Goal: Information Seeking & Learning: Find specific fact

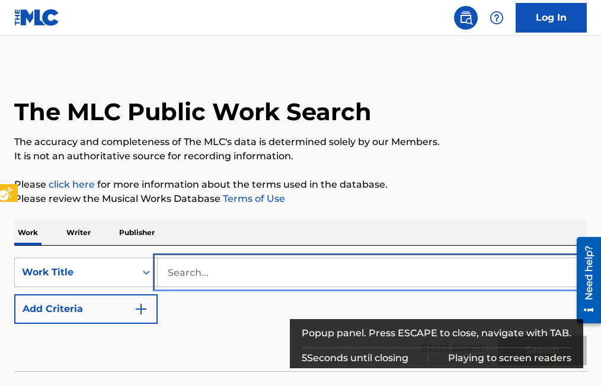
click at [169, 269] on input "Search..." at bounding box center [372, 272] width 428 height 28
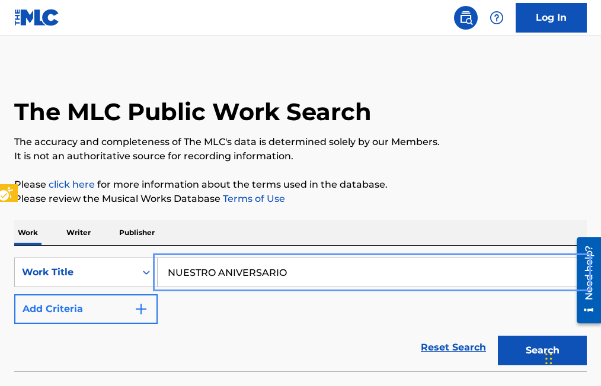
type input "NUESTRO ANIVERSARIO"
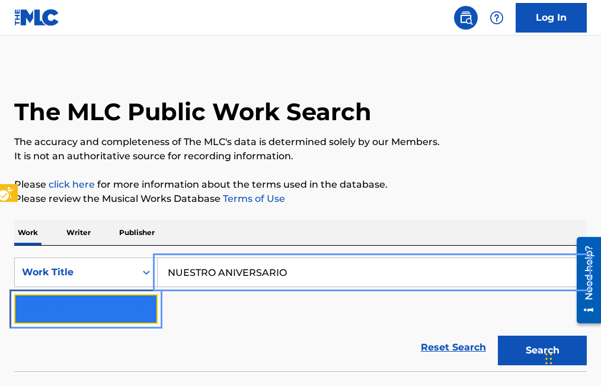
click at [142, 310] on img "Search Form" at bounding box center [141, 309] width 14 height 14
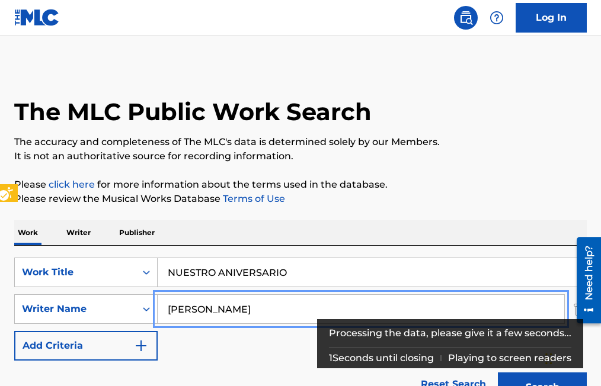
type input "RAMON MEDINA"
click at [14, 331] on button "Add Criteria" at bounding box center [85, 346] width 143 height 30
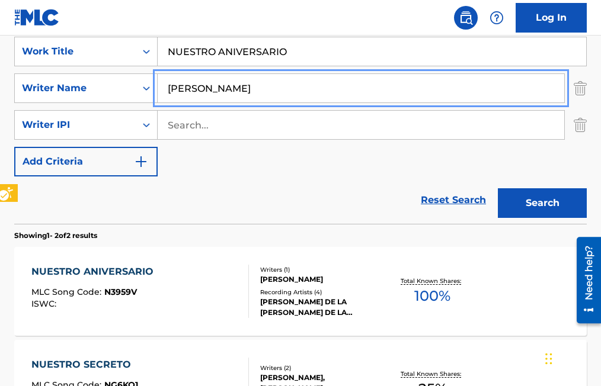
scroll to position [237, 0]
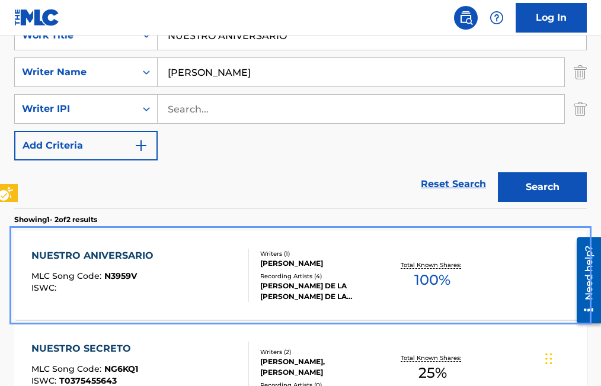
click at [123, 278] on span "N3959V" at bounding box center [120, 276] width 33 height 11
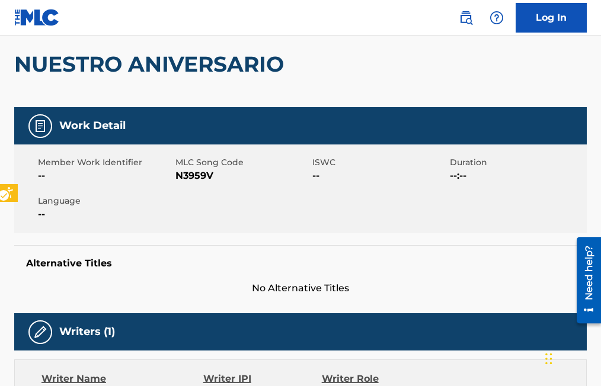
scroll to position [88, 0]
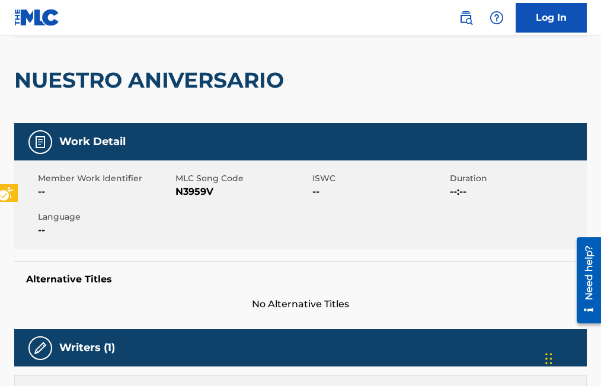
click at [300, 77] on div "NUESTRO ANIVERSARIO" at bounding box center [300, 80] width 572 height 86
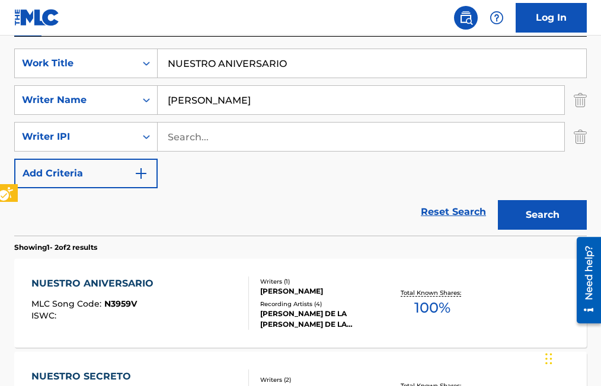
scroll to position [204, 0]
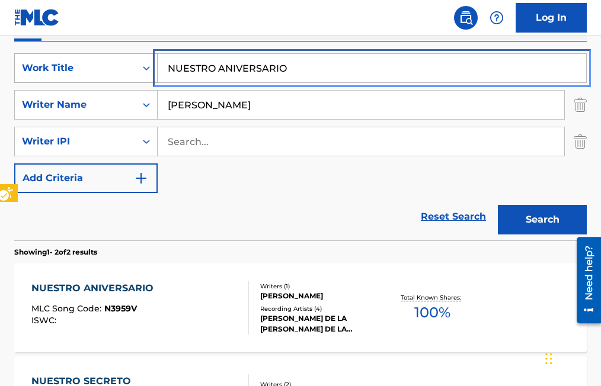
drag, startPoint x: 298, startPoint y: 68, endPoint x: 86, endPoint y: 70, distance: 211.5
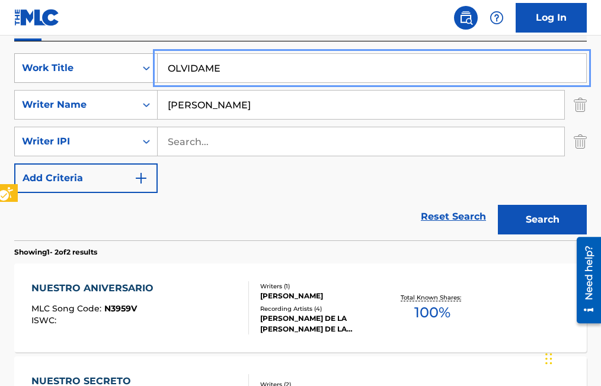
type input "OLVIDAME"
click at [498, 205] on button "Search" at bounding box center [542, 220] width 89 height 30
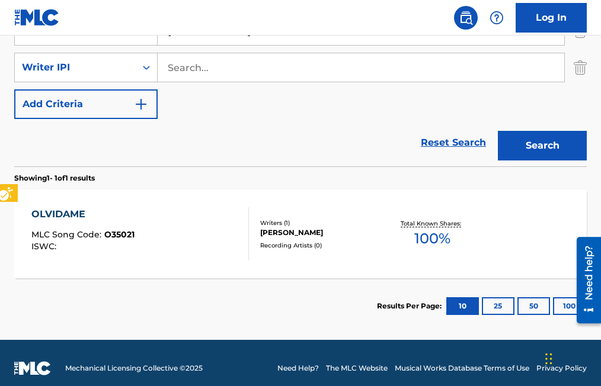
scroll to position [289, 0]
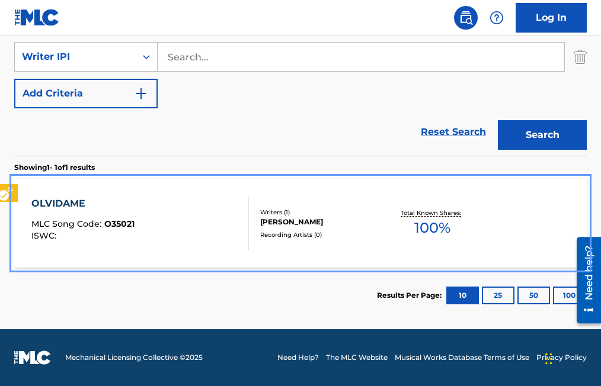
click at [115, 226] on span "O35021" at bounding box center [119, 224] width 30 height 11
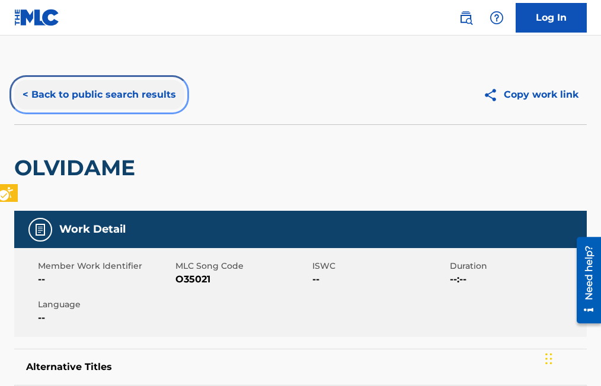
click at [24, 96] on button "< Back to public search results" at bounding box center [99, 95] width 170 height 30
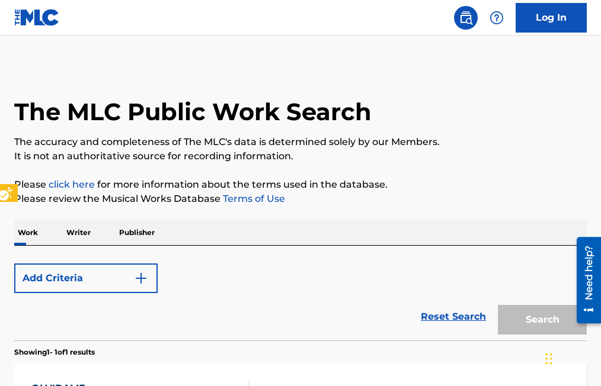
scroll to position [185, 0]
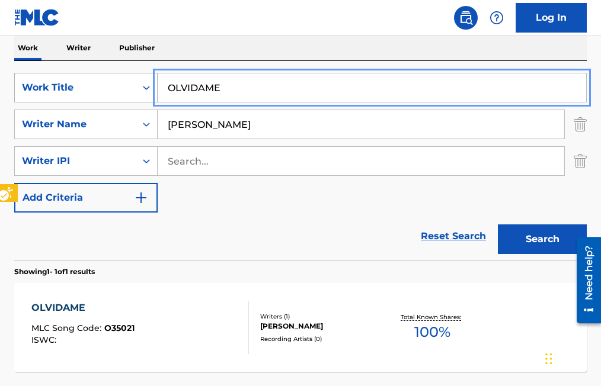
drag, startPoint x: 243, startPoint y: 89, endPoint x: 121, endPoint y: 82, distance: 121.7
click at [203, 85] on input "BRELOLOS RECUERDOS" at bounding box center [372, 87] width 428 height 28
click at [179, 83] on input "BRELLOS RECUERDOS" at bounding box center [372, 87] width 428 height 28
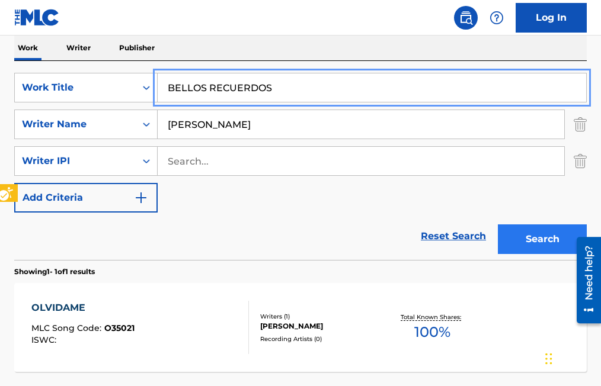
type input "BELLOS RECUERDOS"
click at [548, 241] on button "Search" at bounding box center [542, 240] width 89 height 30
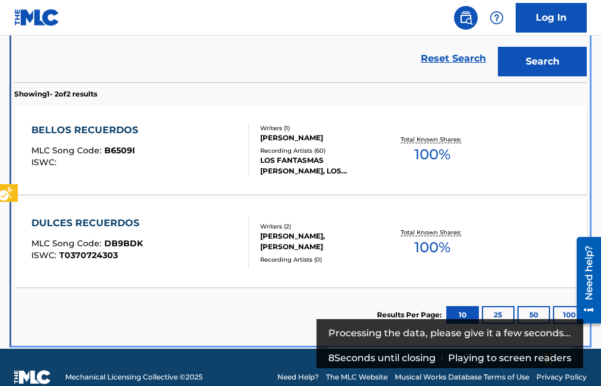
scroll to position [319, 0]
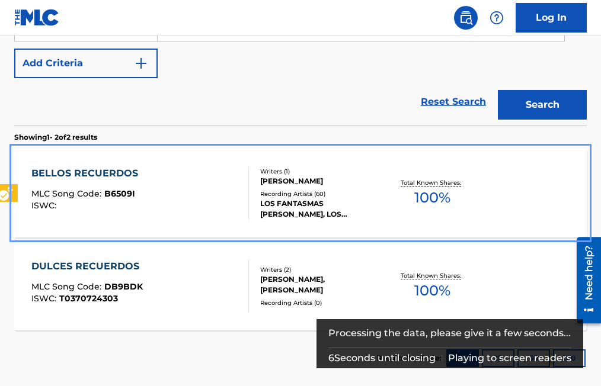
click at [116, 195] on span "B6509I" at bounding box center [119, 193] width 31 height 11
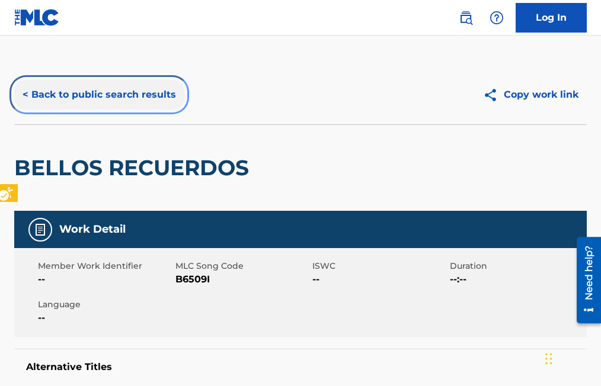
click at [24, 96] on button "< Back to public search results" at bounding box center [99, 95] width 170 height 30
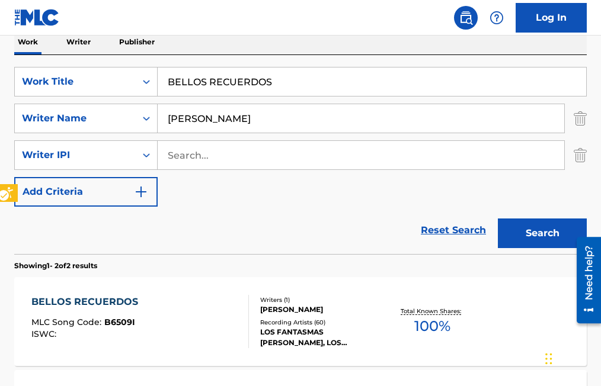
scroll to position [145, 0]
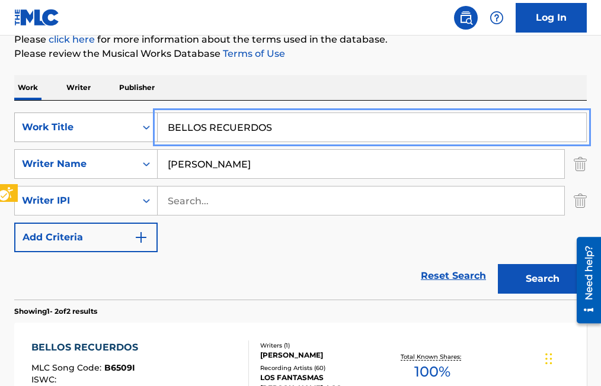
drag, startPoint x: 281, startPoint y: 128, endPoint x: 148, endPoint y: 124, distance: 133.4
type input "SENORA"
click at [498, 264] on button "Search" at bounding box center [542, 279] width 89 height 30
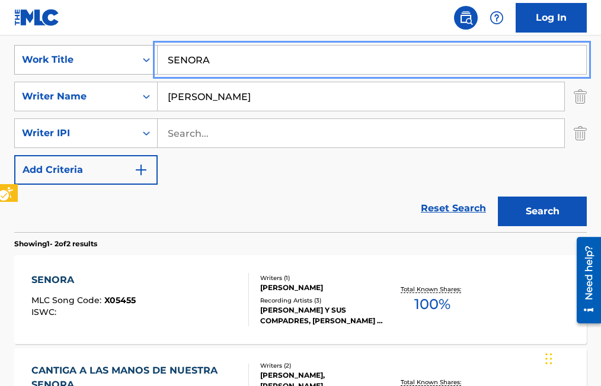
scroll to position [264, 0]
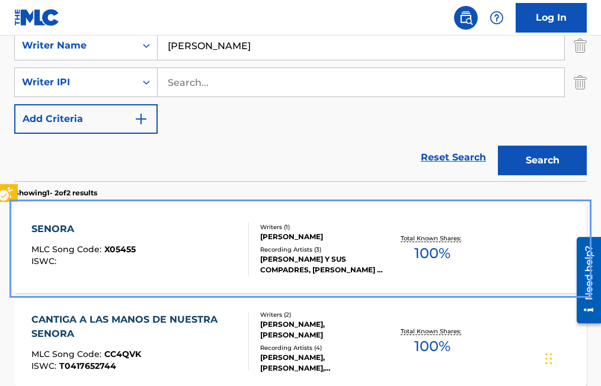
click at [104, 252] on span "X05455" at bounding box center [119, 249] width 31 height 11
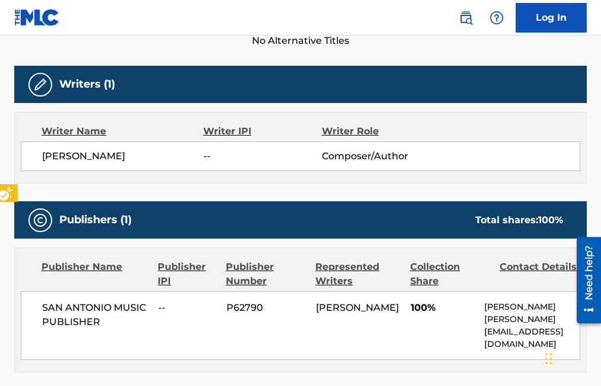
scroll to position [355, 0]
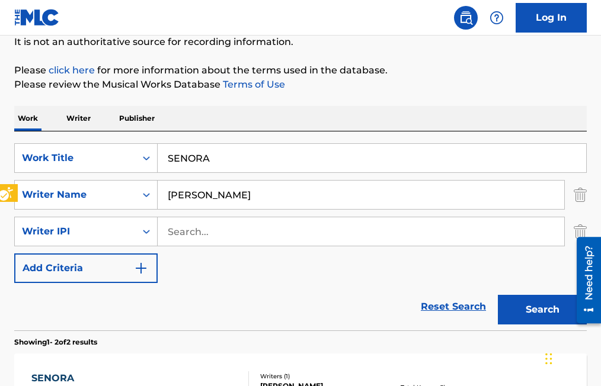
scroll to position [80, 0]
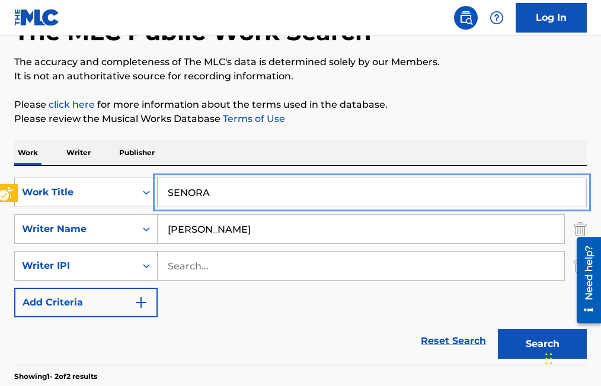
drag, startPoint x: 235, startPoint y: 187, endPoint x: 139, endPoint y: 184, distance: 96.6
type input "CUANDO TE ENOJES CONMIGO"
click at [498, 329] on button "Search" at bounding box center [542, 344] width 89 height 30
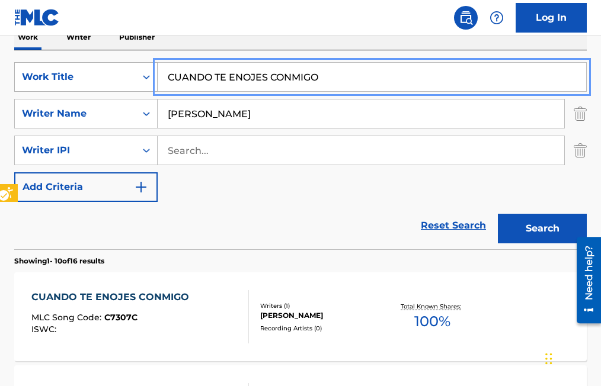
scroll to position [198, 0]
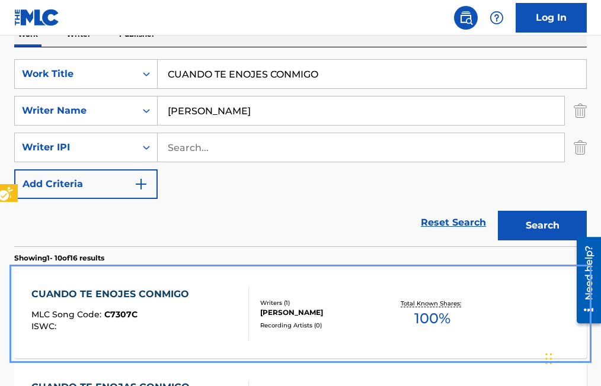
click at [132, 312] on span "C7307C" at bounding box center [120, 314] width 33 height 11
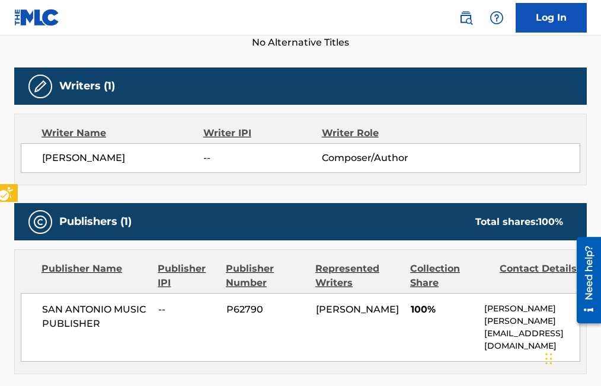
scroll to position [355, 0]
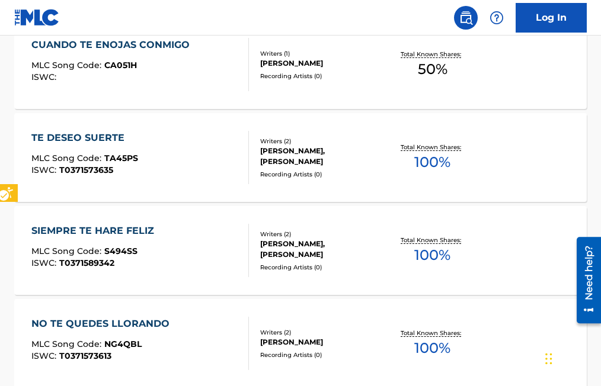
scroll to position [554, 0]
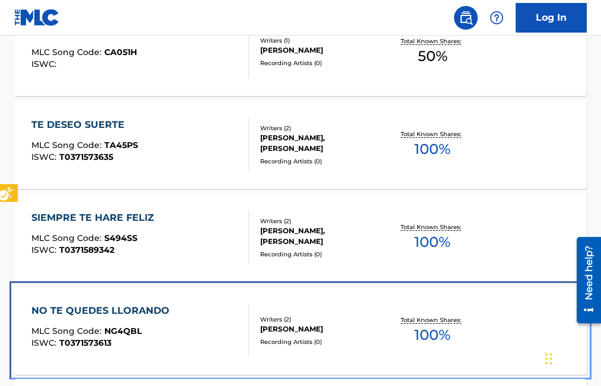
click at [140, 331] on span "NG4QBL" at bounding box center [122, 331] width 37 height 11
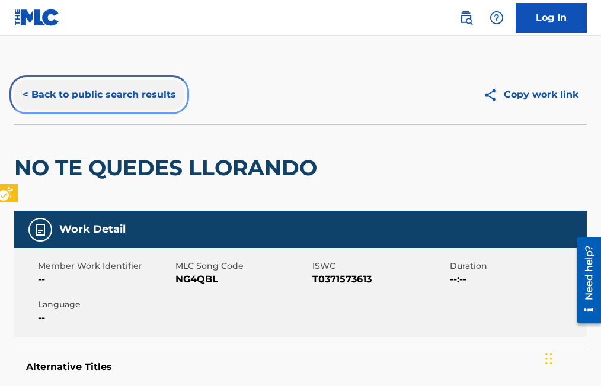
click at [25, 92] on button "< Back to public search results" at bounding box center [99, 95] width 170 height 30
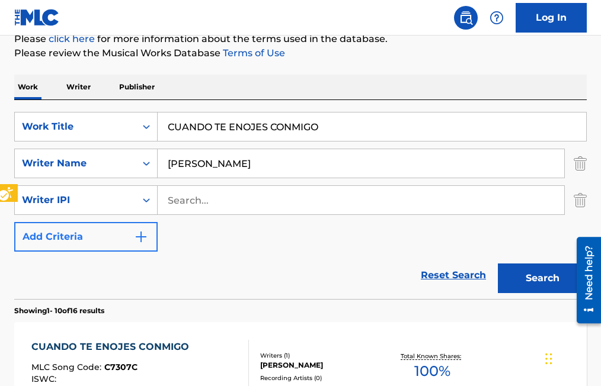
scroll to position [125, 0]
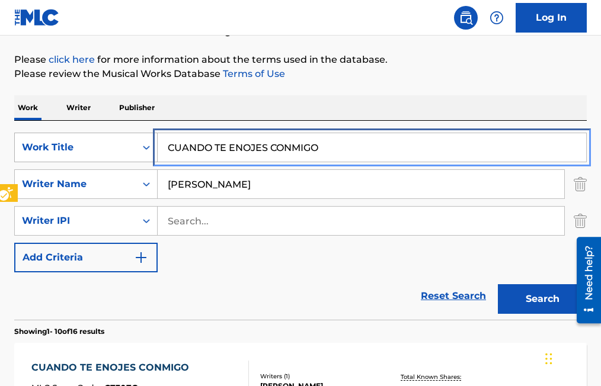
drag, startPoint x: 338, startPoint y: 149, endPoint x: 157, endPoint y: 149, distance: 180.7
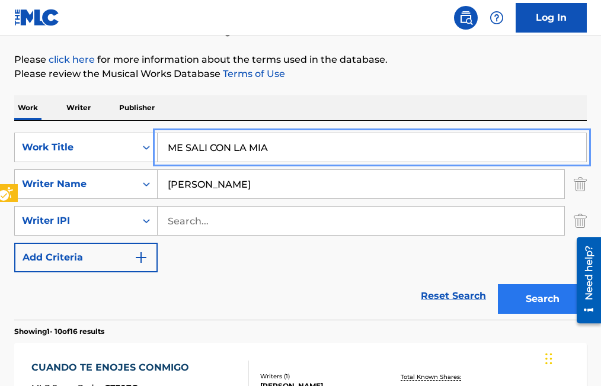
type input "ME SALI CON LA MIA"
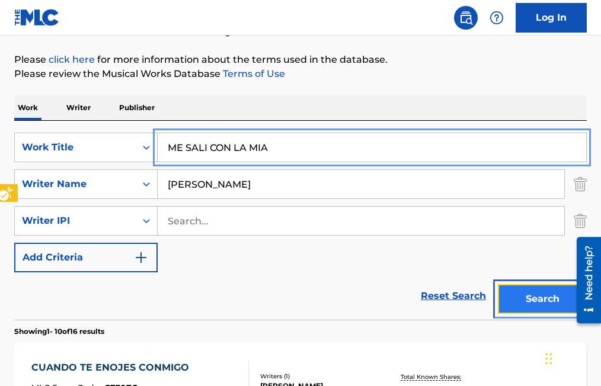
click at [535, 295] on button "Search" at bounding box center [542, 299] width 89 height 30
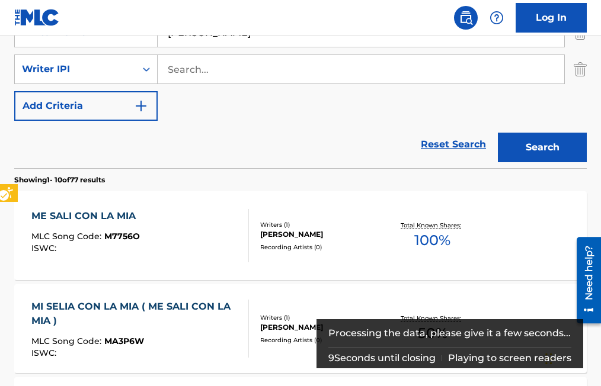
scroll to position [303, 0]
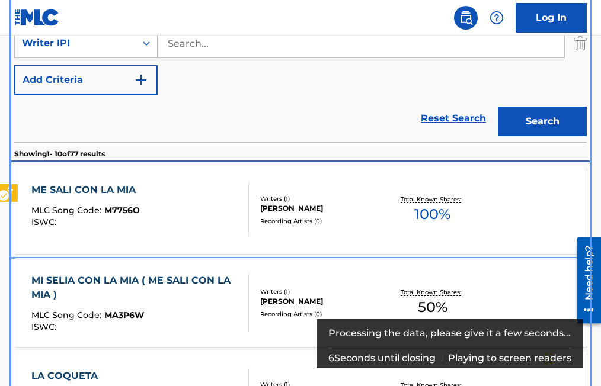
click at [121, 204] on div "ME SALI CON LA MIA MLC Song Code : M7756O ISWC :" at bounding box center [86, 209] width 110 height 53
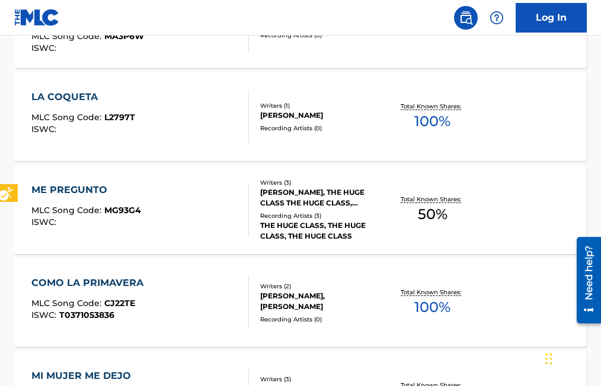
scroll to position [585, 0]
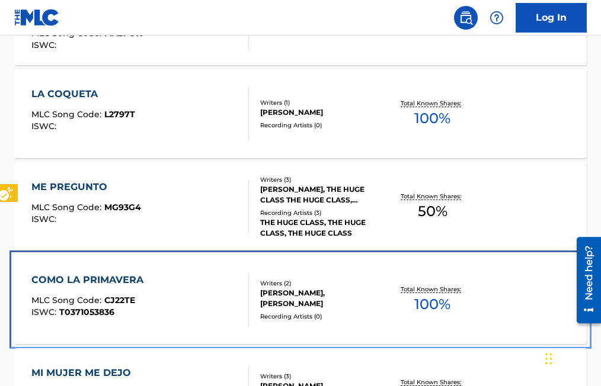
click at [123, 301] on span "CJ22TE" at bounding box center [119, 300] width 31 height 11
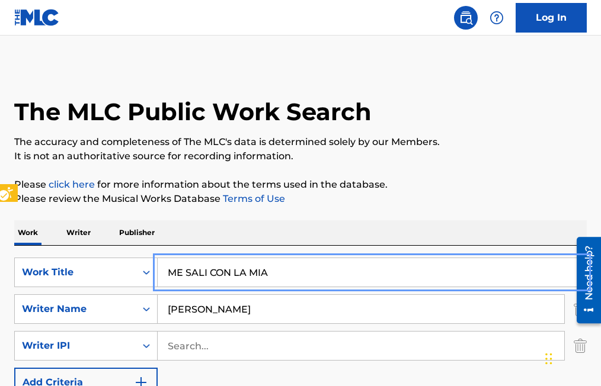
drag, startPoint x: 288, startPoint y: 274, endPoint x: 161, endPoint y: 268, distance: 127.5
type input "NO HUBO RAZON"
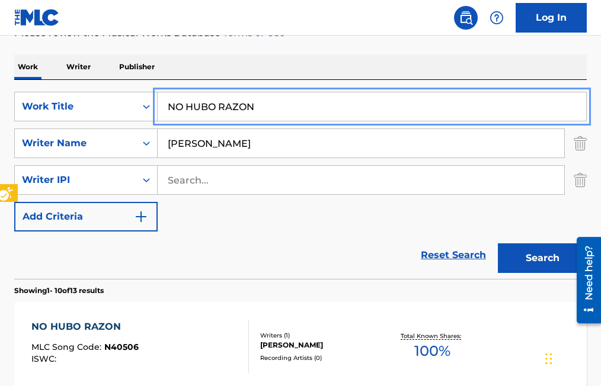
scroll to position [178, 0]
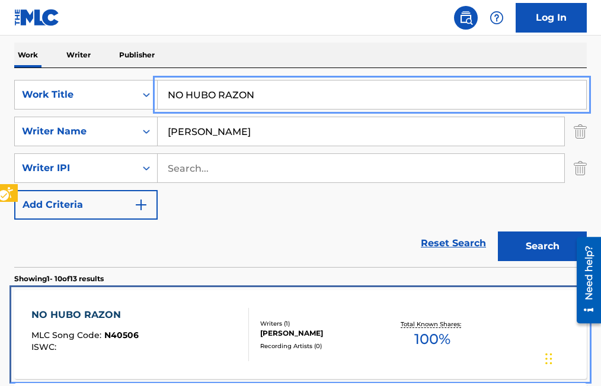
click at [117, 334] on span "N40506" at bounding box center [121, 335] width 34 height 11
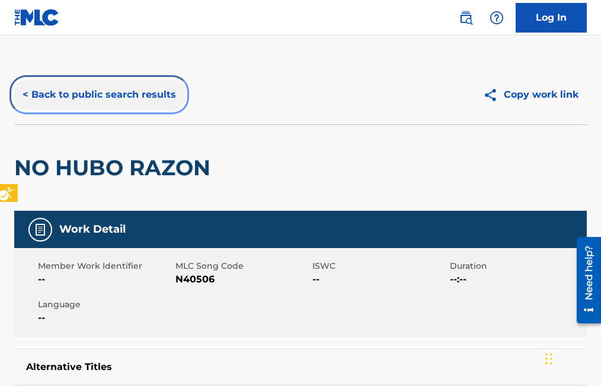
click at [25, 98] on button "< Back to public search results" at bounding box center [99, 95] width 170 height 30
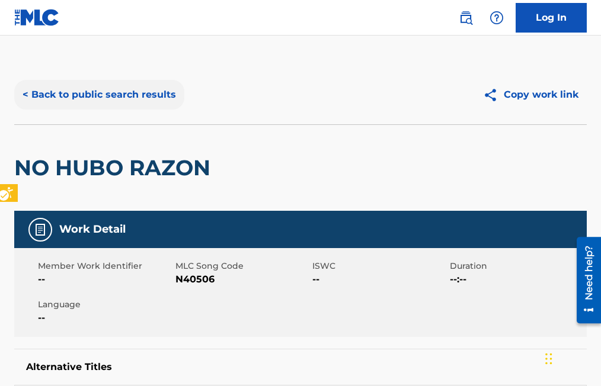
scroll to position [178, 0]
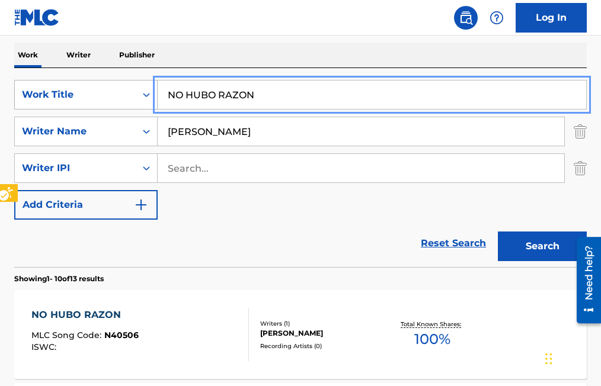
drag, startPoint x: 273, startPoint y: 98, endPoint x: 136, endPoint y: 97, distance: 136.9
click at [262, 94] on input "EL CORRIDO DE LOA CONEJA" at bounding box center [372, 95] width 428 height 28
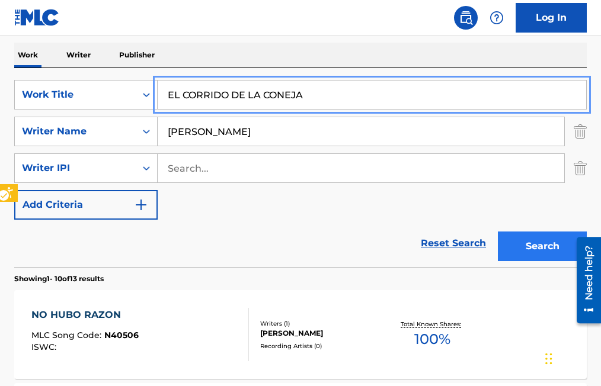
type input "EL CORRIDO DE LA CONEJA"
click at [531, 243] on button "Search" at bounding box center [542, 247] width 89 height 30
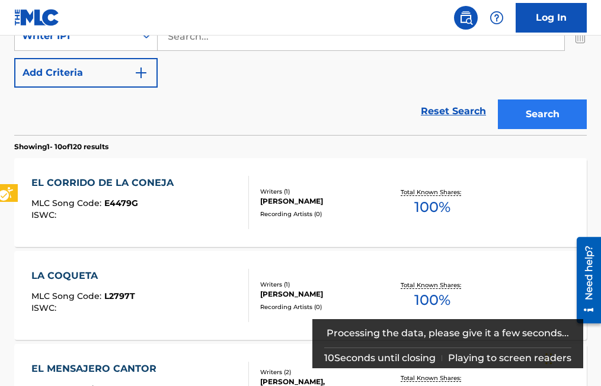
scroll to position [355, 0]
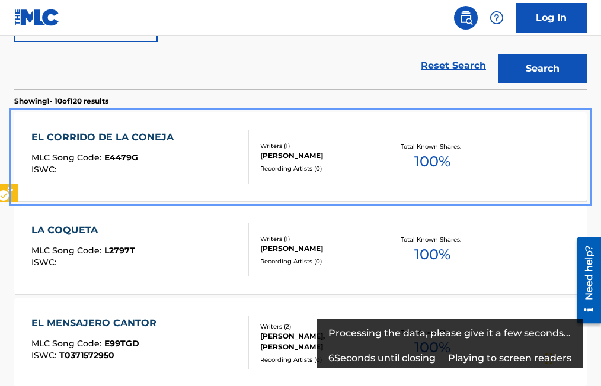
click at [136, 158] on span "E4479G" at bounding box center [121, 157] width 34 height 11
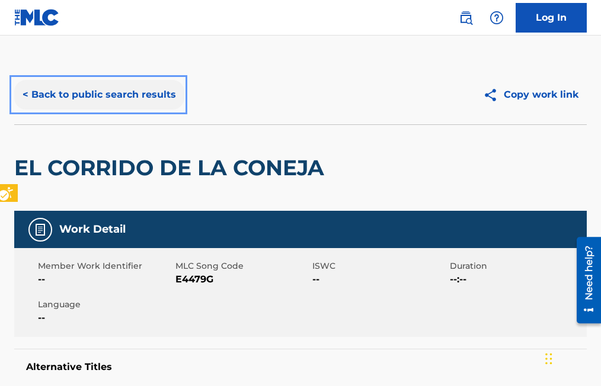
click at [24, 93] on button "< Back to public search results" at bounding box center [99, 95] width 170 height 30
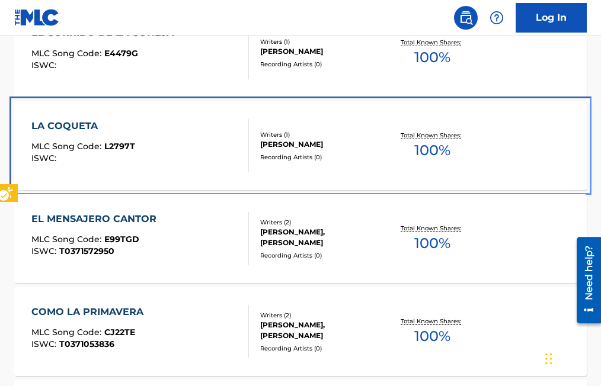
click at [130, 148] on span "L2797T" at bounding box center [119, 146] width 31 height 11
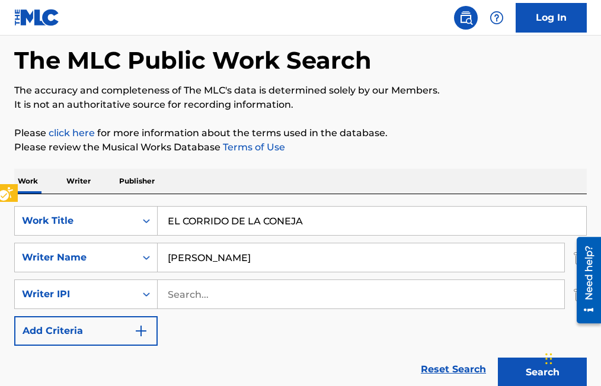
scroll to position [31, 0]
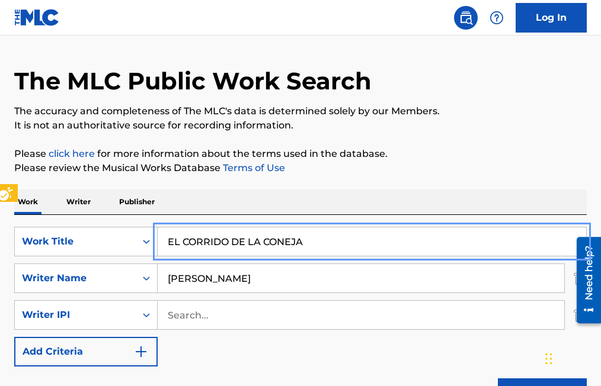
drag, startPoint x: 179, startPoint y: 242, endPoint x: 248, endPoint y: 259, distance: 71.0
click at [316, 249] on input "EL CORRIDO DE LA CONEJA" at bounding box center [372, 241] width 428 height 28
drag, startPoint x: 319, startPoint y: 244, endPoint x: 164, endPoint y: 246, distance: 155.2
click at [164, 246] on input "EL CORRIDO DE LA CONEJA" at bounding box center [372, 241] width 428 height 28
type input "BELLOS RECUERDOS"
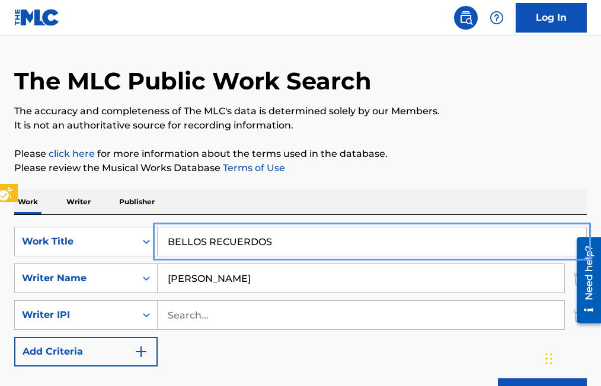
click at [498, 379] on button "Search" at bounding box center [542, 394] width 89 height 30
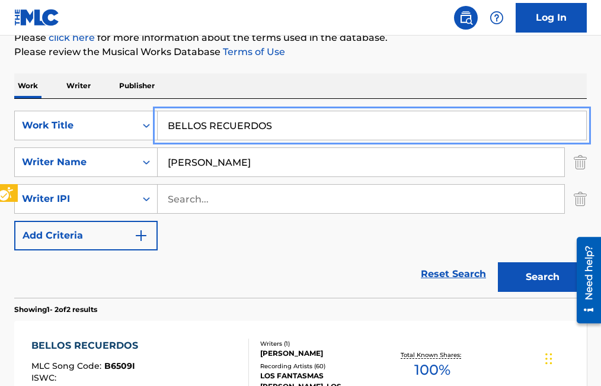
scroll to position [149, 0]
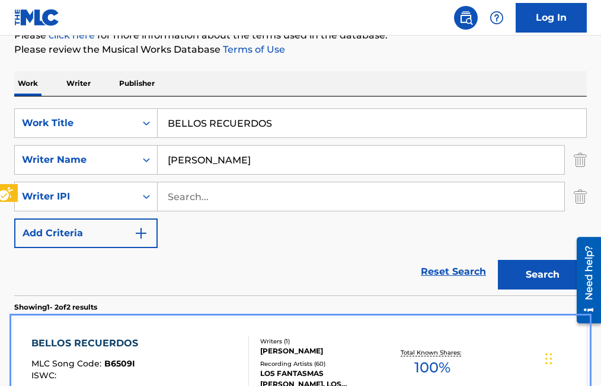
click at [127, 360] on span "B6509I" at bounding box center [119, 363] width 31 height 11
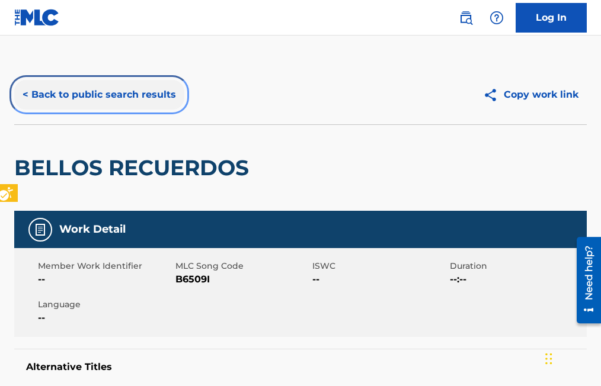
click at [21, 92] on button "< Back to public search results" at bounding box center [99, 95] width 170 height 30
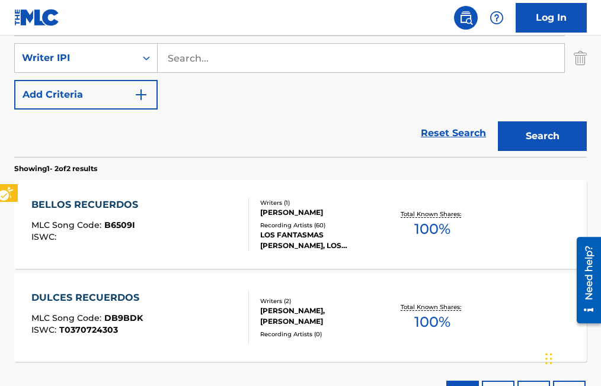
scroll to position [382, 0]
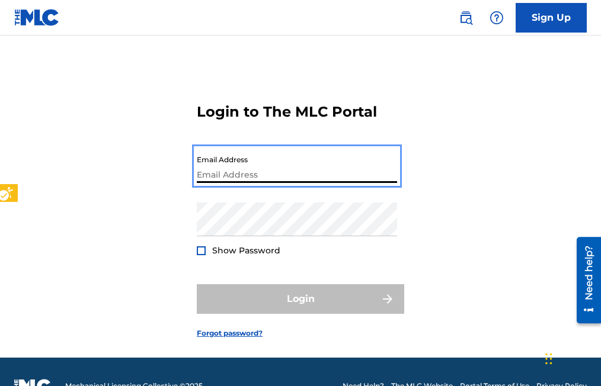
click at [279, 168] on input "Email Address" at bounding box center [297, 166] width 200 height 34
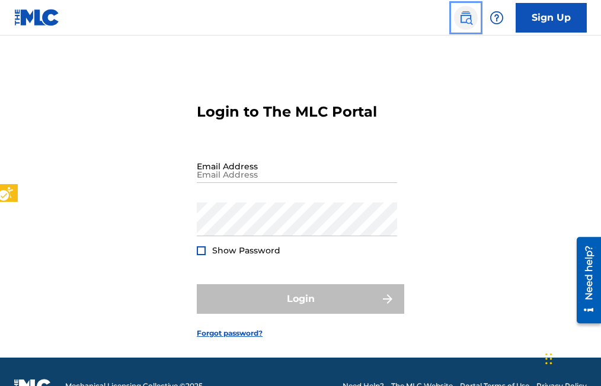
click at [466, 23] on img "Page Menu" at bounding box center [466, 18] width 14 height 14
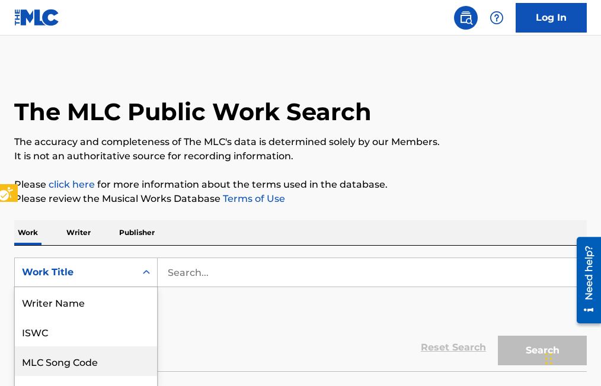
scroll to position [73, 0]
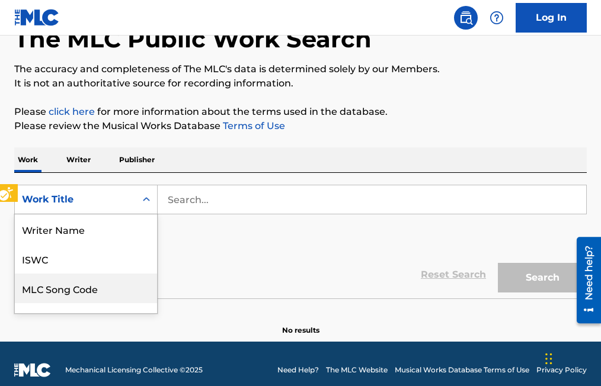
click at [148, 214] on div "8 results available. Use Up and Down to choose options, press Enter to select t…" at bounding box center [85, 200] width 143 height 30
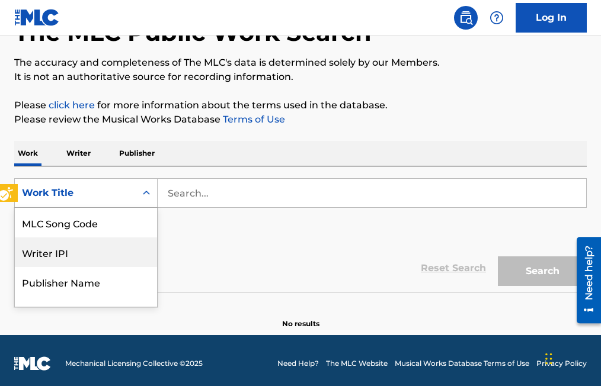
scroll to position [20, 0]
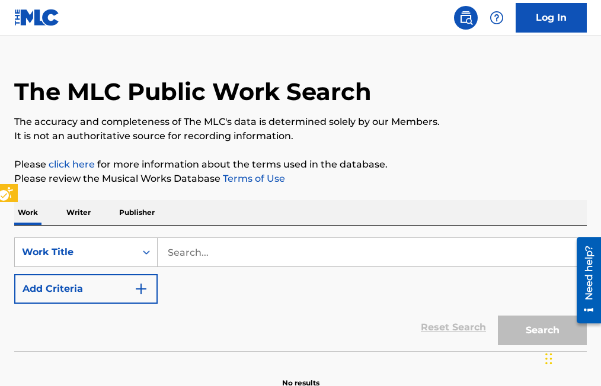
click at [152, 254] on icon "On" at bounding box center [146, 252] width 12 height 12
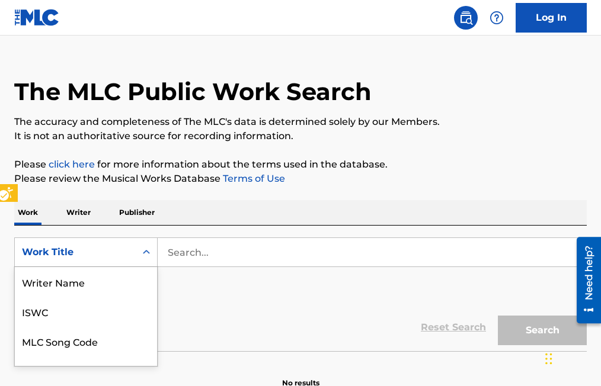
scroll to position [78, 0]
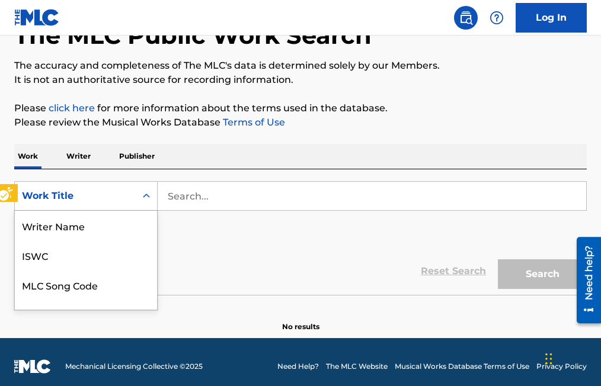
click at [152, 211] on div "8 results available. Use Up and Down to choose options, press Enter to select t…" at bounding box center [85, 196] width 143 height 30
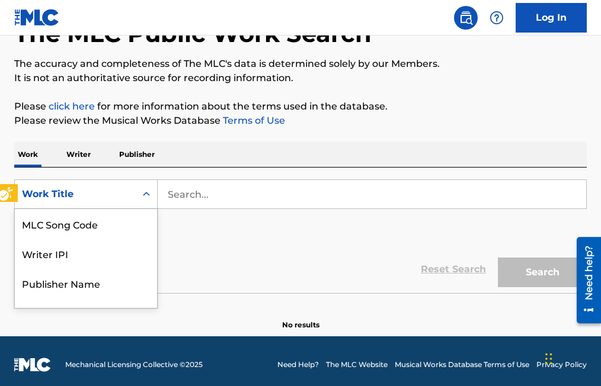
scroll to position [79, 0]
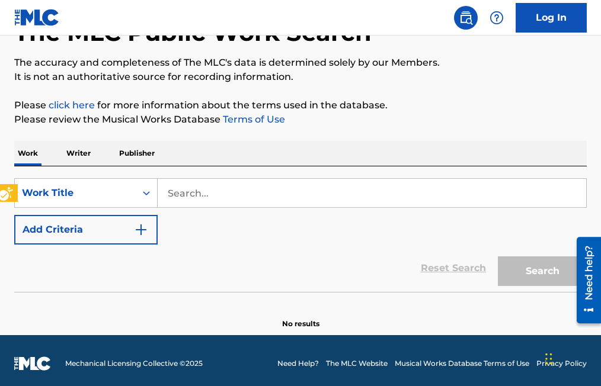
click at [149, 195] on icon "On" at bounding box center [146, 193] width 12 height 12
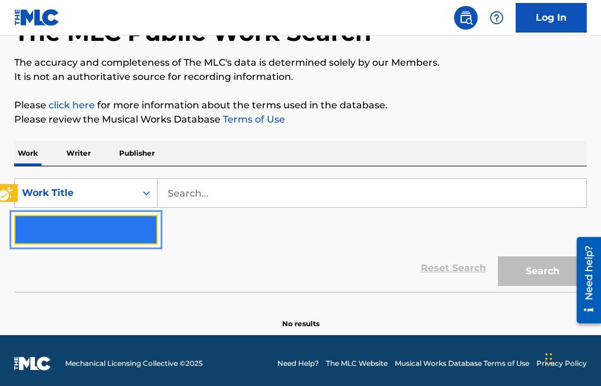
click at [148, 228] on button "Add Criteria" at bounding box center [85, 230] width 143 height 30
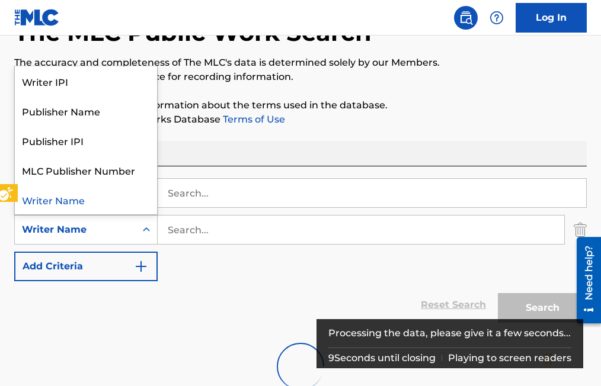
click at [147, 230] on icon "Search Form" at bounding box center [146, 229] width 7 height 4
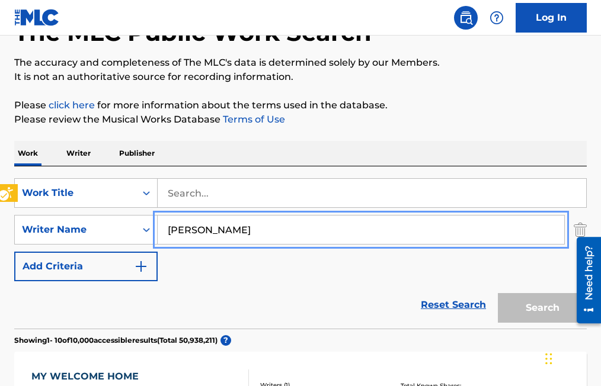
type input "RAMON MEDINA TREVINO"
click at [14, 252] on button "Add Criteria" at bounding box center [85, 267] width 143 height 30
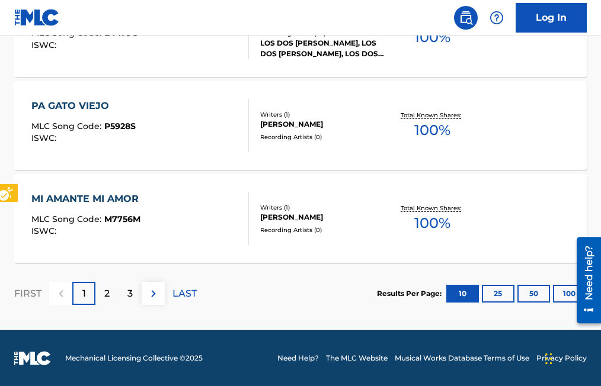
scroll to position [1131, 0]
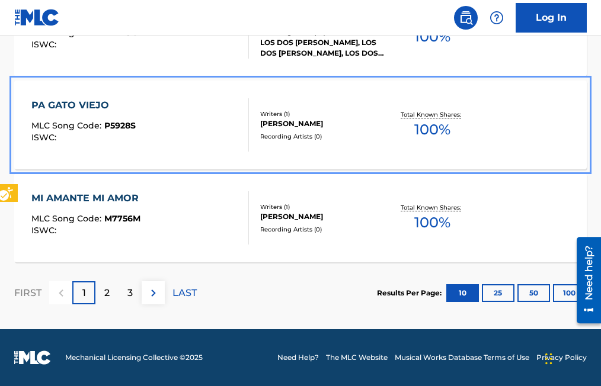
drag, startPoint x: 515, startPoint y: 121, endPoint x: 342, endPoint y: 133, distance: 173.3
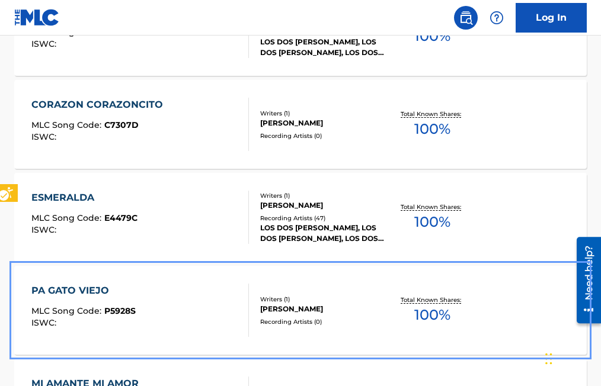
scroll to position [895, 0]
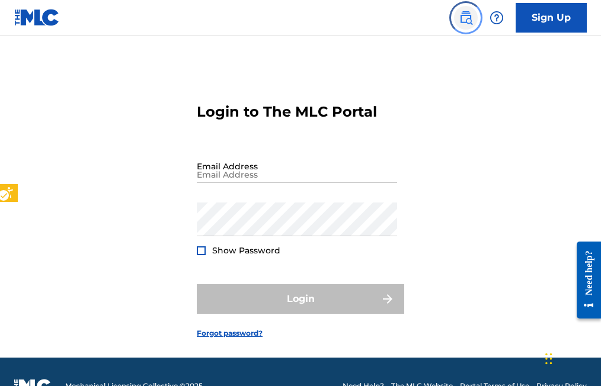
click at [461, 18] on img "Page Menu" at bounding box center [466, 18] width 14 height 14
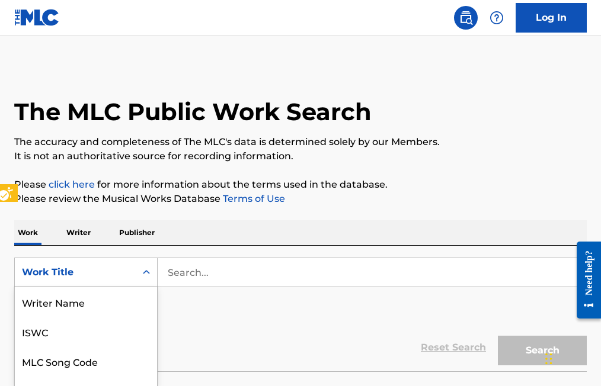
scroll to position [79, 0]
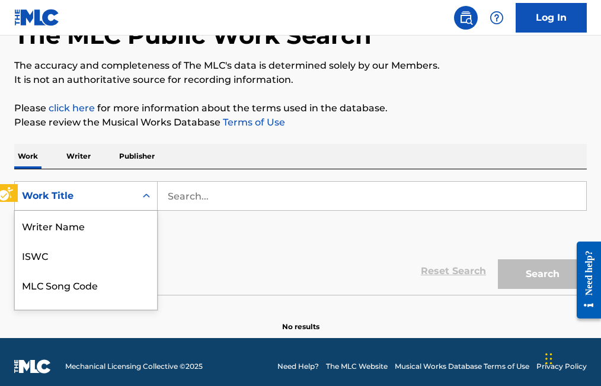
click at [148, 211] on div "8 results available. Use Up and Down to choose options, press Enter to select t…" at bounding box center [85, 196] width 143 height 30
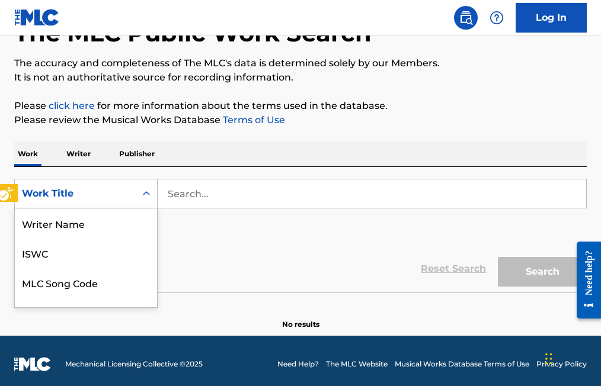
scroll to position [59, 0]
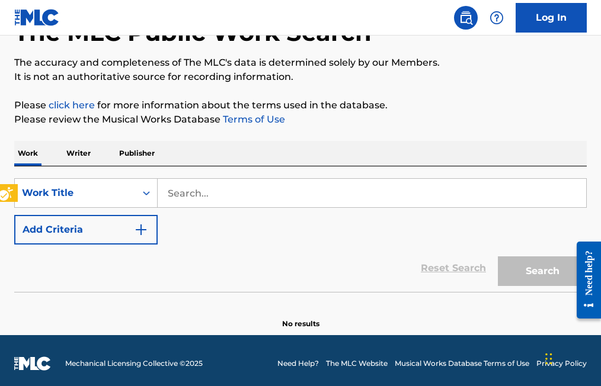
click at [146, 193] on icon "On" at bounding box center [146, 193] width 12 height 12
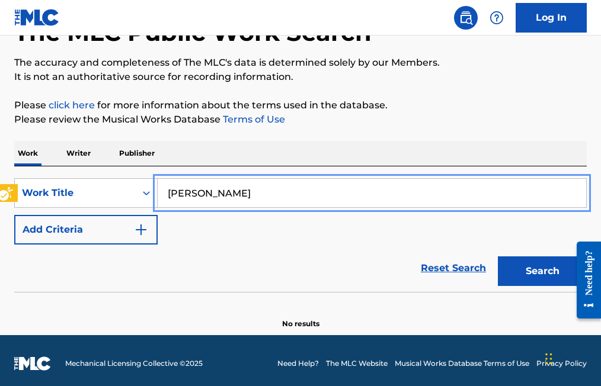
type input "RAMON MEDINA TREVINO"
click at [14, 215] on button "Add Criteria" at bounding box center [85, 230] width 143 height 30
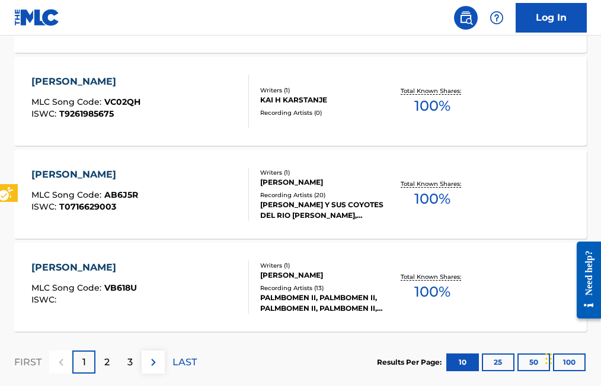
scroll to position [1086, 0]
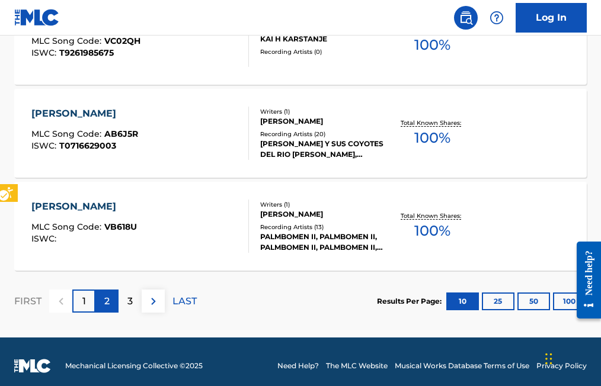
click at [106, 302] on p "2" at bounding box center [106, 301] width 5 height 14
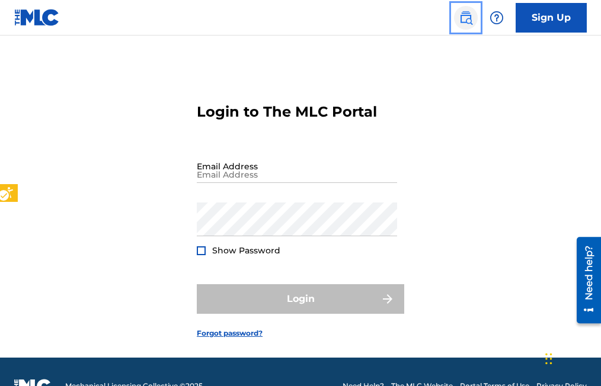
click at [469, 17] on img "Page Menu" at bounding box center [466, 18] width 14 height 14
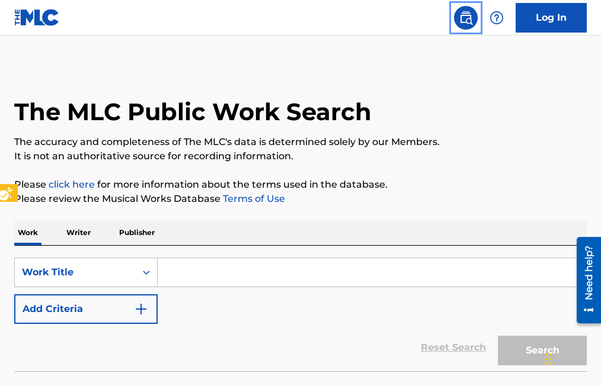
scroll to position [28, 0]
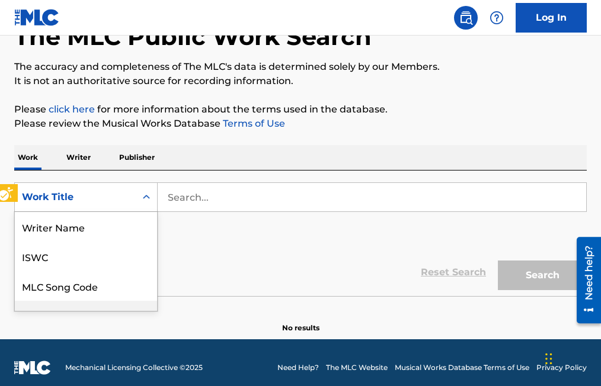
click at [146, 212] on div "8 results available. Use Up and Down to choose options, press Enter to select t…" at bounding box center [85, 197] width 143 height 30
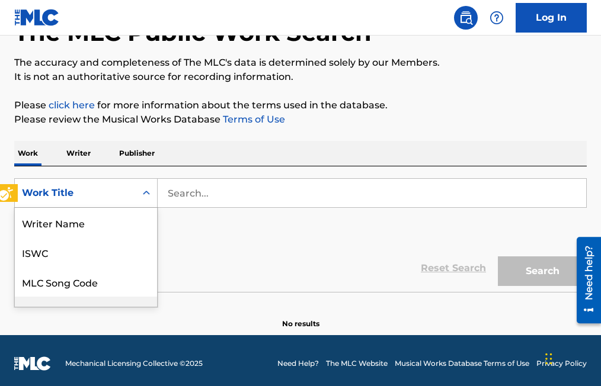
scroll to position [59, 0]
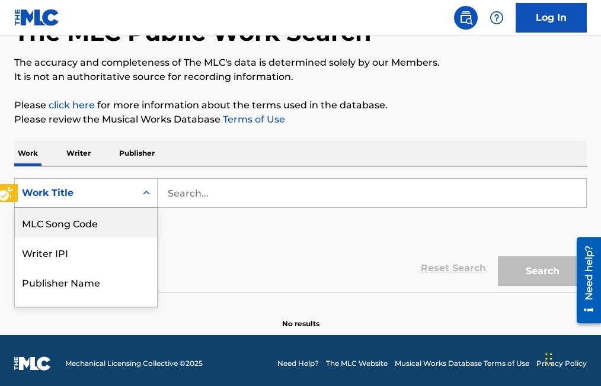
click at [152, 195] on icon "On" at bounding box center [146, 193] width 12 height 12
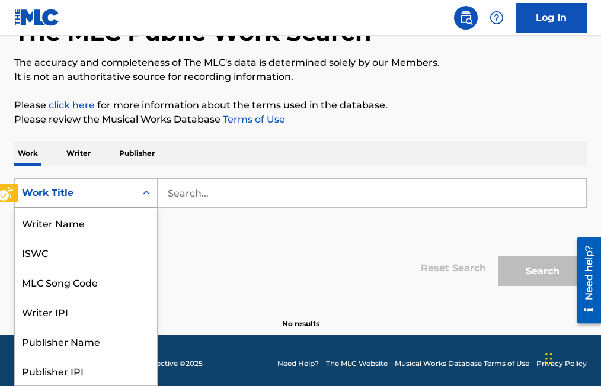
click at [152, 195] on icon "On" at bounding box center [146, 193] width 12 height 12
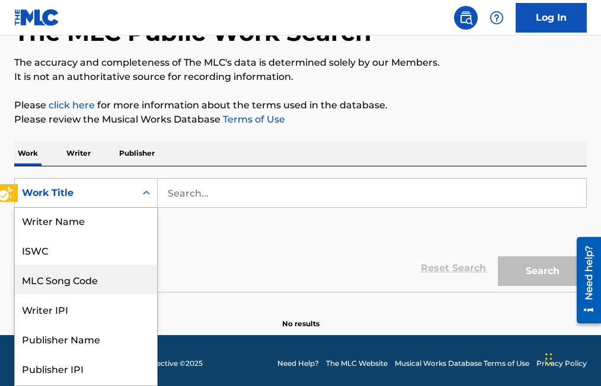
scroll to position [0, 0]
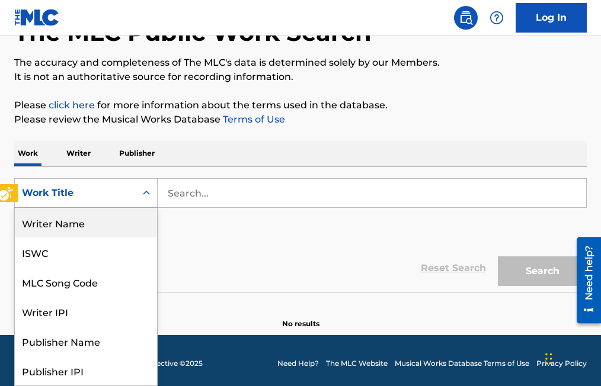
click at [70, 227] on div "Writer Name" at bounding box center [86, 223] width 142 height 30
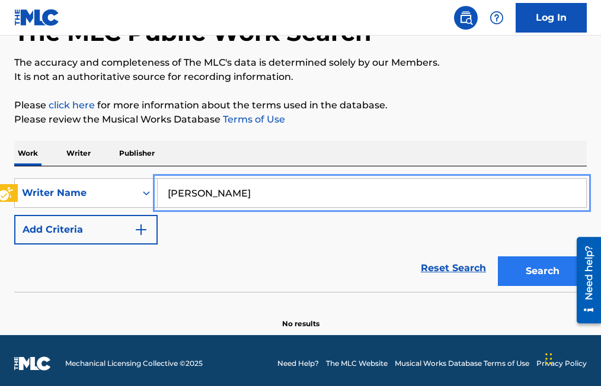
type input "[PERSON_NAME]"
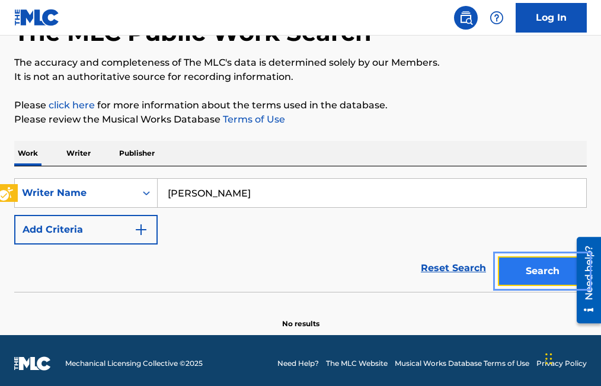
click at [537, 274] on button "Search" at bounding box center [542, 272] width 89 height 30
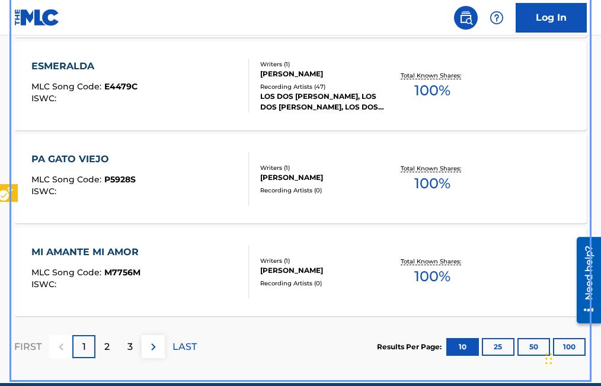
scroll to position [1058, 0]
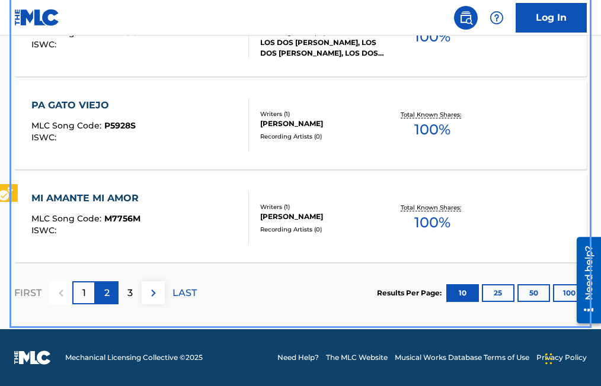
click at [103, 290] on div "2" at bounding box center [106, 292] width 23 height 23
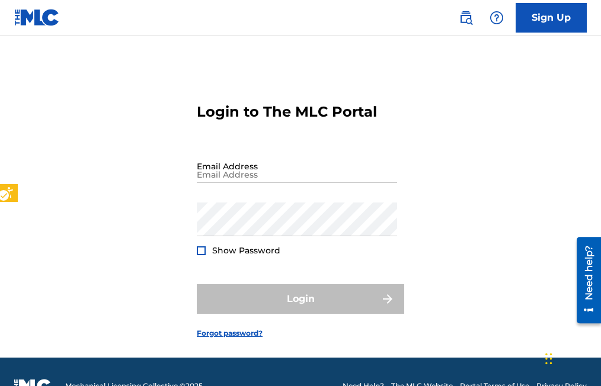
click at [418, 146] on div "Login to The MLC Portal Email Address Password Show Password | Submit Login For…" at bounding box center [300, 211] width 601 height 293
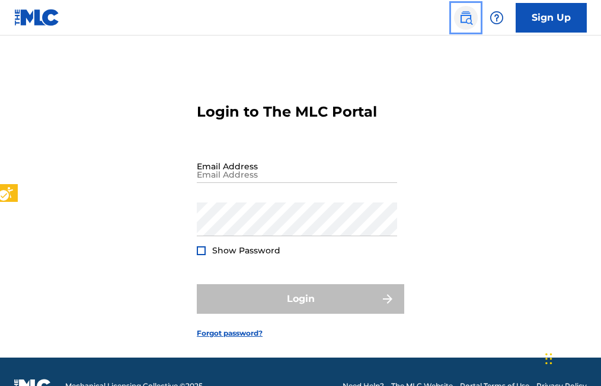
click at [466, 19] on img "Page Menu" at bounding box center [466, 18] width 14 height 14
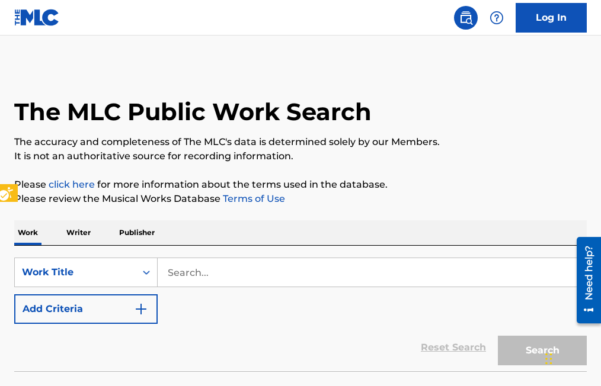
scroll to position [28, 0]
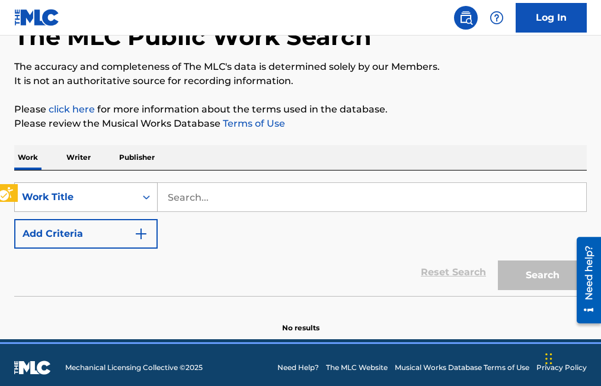
click at [149, 212] on div "Work Title" at bounding box center [85, 197] width 143 height 30
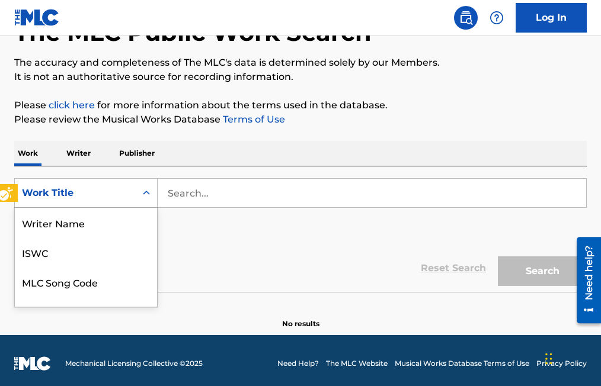
scroll to position [59, 0]
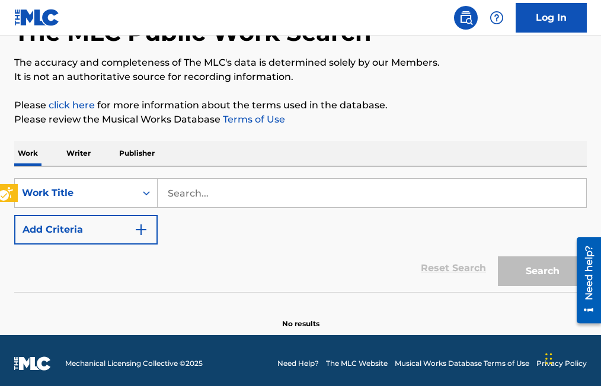
click at [147, 194] on icon "On" at bounding box center [146, 193] width 12 height 12
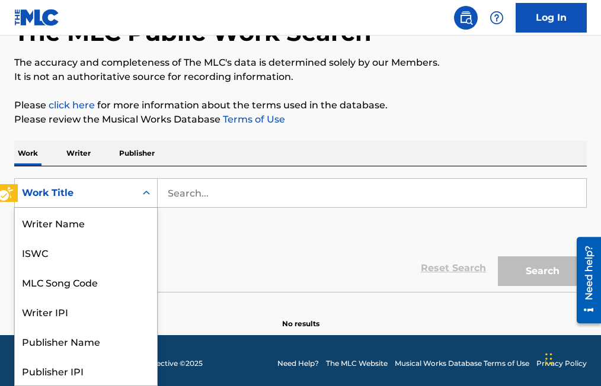
click at [147, 194] on icon "On" at bounding box center [146, 193] width 12 height 12
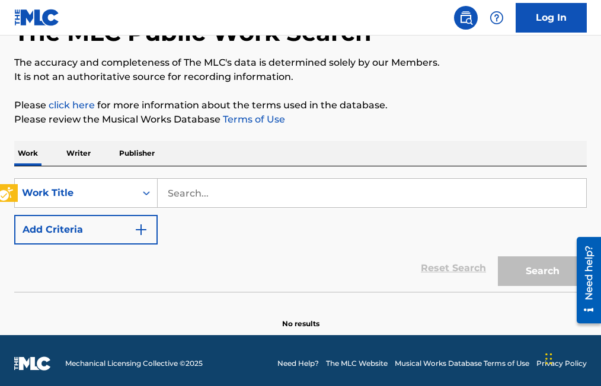
click at [147, 194] on icon "On" at bounding box center [146, 193] width 12 height 12
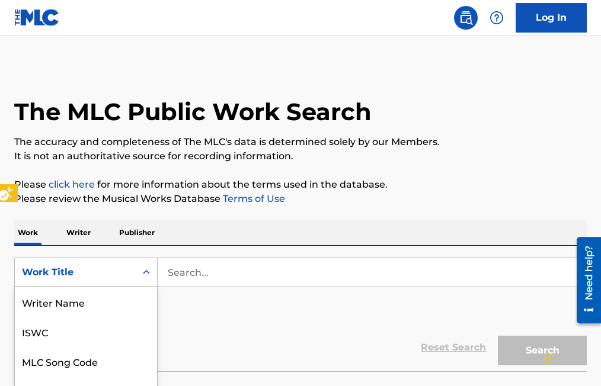
scroll to position [73, 0]
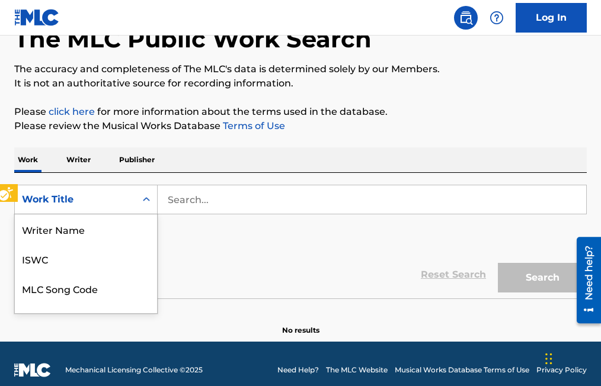
click at [150, 214] on div "8 results available. Use Up and Down to choose options, press Enter to select t…" at bounding box center [85, 200] width 143 height 30
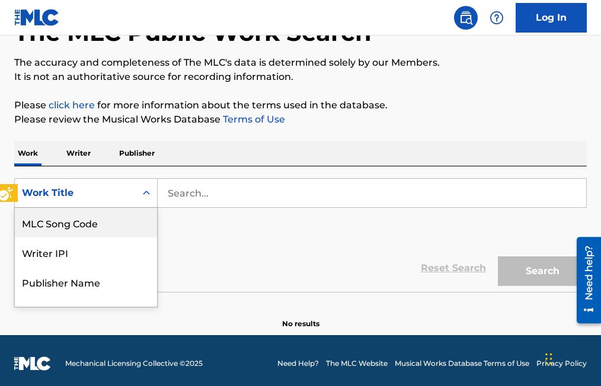
scroll to position [0, 0]
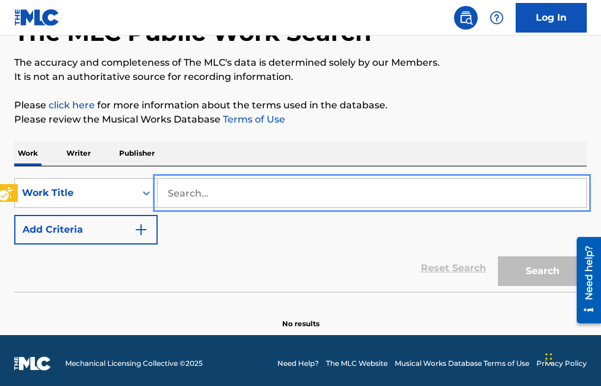
click at [170, 191] on input "Search..." at bounding box center [372, 193] width 428 height 28
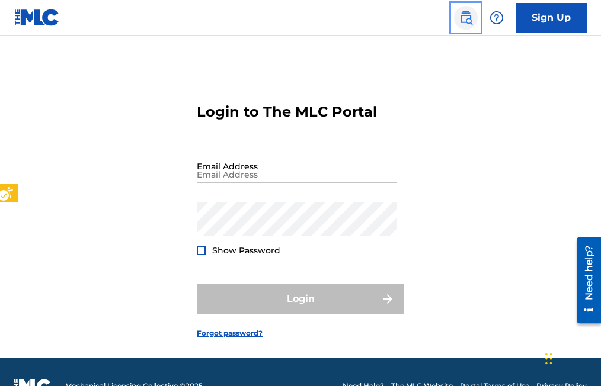
click at [463, 19] on img "Page Menu" at bounding box center [466, 18] width 14 height 14
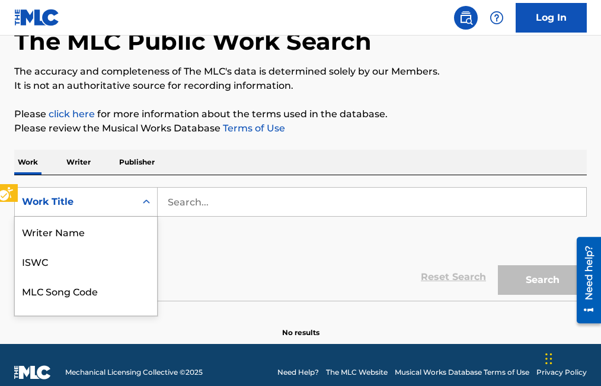
scroll to position [79, 0]
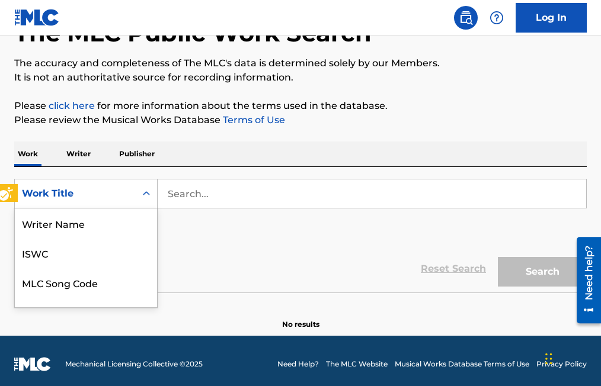
click at [148, 209] on div "8 results available. Use Up and Down to choose options, press Enter to select t…" at bounding box center [85, 194] width 143 height 30
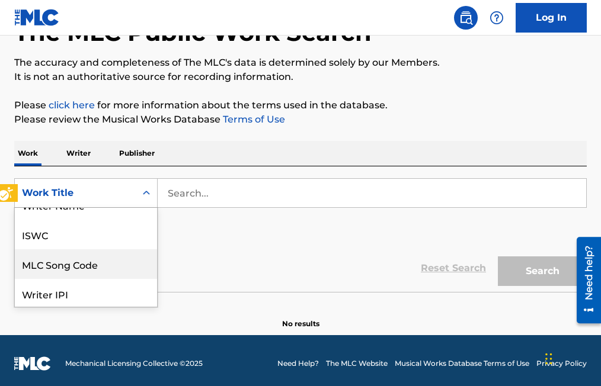
scroll to position [0, 0]
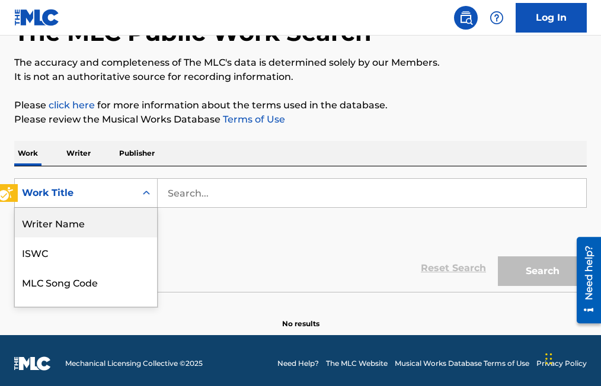
click at [66, 222] on div "Writer Name" at bounding box center [86, 223] width 142 height 30
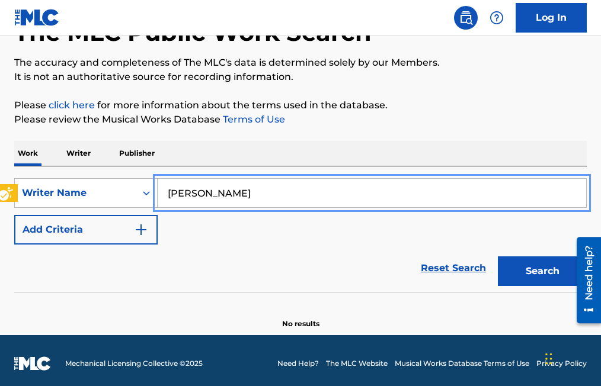
type input "RAMON MEDINA TREVINO"
click at [14, 215] on button "Add Criteria" at bounding box center [85, 230] width 143 height 30
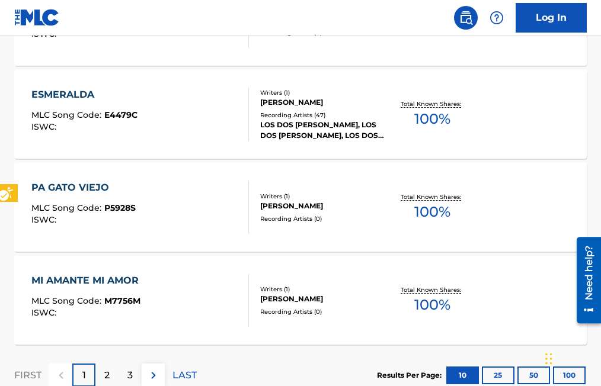
scroll to position [1027, 0]
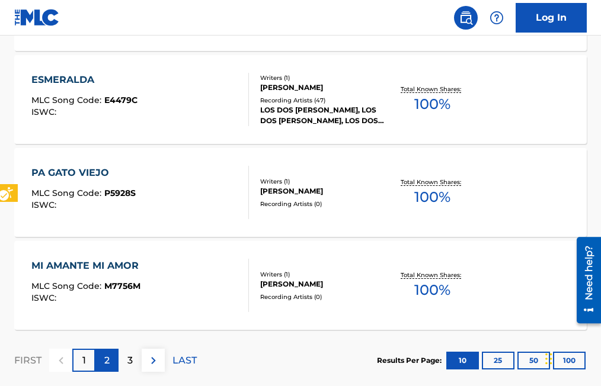
click at [106, 360] on p "2" at bounding box center [106, 361] width 5 height 14
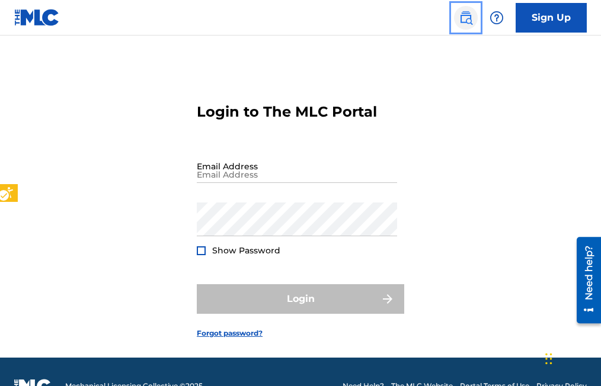
click at [461, 22] on img "Page Menu" at bounding box center [466, 18] width 14 height 14
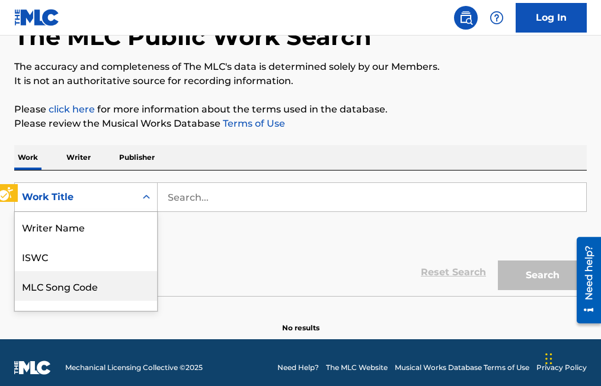
scroll to position [79, 0]
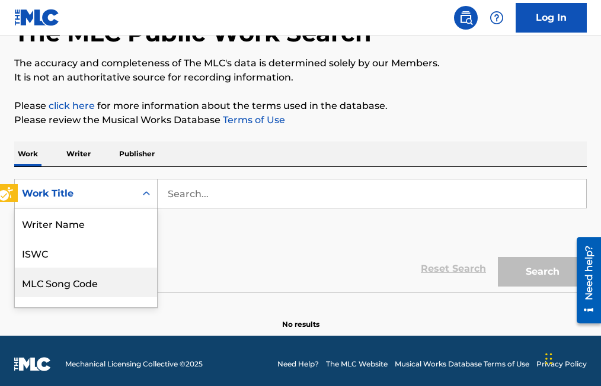
click at [146, 209] on div "8 results available. Use Up and Down to choose options, press Enter to select t…" at bounding box center [85, 194] width 143 height 30
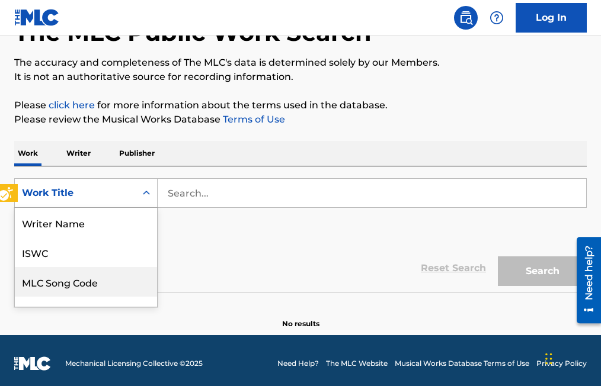
scroll to position [59, 0]
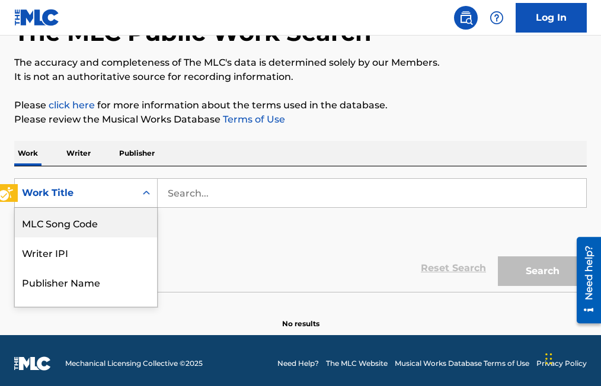
click at [150, 188] on icon "On" at bounding box center [146, 193] width 12 height 12
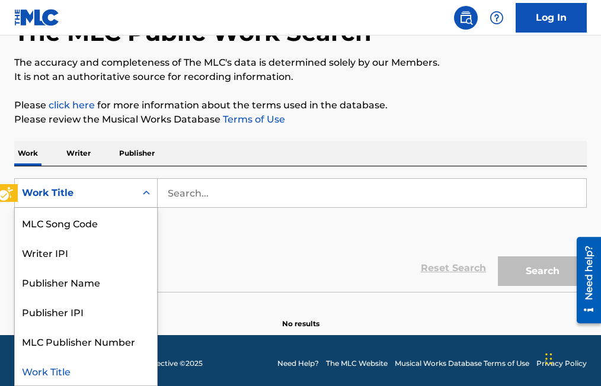
click at [150, 188] on icon "On" at bounding box center [146, 193] width 12 height 12
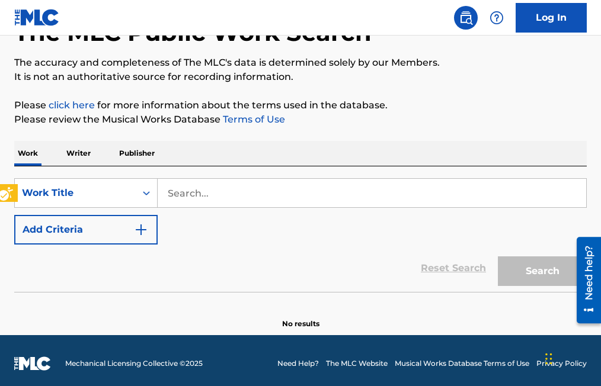
click at [150, 188] on icon "On" at bounding box center [146, 193] width 12 height 12
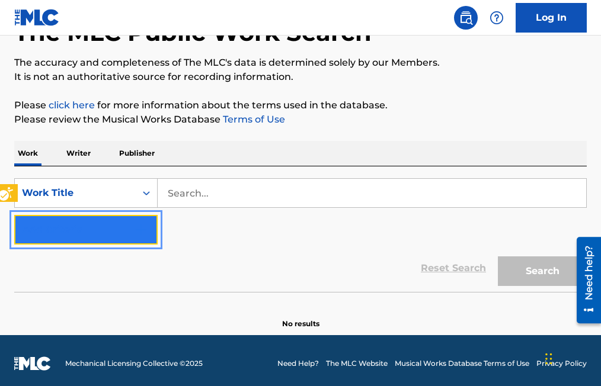
click at [149, 227] on button "Add Criteria" at bounding box center [85, 230] width 143 height 30
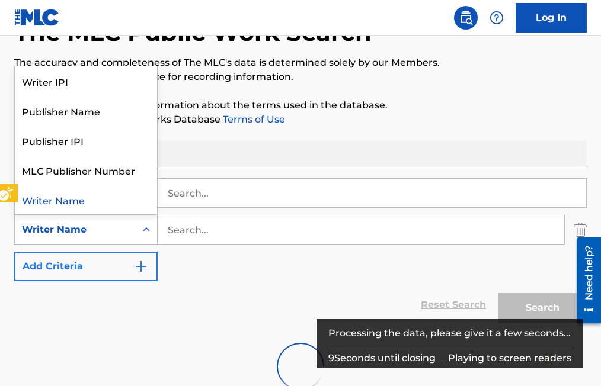
click at [149, 227] on icon "Search Form" at bounding box center [146, 230] width 12 height 12
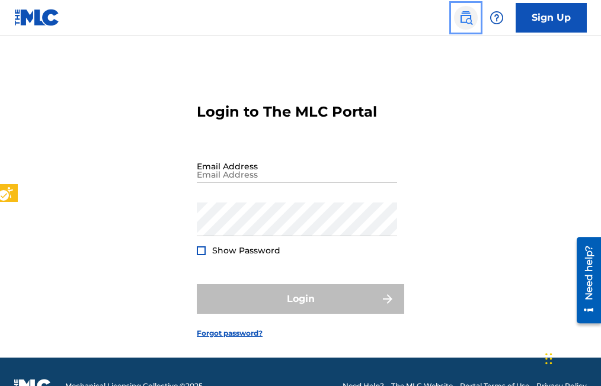
click at [461, 16] on img "Page Menu" at bounding box center [466, 18] width 14 height 14
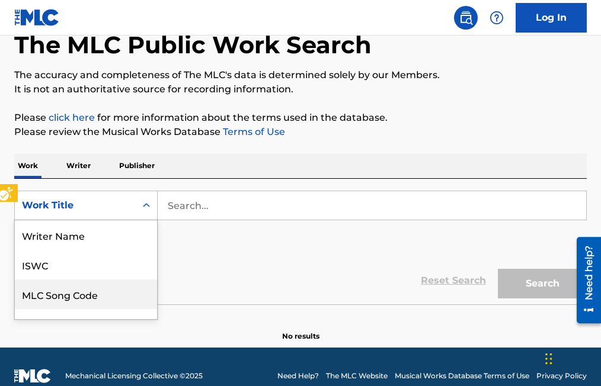
scroll to position [78, 0]
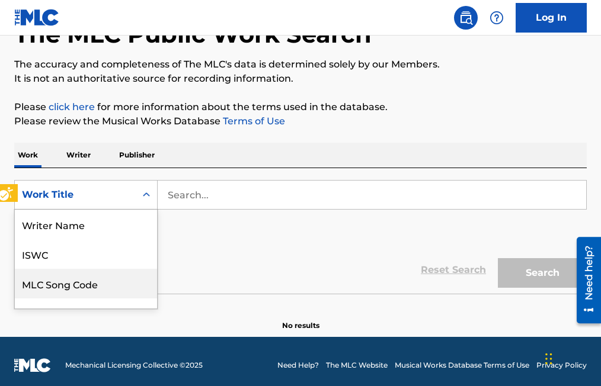
click at [145, 210] on div "8 results available. Use Up and Down to choose options, press Enter to select t…" at bounding box center [85, 195] width 143 height 30
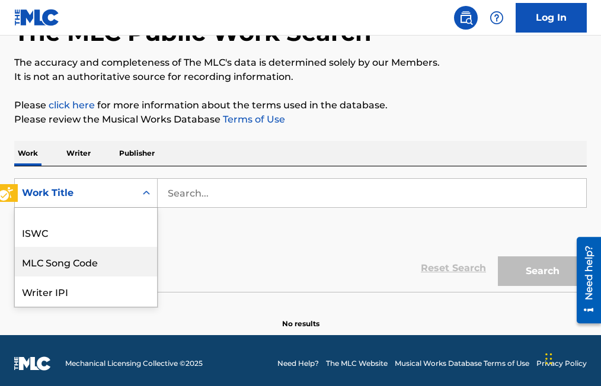
scroll to position [12, 0]
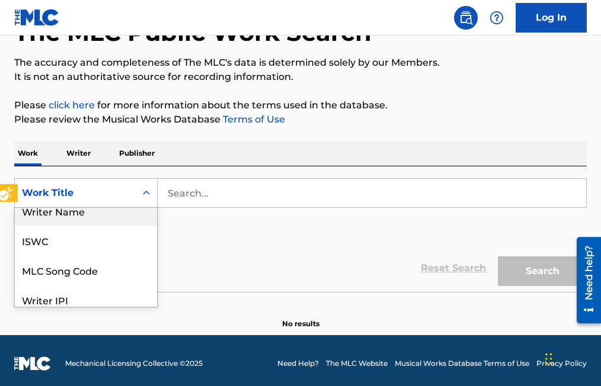
click at [92, 211] on div "Writer Name" at bounding box center [86, 211] width 142 height 30
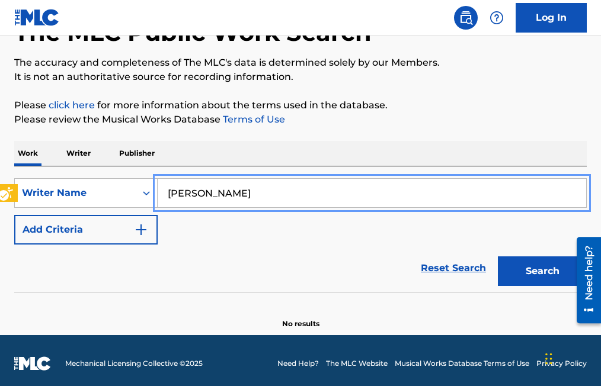
type input "RAMON MEDINA TREVINO"
click at [14, 215] on button "Add Criteria" at bounding box center [85, 230] width 143 height 30
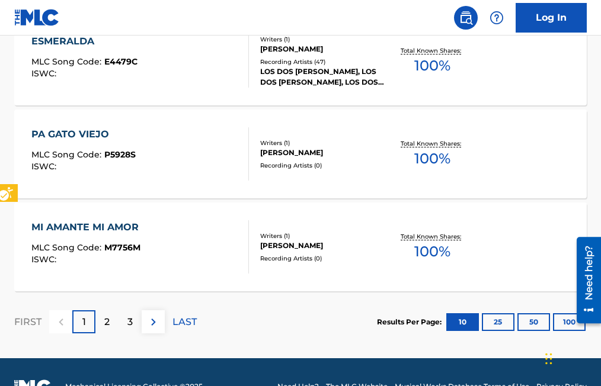
scroll to position [1086, 0]
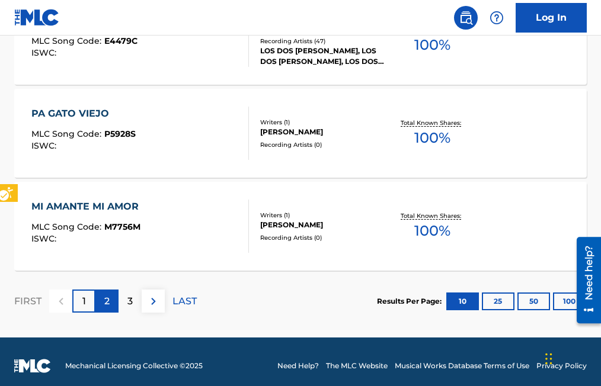
click at [104, 302] on p "2" at bounding box center [106, 301] width 5 height 14
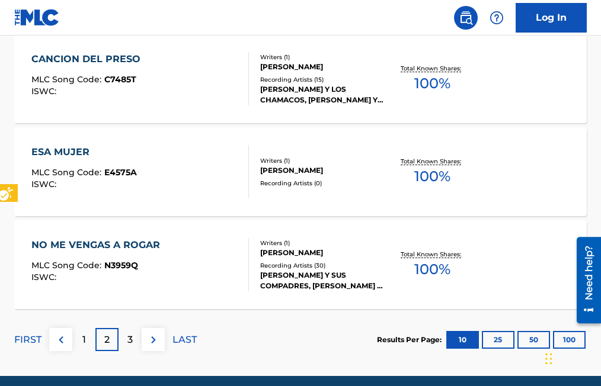
scroll to position [1095, 0]
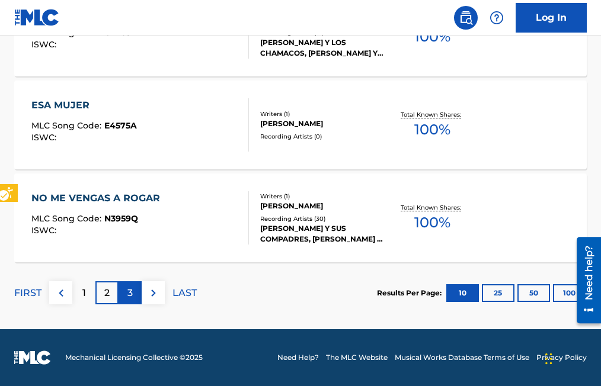
click at [133, 293] on div "3" at bounding box center [129, 292] width 23 height 23
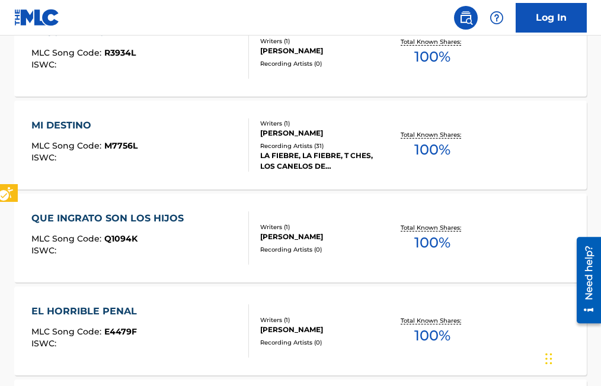
scroll to position [1066, 0]
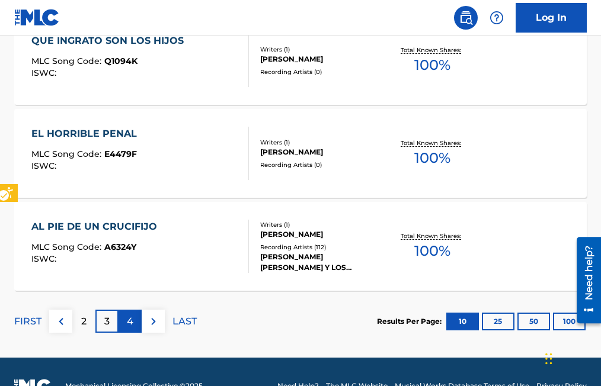
click at [129, 321] on p "4" at bounding box center [130, 322] width 7 height 14
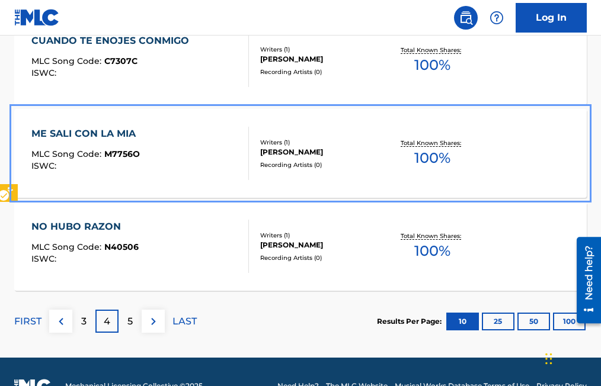
drag, startPoint x: 499, startPoint y: 150, endPoint x: 507, endPoint y: 126, distance: 25.1
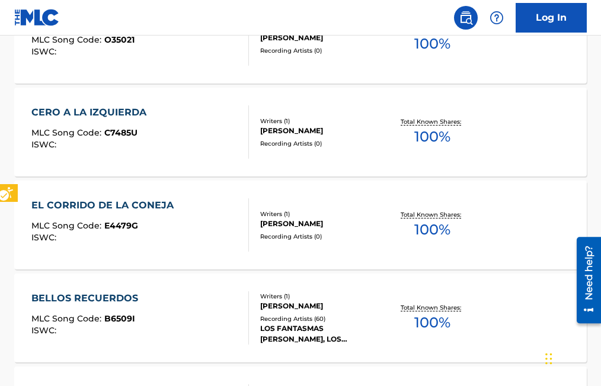
scroll to position [592, 0]
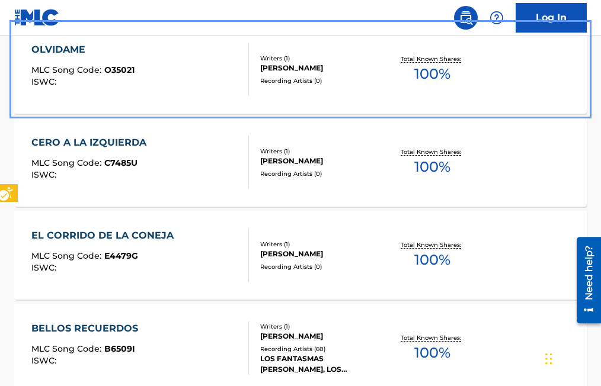
drag, startPoint x: 157, startPoint y: 86, endPoint x: 474, endPoint y: 84, distance: 316.9
click at [474, 84] on div "Total Known Shares: 100 %" at bounding box center [431, 70] width 95 height 36
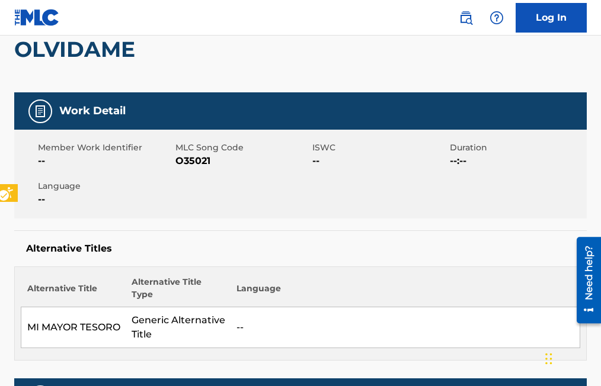
scroll to position [59, 0]
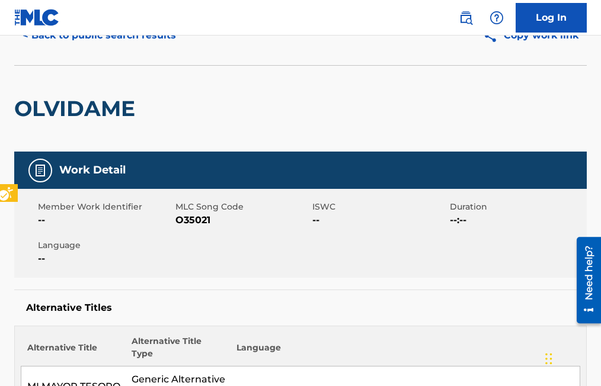
click at [137, 206] on span "Member Work Identifier" at bounding box center [105, 207] width 134 height 12
click at [198, 219] on span "MLC Song Code - O35021" at bounding box center [242, 220] width 134 height 14
click at [200, 222] on span "MLC Song Code - O35021" at bounding box center [242, 220] width 134 height 14
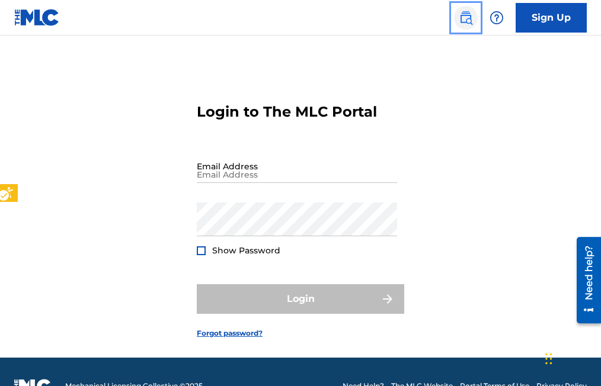
click at [463, 23] on img "Page Menu" at bounding box center [466, 18] width 14 height 14
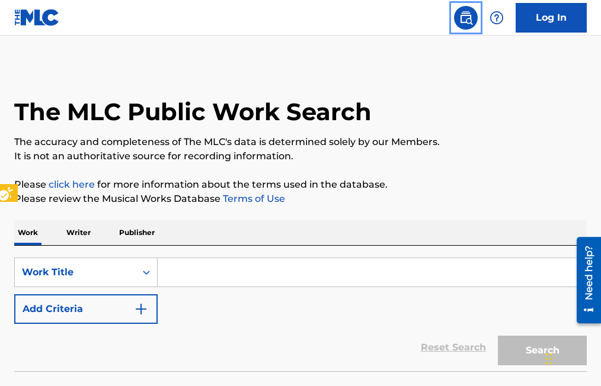
scroll to position [28, 0]
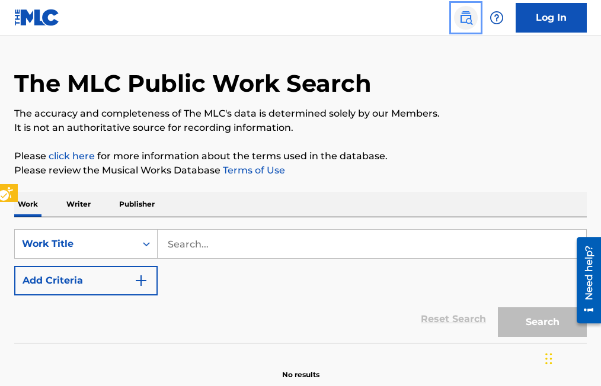
click at [463, 23] on img "Page Menu" at bounding box center [466, 18] width 14 height 14
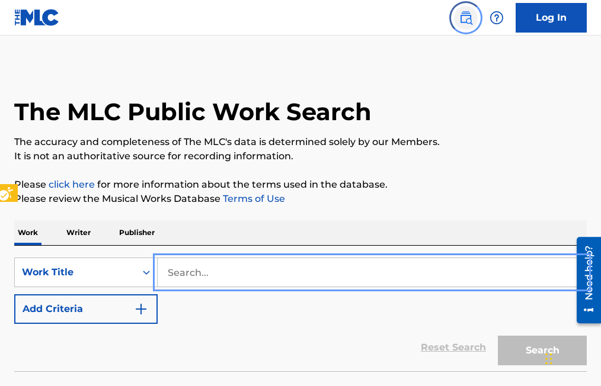
click at [465, 20] on img "Page Menu" at bounding box center [466, 18] width 14 height 14
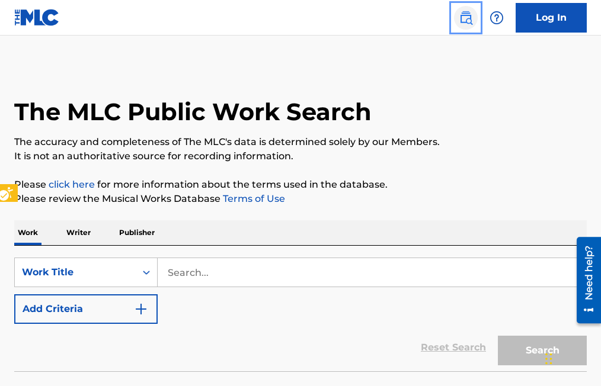
click at [465, 20] on img "Page Menu" at bounding box center [466, 18] width 14 height 14
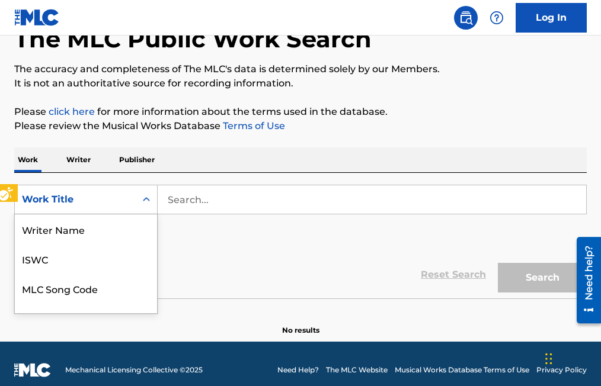
scroll to position [79, 0]
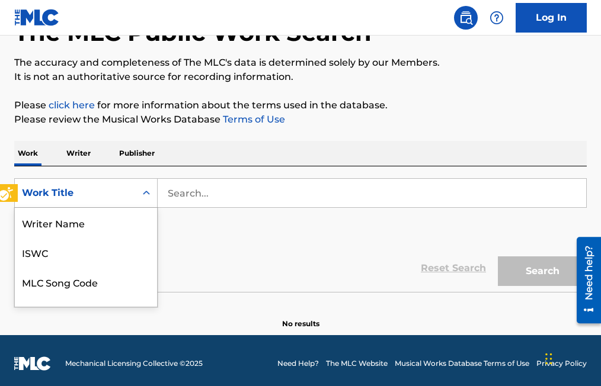
click at [146, 208] on div "8 results available. Use Up and Down to choose options, press Enter to select t…" at bounding box center [85, 193] width 143 height 30
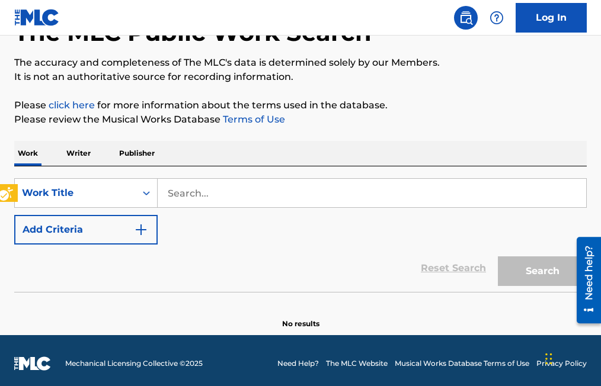
click at [148, 197] on icon "On" at bounding box center [146, 193] width 12 height 12
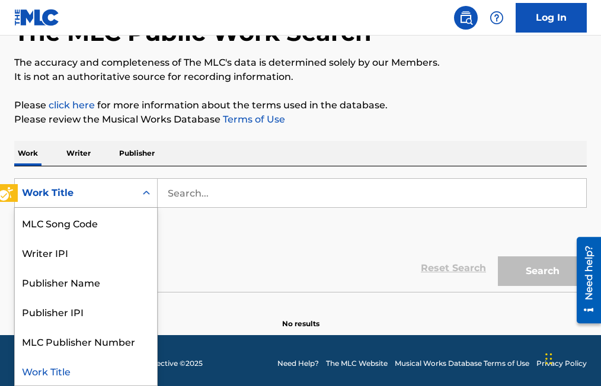
click at [148, 197] on icon "On" at bounding box center [146, 193] width 12 height 12
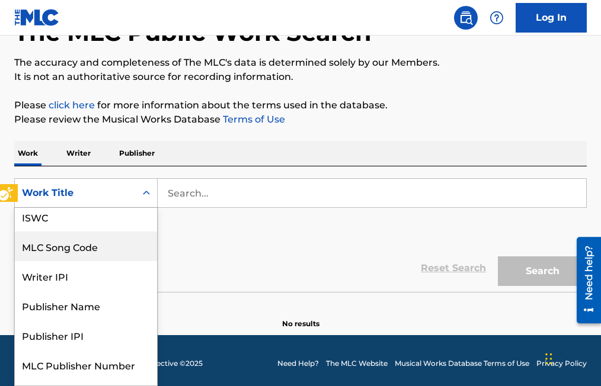
scroll to position [12, 0]
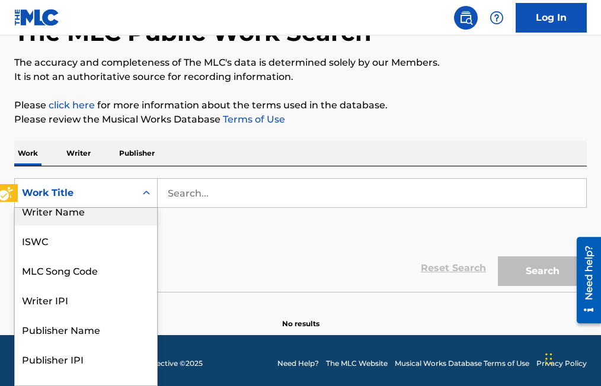
click at [113, 212] on div "Writer Name" at bounding box center [86, 211] width 142 height 30
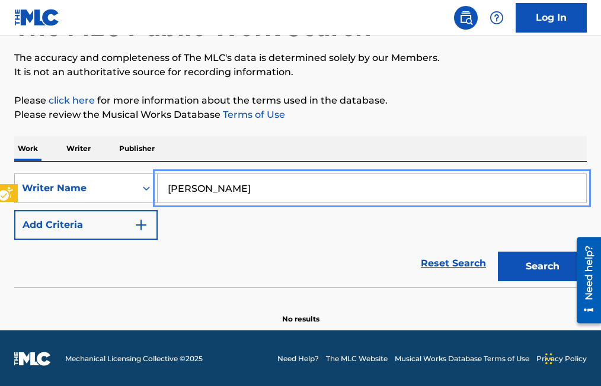
scroll to position [85, 0]
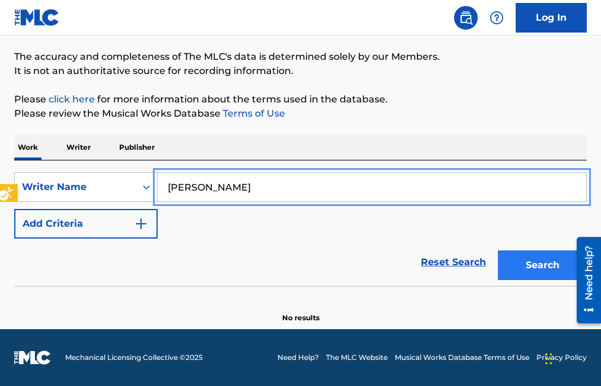
type input "RAMON MEDINA TREVINO"
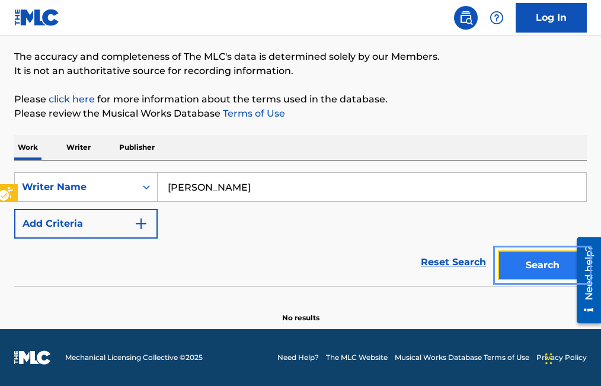
click at [547, 267] on button "Search" at bounding box center [542, 266] width 89 height 30
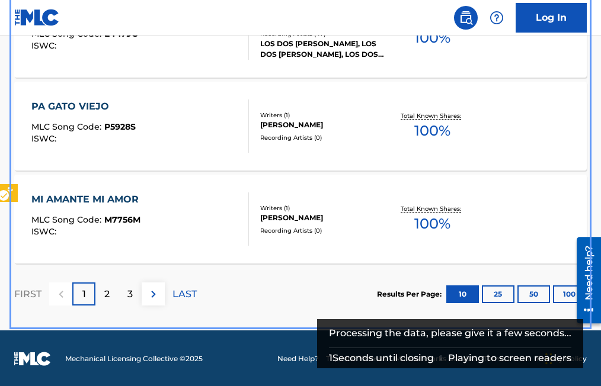
scroll to position [1058, 0]
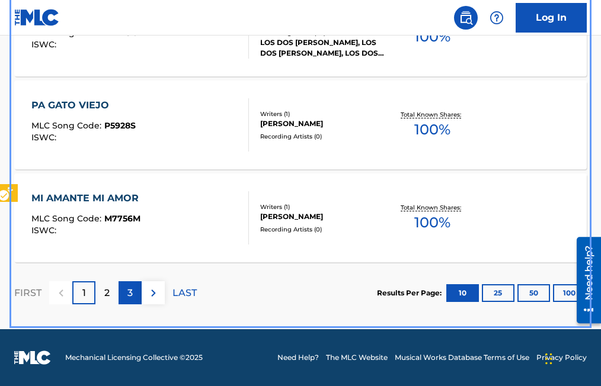
click at [129, 294] on p "3" at bounding box center [129, 293] width 5 height 14
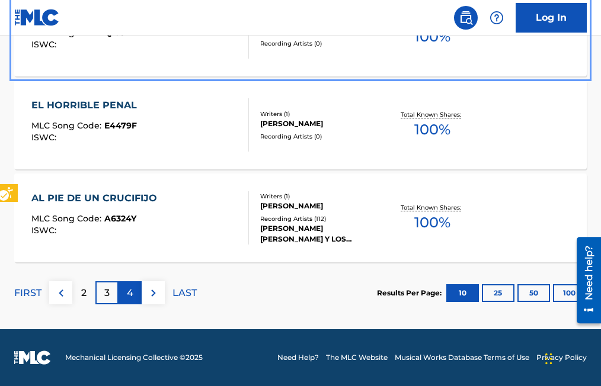
drag, startPoint x: 179, startPoint y: 54, endPoint x: 129, endPoint y: 294, distance: 245.0
click at [129, 294] on p "4" at bounding box center [130, 293] width 7 height 14
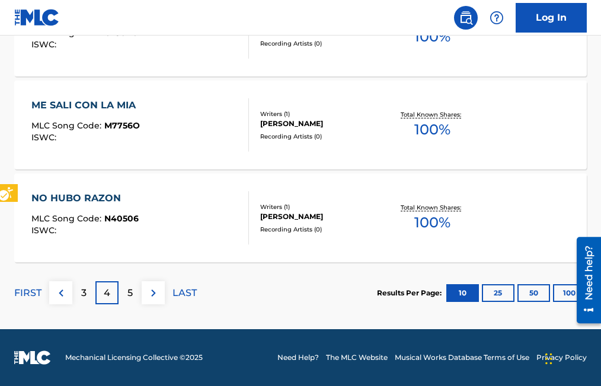
click at [103, 297] on div "4" at bounding box center [106, 292] width 23 height 23
click at [108, 290] on p "4" at bounding box center [107, 293] width 7 height 14
drag, startPoint x: 132, startPoint y: 249, endPoint x: 107, endPoint y: 287, distance: 45.0
click at [107, 287] on p "4" at bounding box center [107, 293] width 7 height 14
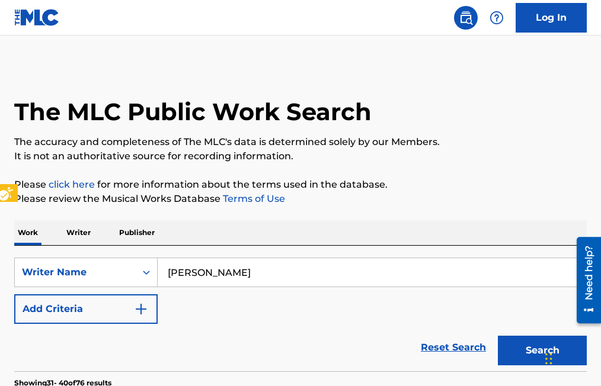
scroll to position [28, 0]
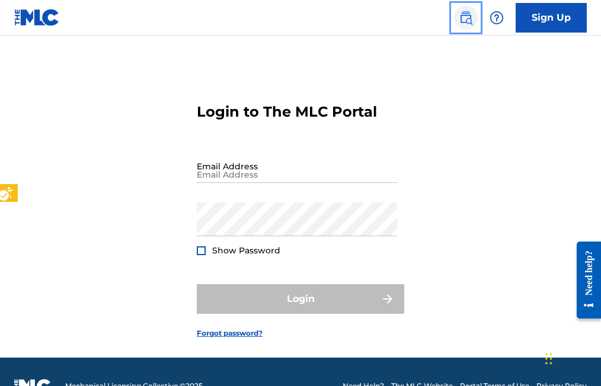
click at [469, 16] on img "Page Menu" at bounding box center [466, 18] width 14 height 14
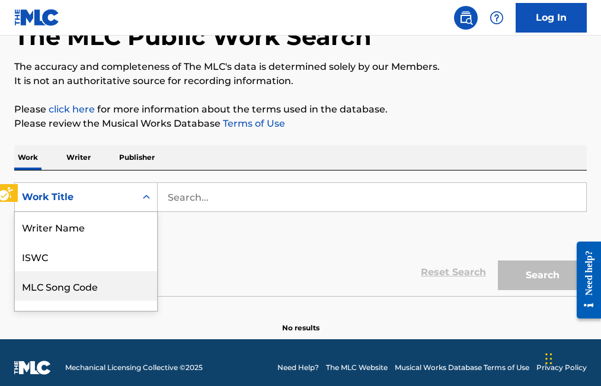
scroll to position [59, 0]
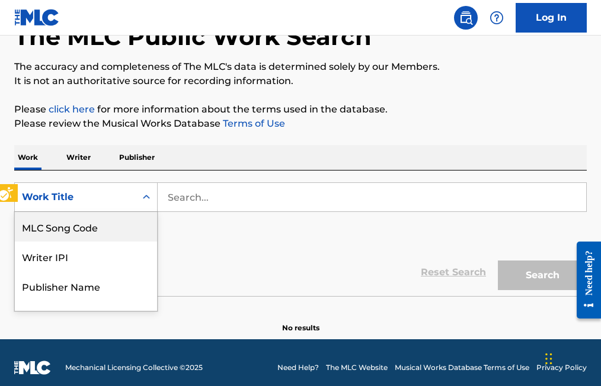
click at [146, 212] on div "8 results available. Use Up and Down to choose options, press Enter to select t…" at bounding box center [85, 197] width 143 height 30
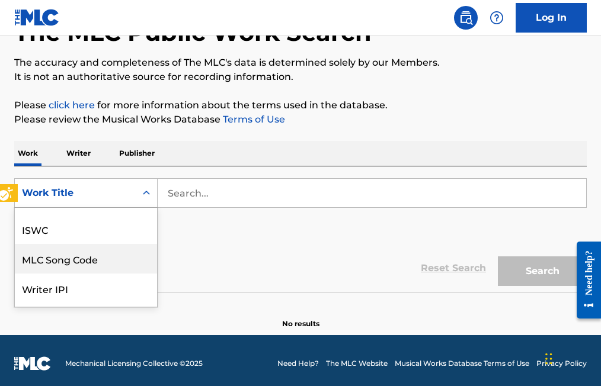
scroll to position [12, 0]
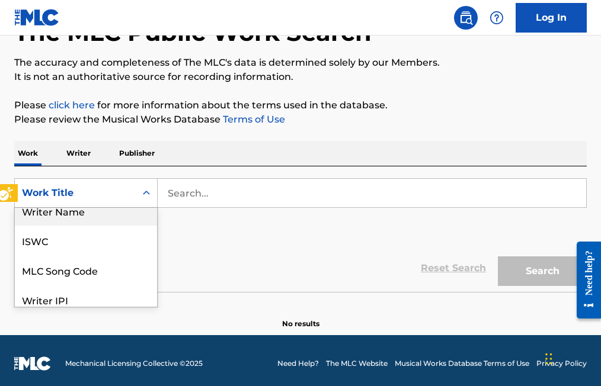
click at [102, 209] on div "Writer Name" at bounding box center [86, 211] width 142 height 30
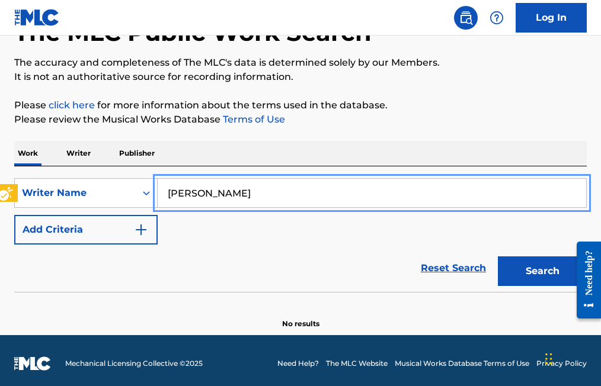
type input "RAMON MEDINA TREVINO"
click at [14, 215] on button "Add Criteria" at bounding box center [85, 230] width 143 height 30
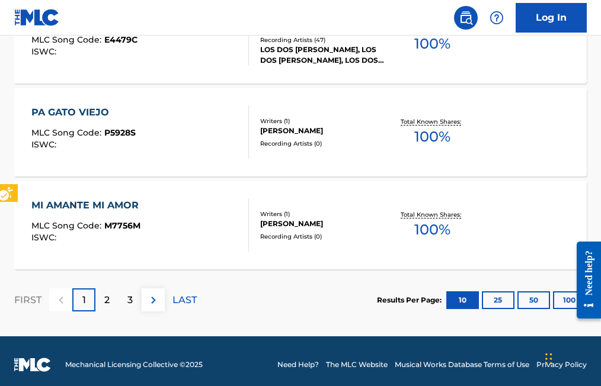
scroll to position [1095, 0]
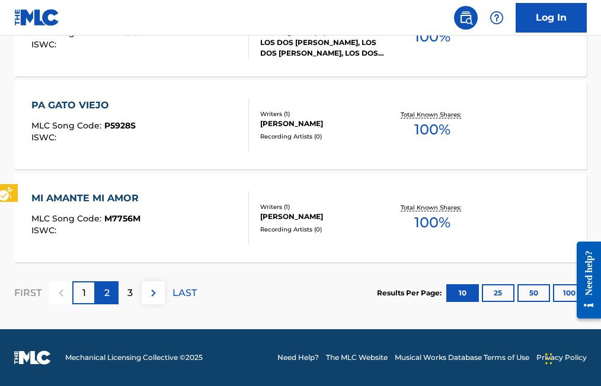
click at [112, 293] on div "2" at bounding box center [106, 292] width 23 height 23
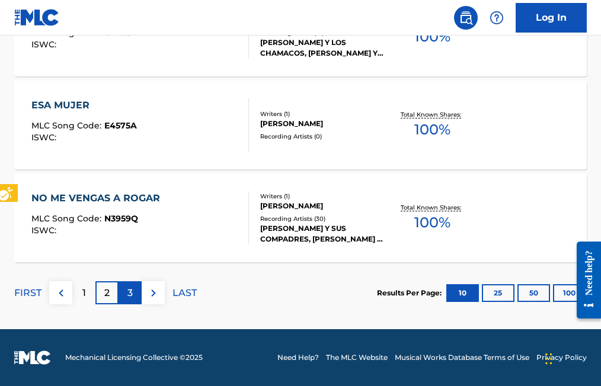
click at [129, 288] on p "3" at bounding box center [129, 293] width 5 height 14
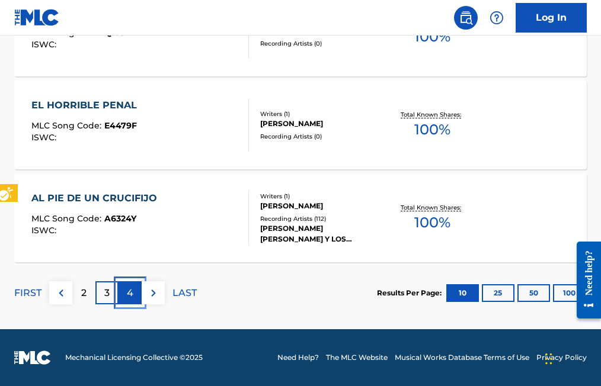
click at [129, 288] on p "4" at bounding box center [130, 293] width 7 height 14
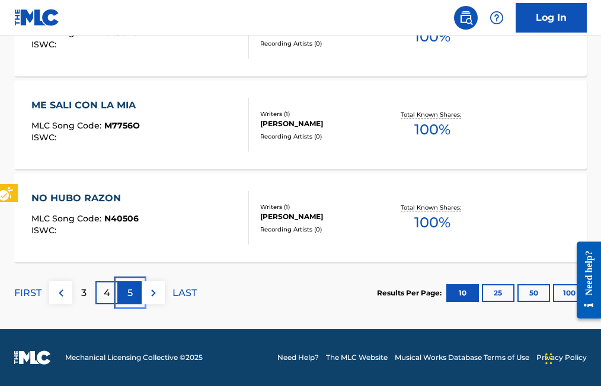
click at [130, 296] on p "5" at bounding box center [129, 293] width 5 height 14
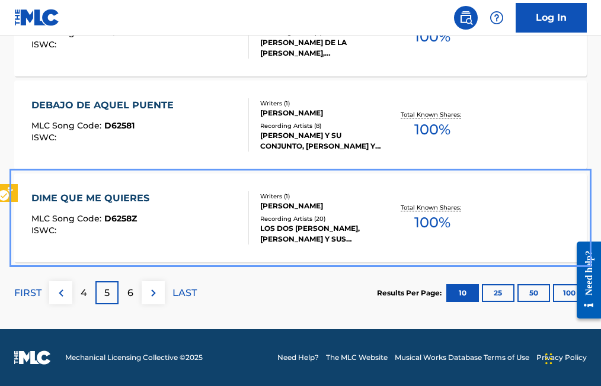
drag, startPoint x: 191, startPoint y: 177, endPoint x: 111, endPoint y: 294, distance: 142.5
click at [111, 294] on div "5" at bounding box center [106, 292] width 23 height 23
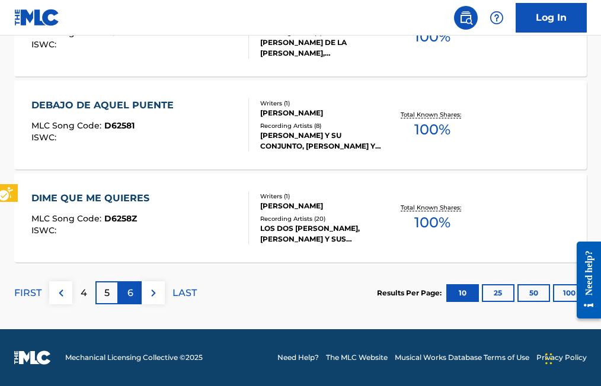
click at [135, 293] on div "6" at bounding box center [129, 292] width 23 height 23
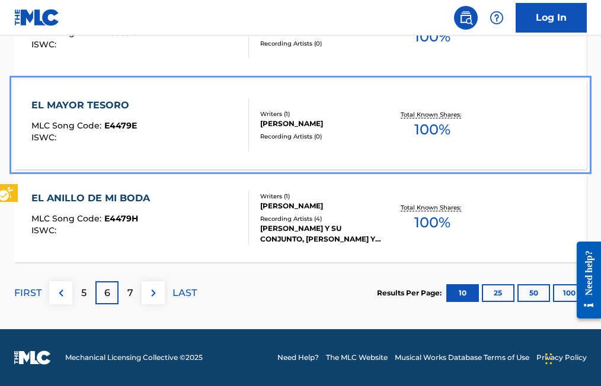
drag, startPoint x: 187, startPoint y: 167, endPoint x: 199, endPoint y: 146, distance: 24.7
click at [199, 146] on div "EL MAYOR TESORO MLC Song Code : E4479E ISWC :" at bounding box center [139, 124] width 217 height 53
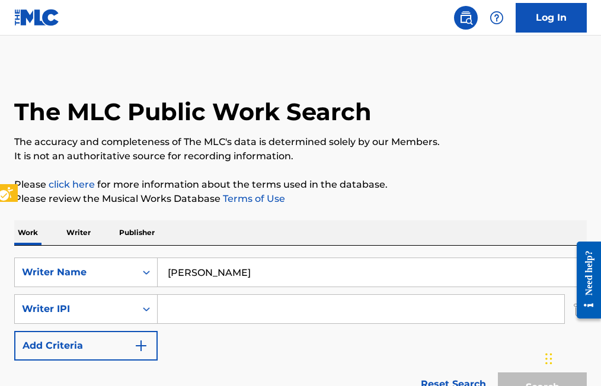
scroll to position [1095, 0]
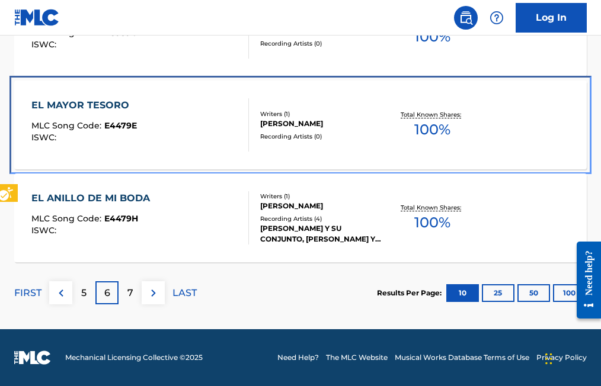
click at [120, 127] on span "E4479E" at bounding box center [120, 125] width 33 height 11
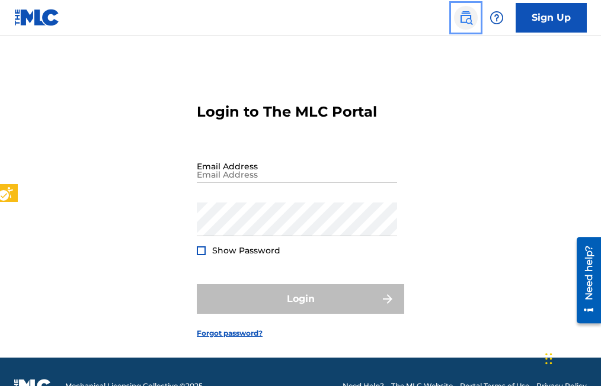
click at [461, 17] on img "Page Menu" at bounding box center [466, 18] width 14 height 14
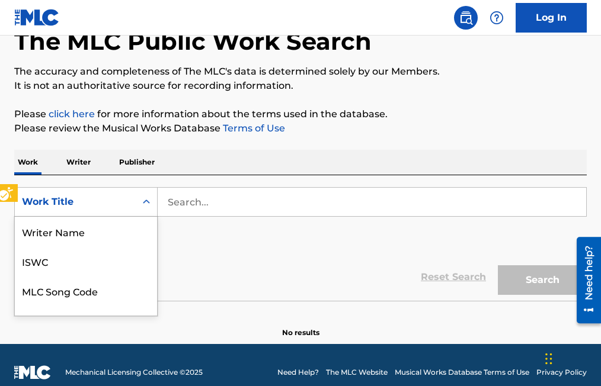
scroll to position [79, 0]
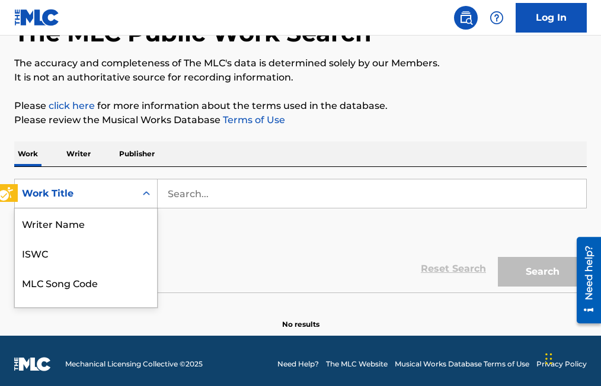
click at [149, 209] on div "8 results available. Use Up and Down to choose options, press Enter to select t…" at bounding box center [85, 194] width 143 height 30
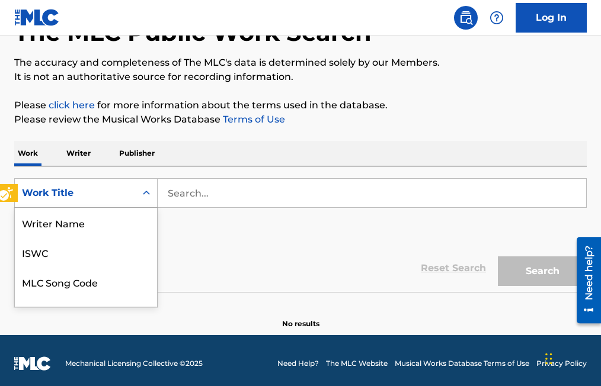
scroll to position [59, 0]
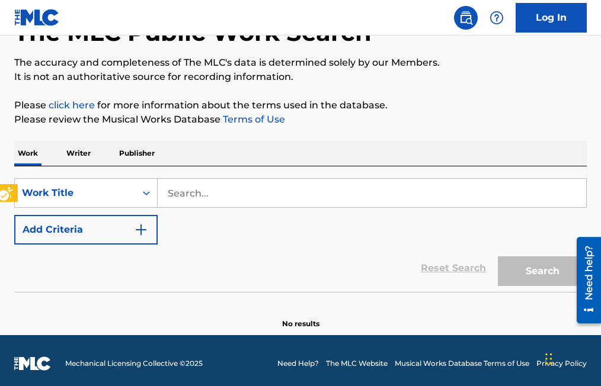
click at [148, 191] on icon "On" at bounding box center [146, 193] width 12 height 12
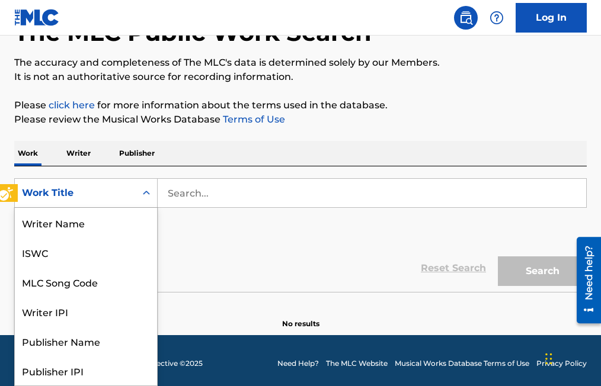
click at [148, 191] on icon "On" at bounding box center [146, 193] width 12 height 12
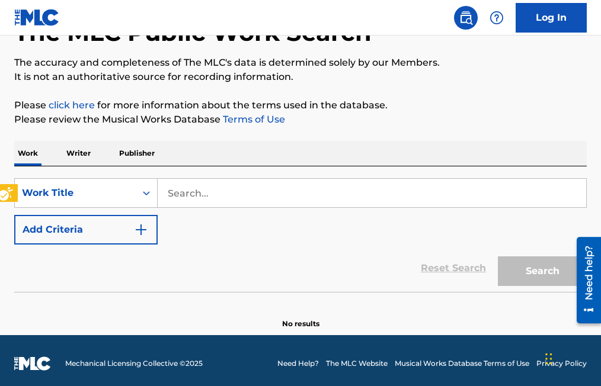
click at [148, 190] on icon "On" at bounding box center [146, 193] width 12 height 12
click at [149, 190] on icon "On" at bounding box center [146, 193] width 12 height 12
click at [149, 191] on icon "On" at bounding box center [146, 193] width 12 height 12
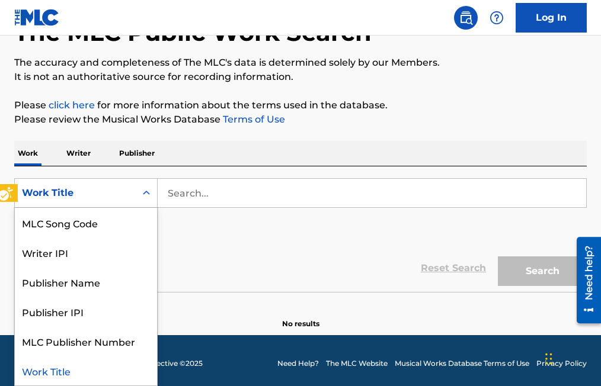
click at [149, 191] on icon "On" at bounding box center [146, 193] width 12 height 12
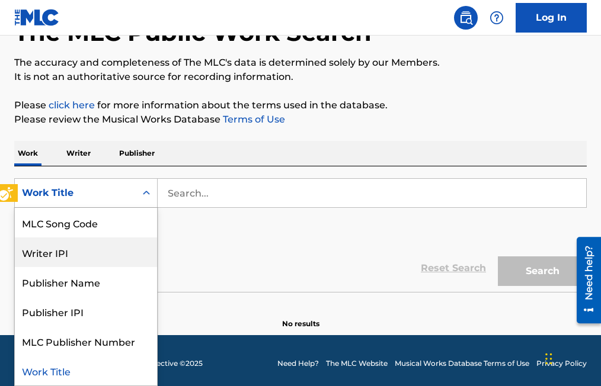
click at [43, 252] on div "Writer IPI" at bounding box center [86, 253] width 142 height 30
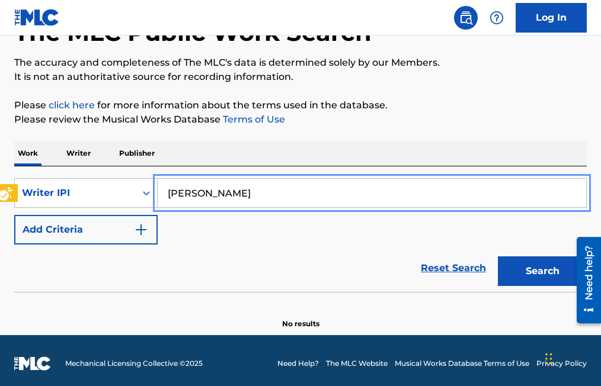
type input "[PERSON_NAME]"
click at [14, 215] on button "Add Criteria" at bounding box center [85, 230] width 143 height 30
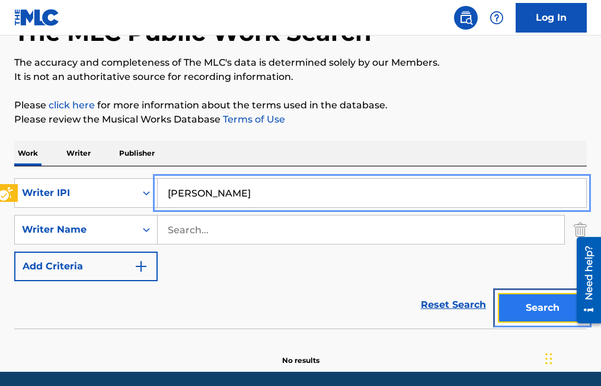
click at [533, 315] on button "Search" at bounding box center [542, 308] width 89 height 30
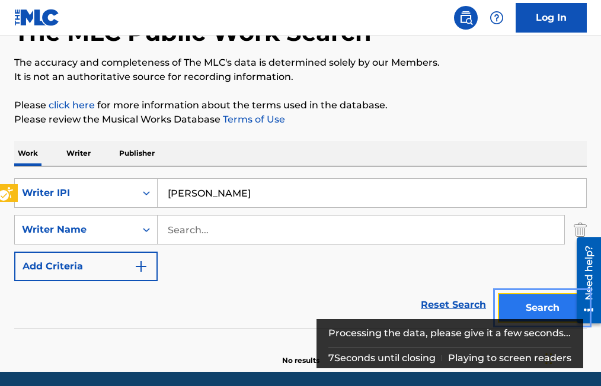
click at [536, 312] on button "Search" at bounding box center [542, 308] width 89 height 30
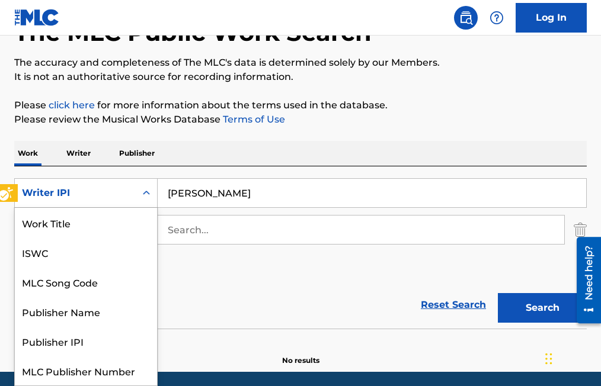
click at [144, 197] on icon "On" at bounding box center [146, 193] width 12 height 12
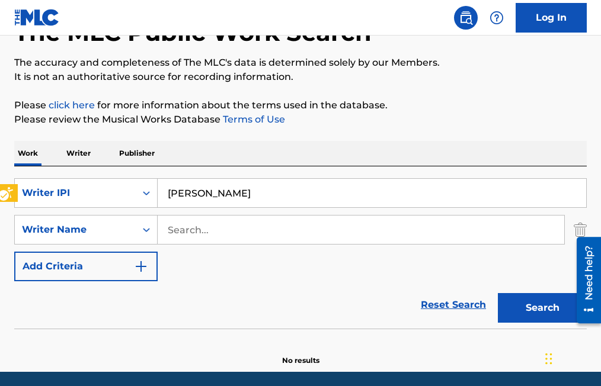
click at [145, 196] on icon "On" at bounding box center [146, 193] width 12 height 12
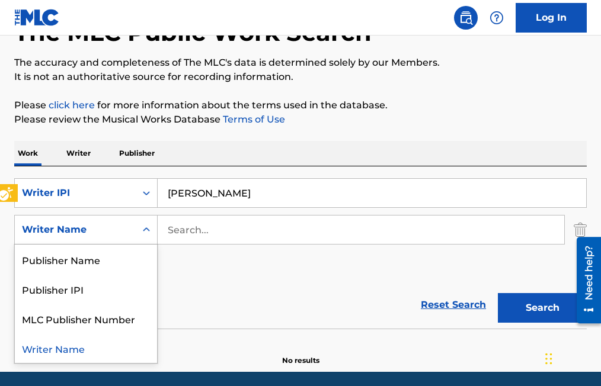
click at [152, 232] on div "Search Form" at bounding box center [146, 229] width 21 height 21
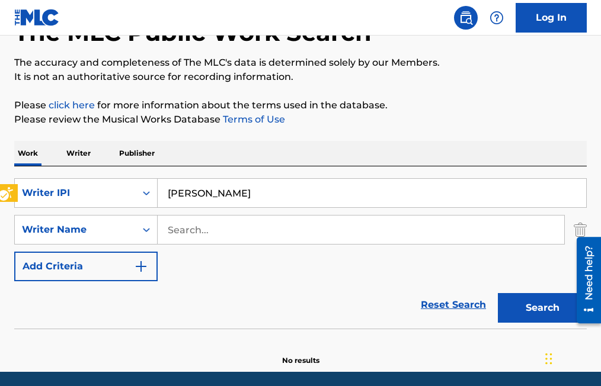
click at [94, 233] on div "Writer Name" at bounding box center [75, 230] width 107 height 14
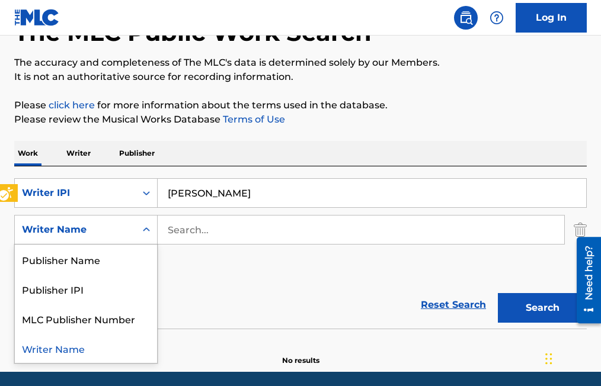
click at [87, 231] on div "Writer Name" at bounding box center [75, 230] width 107 height 14
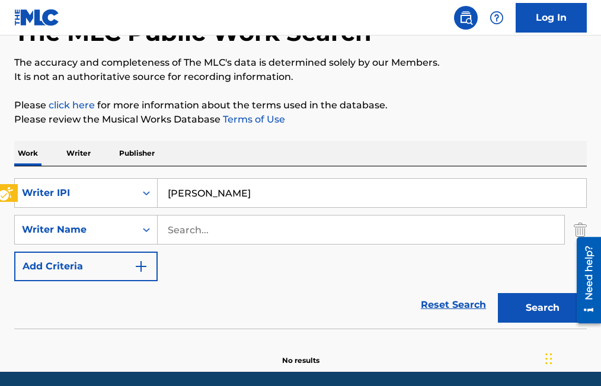
click at [88, 230] on div "Writer Name" at bounding box center [75, 230] width 107 height 14
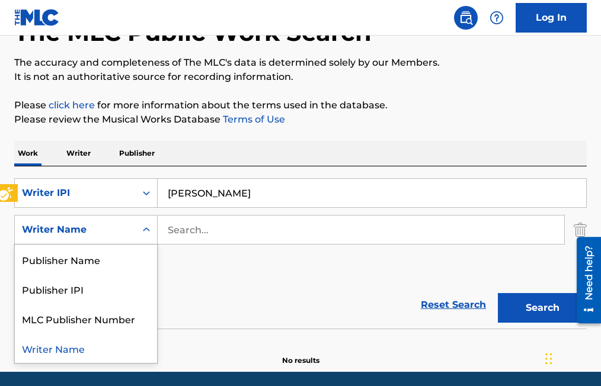
click at [84, 226] on div "Writer Name" at bounding box center [75, 230] width 107 height 14
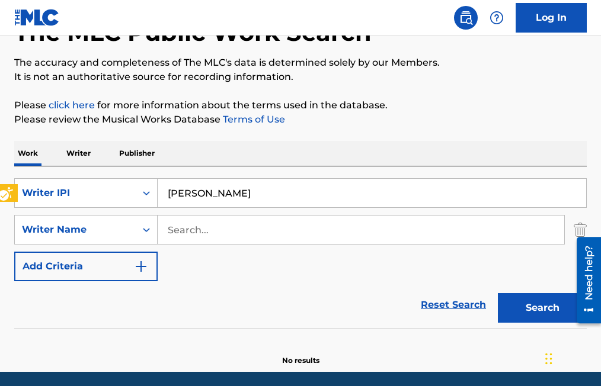
click at [84, 226] on div "Writer Name" at bounding box center [75, 230] width 107 height 14
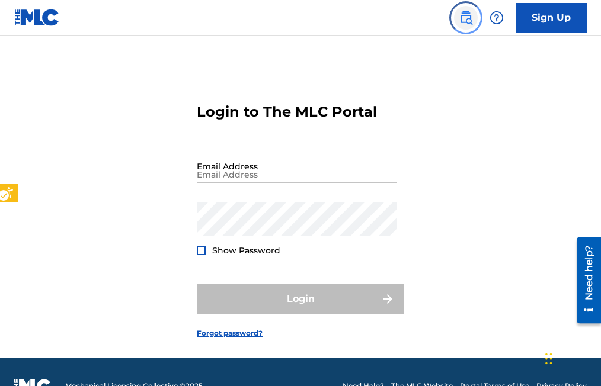
click at [460, 19] on img "Page Menu" at bounding box center [466, 18] width 14 height 14
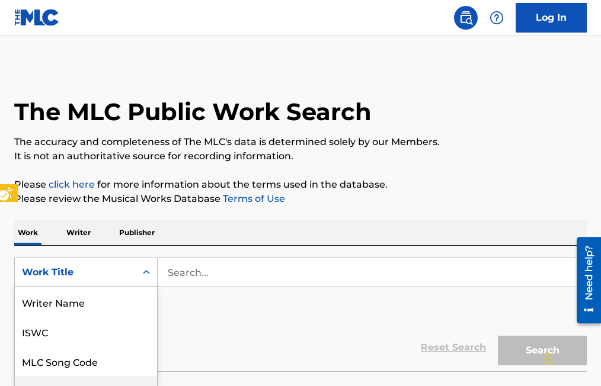
scroll to position [79, 0]
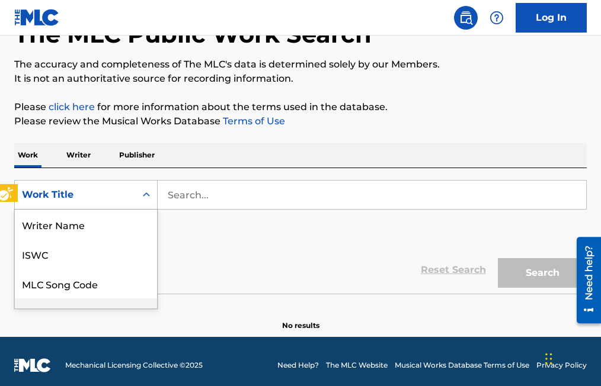
click at [146, 210] on div "8 results available. Use Up and Down to choose options, press Enter to select t…" at bounding box center [85, 195] width 143 height 30
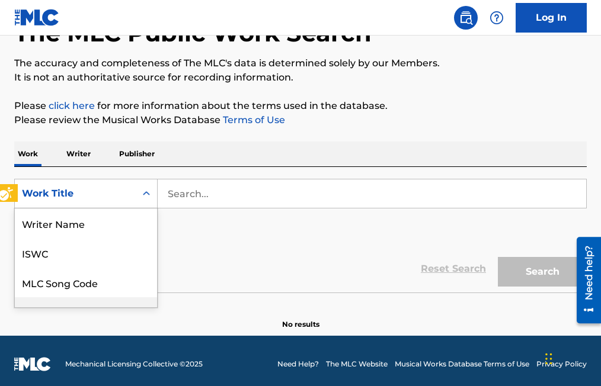
scroll to position [59, 0]
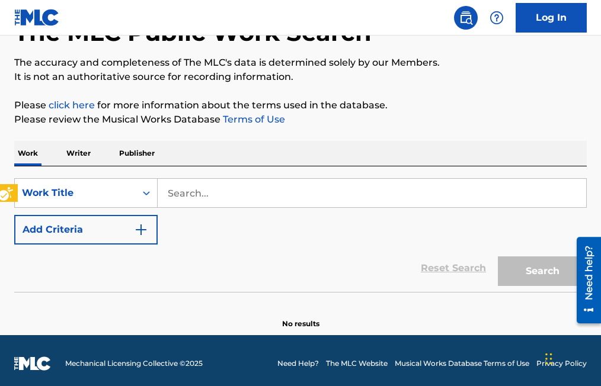
click at [150, 197] on icon "On" at bounding box center [146, 193] width 12 height 12
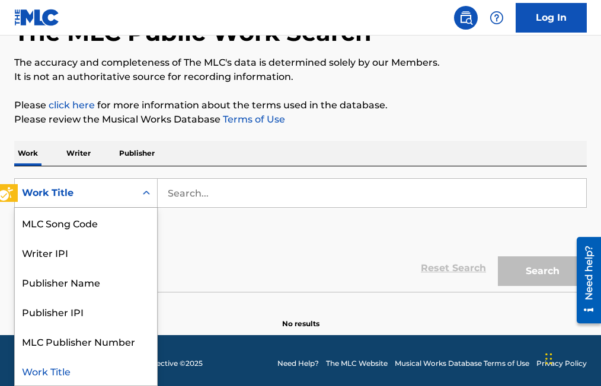
click at [150, 197] on icon "On" at bounding box center [146, 193] width 12 height 12
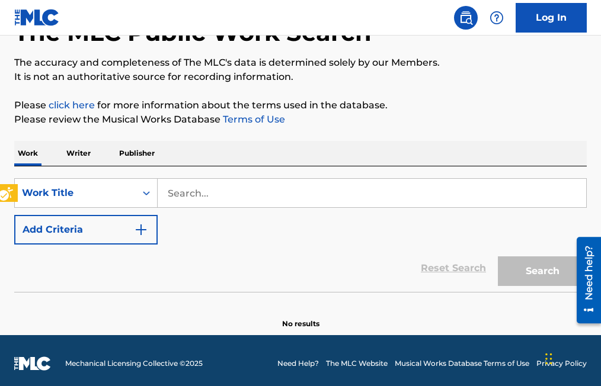
click at [150, 197] on icon "On" at bounding box center [146, 193] width 12 height 12
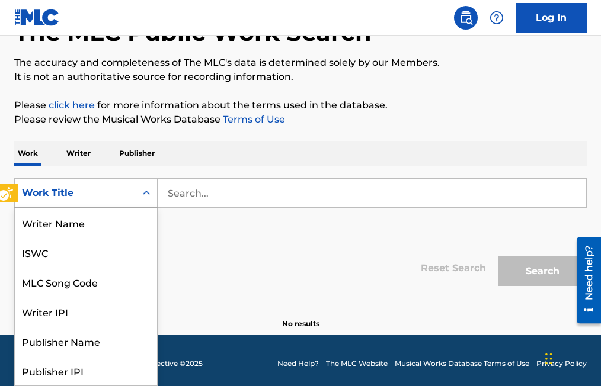
click at [150, 197] on icon "On" at bounding box center [146, 193] width 12 height 12
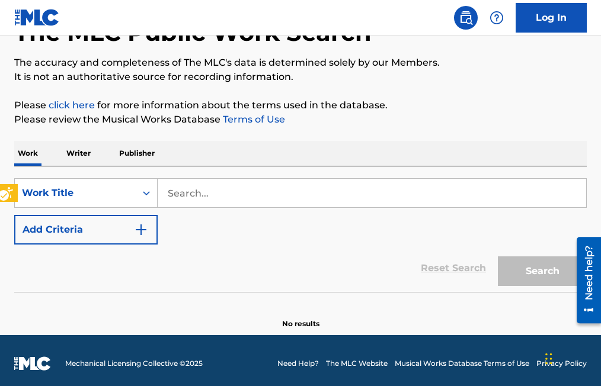
click at [149, 188] on icon "On" at bounding box center [146, 193] width 12 height 12
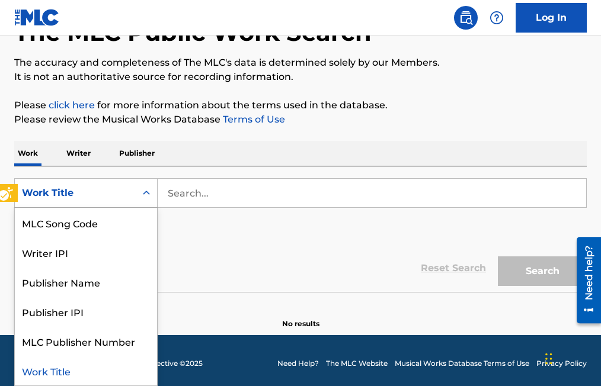
click at [149, 188] on icon "On" at bounding box center [146, 193] width 12 height 12
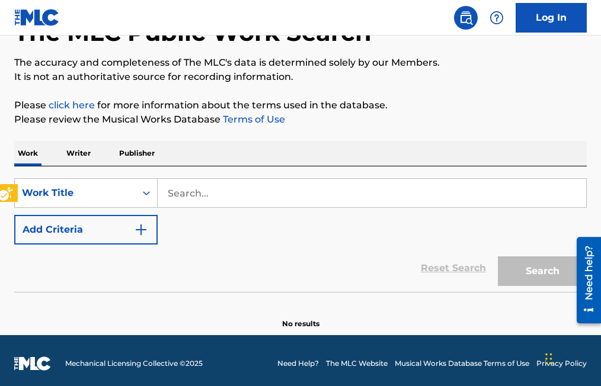
click at [149, 188] on icon "On" at bounding box center [146, 193] width 12 height 12
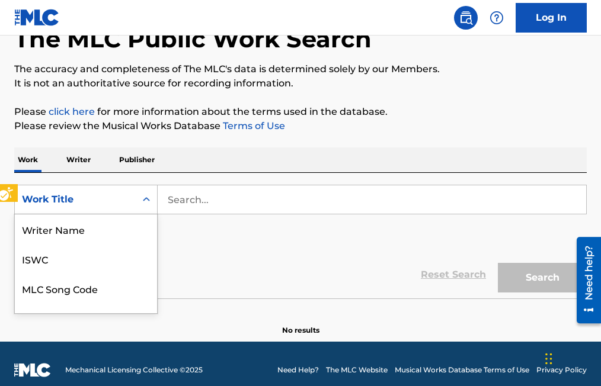
scroll to position [79, 0]
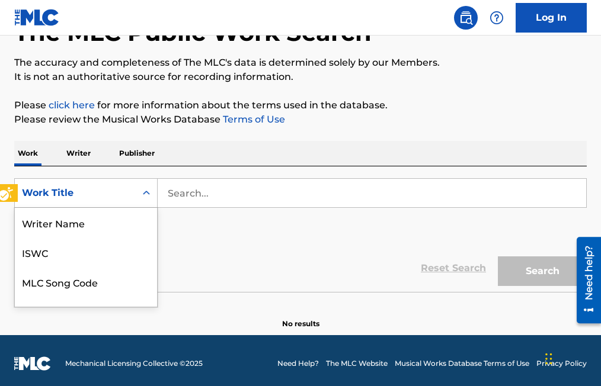
click at [150, 208] on div "8 results available. Use Up and Down to choose options, press Enter to select t…" at bounding box center [85, 193] width 143 height 30
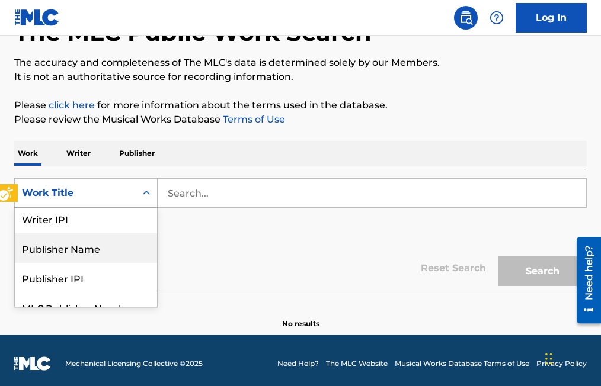
scroll to position [138, 0]
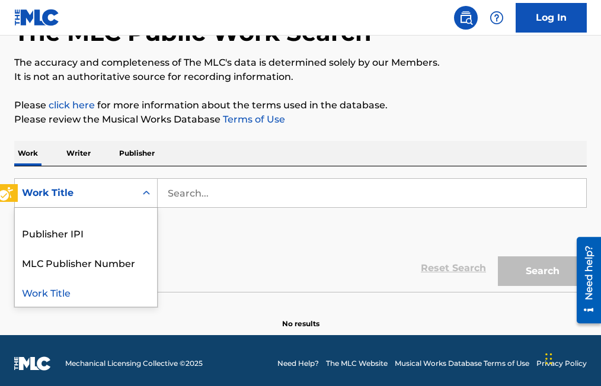
click at [69, 296] on div "Work Title" at bounding box center [86, 292] width 142 height 30
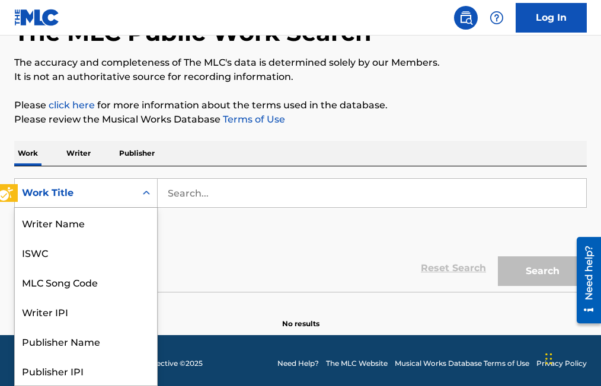
click at [147, 202] on div "Search Form" at bounding box center [146, 192] width 21 height 21
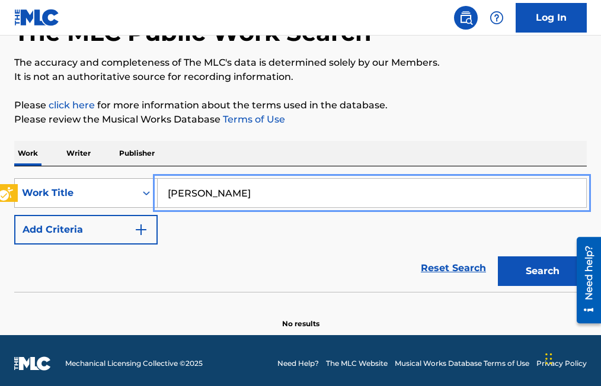
type input "[PERSON_NAME]"
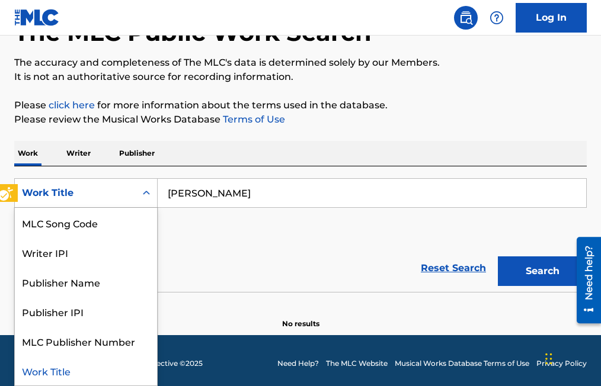
click at [150, 193] on icon "On" at bounding box center [146, 193] width 12 height 12
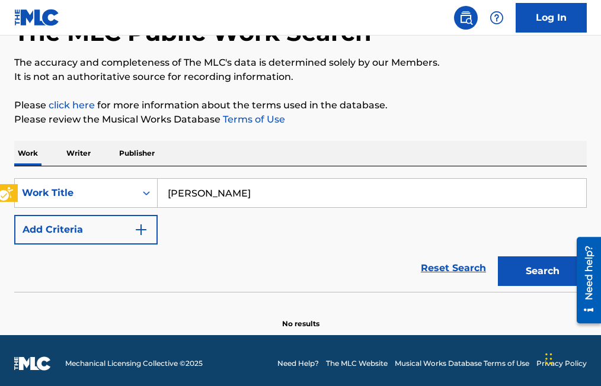
click at [150, 193] on icon "On" at bounding box center [146, 193] width 12 height 12
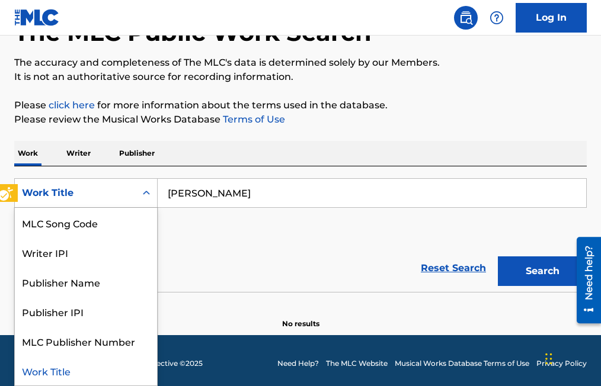
click at [150, 193] on icon "On" at bounding box center [146, 193] width 12 height 12
click at [105, 227] on div "MLC Song Code" at bounding box center [86, 223] width 142 height 30
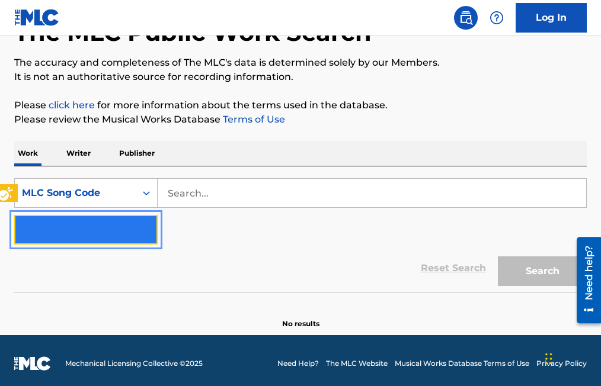
click at [105, 227] on button "Add Criteria" at bounding box center [85, 230] width 143 height 30
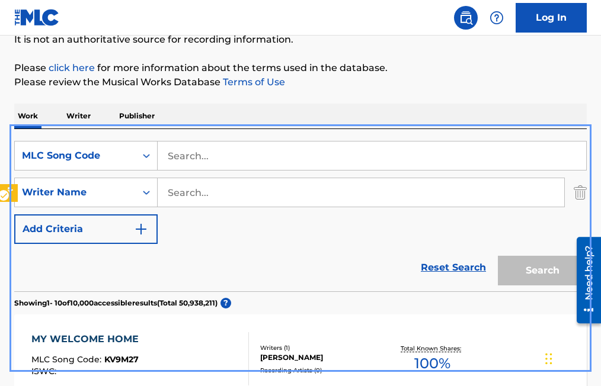
scroll to position [98, 0]
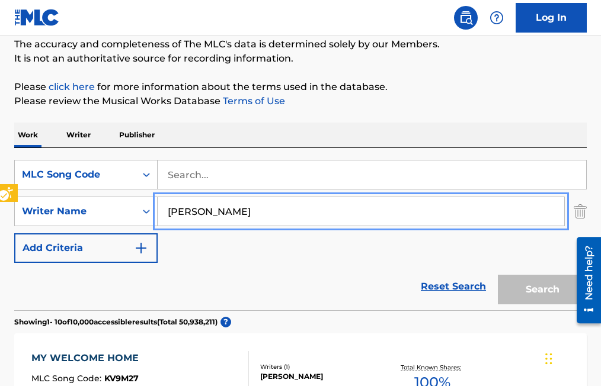
type input "[PERSON_NAME]"
click at [14, 233] on button "Add Criteria" at bounding box center [85, 248] width 143 height 30
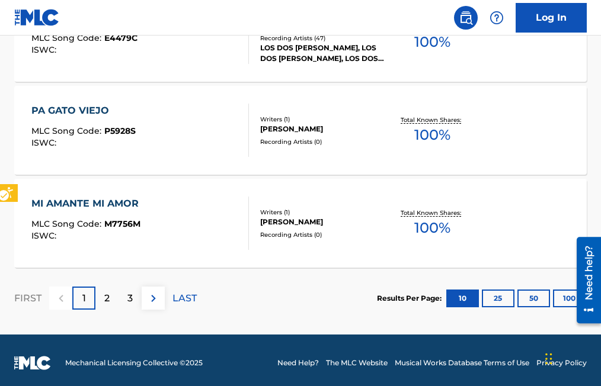
scroll to position [1131, 0]
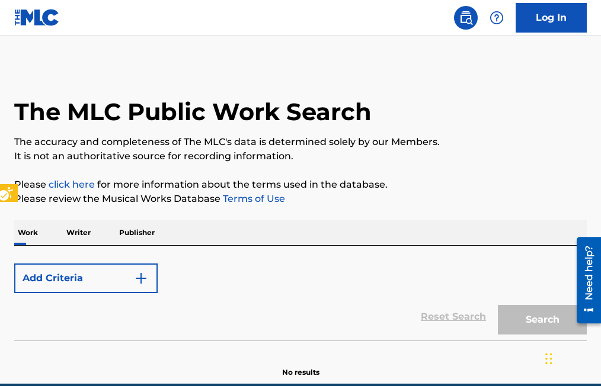
scroll to position [55, 0]
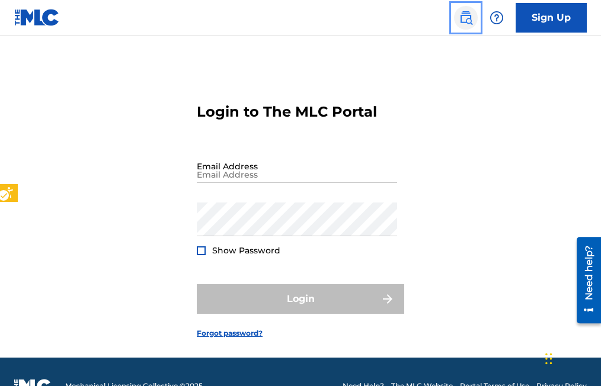
click at [460, 13] on img "Page Menu" at bounding box center [466, 18] width 14 height 14
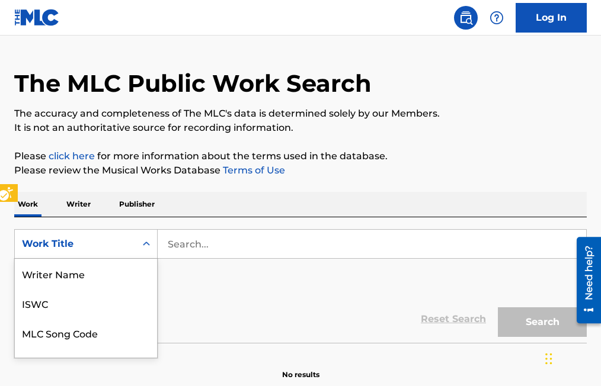
scroll to position [79, 0]
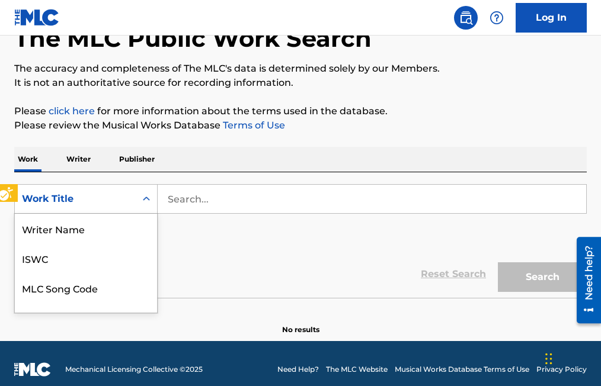
click at [149, 214] on div "8 results available. Use Up and Down to choose options, press Enter to select t…" at bounding box center [85, 199] width 143 height 30
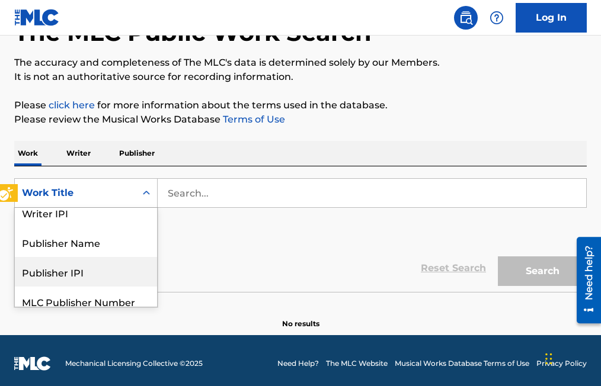
scroll to position [0, 0]
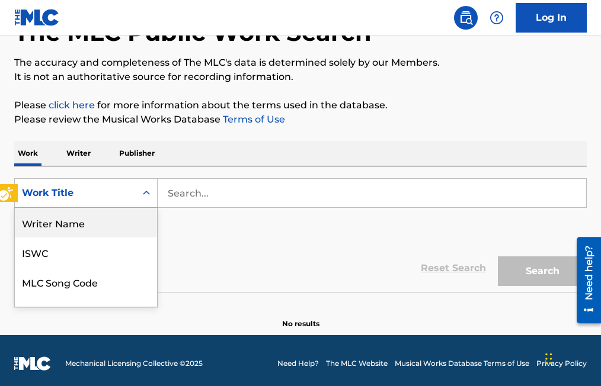
click at [69, 224] on div "Writer Name" at bounding box center [86, 223] width 142 height 30
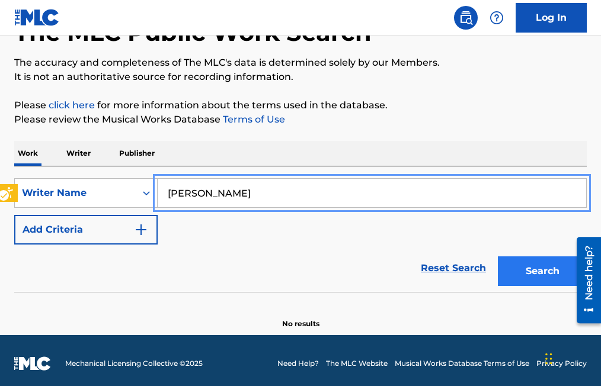
type input "[PERSON_NAME]"
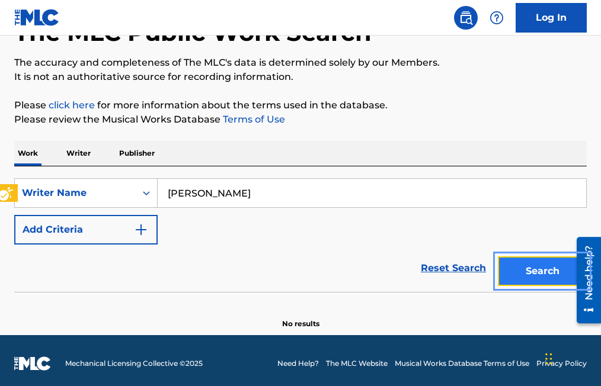
click at [536, 274] on button "Search" at bounding box center [542, 272] width 89 height 30
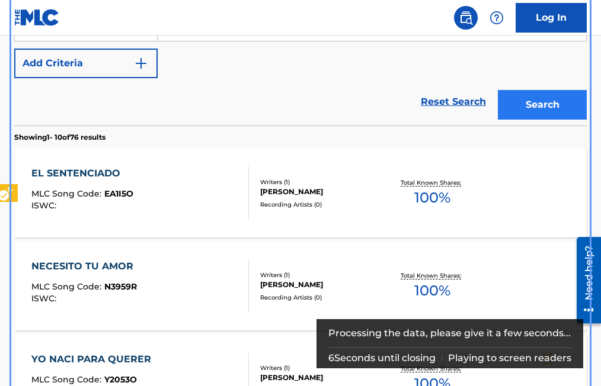
scroll to position [364, 0]
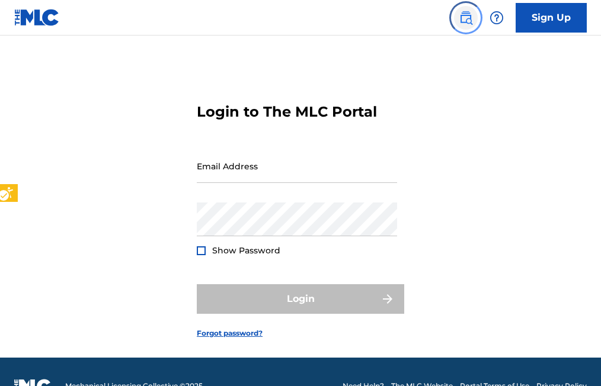
click at [466, 20] on img at bounding box center [466, 18] width 14 height 14
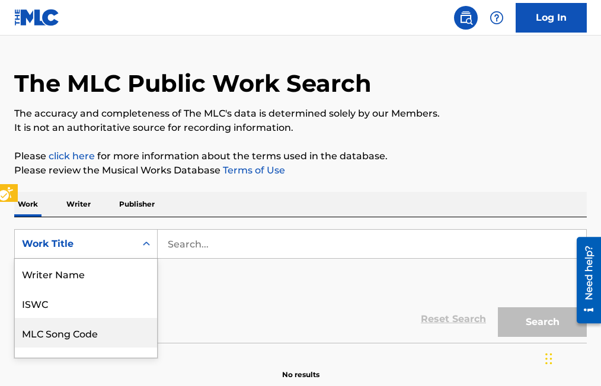
scroll to position [70, 0]
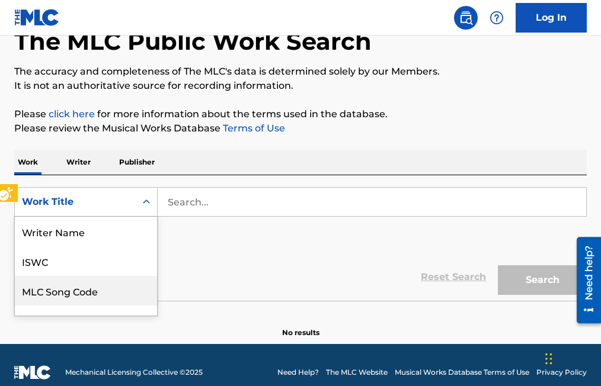
click at [145, 217] on div "8 results available. Use Up and Down to choose options, press Enter to select t…" at bounding box center [85, 202] width 143 height 30
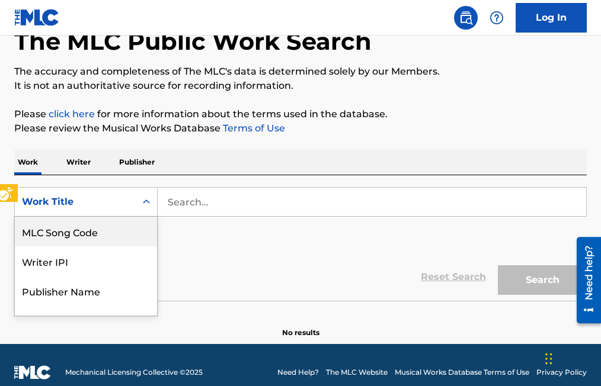
scroll to position [79, 0]
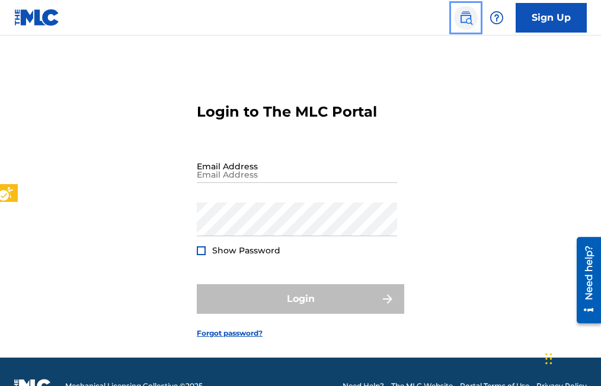
click at [463, 17] on img "Page Menu" at bounding box center [466, 18] width 14 height 14
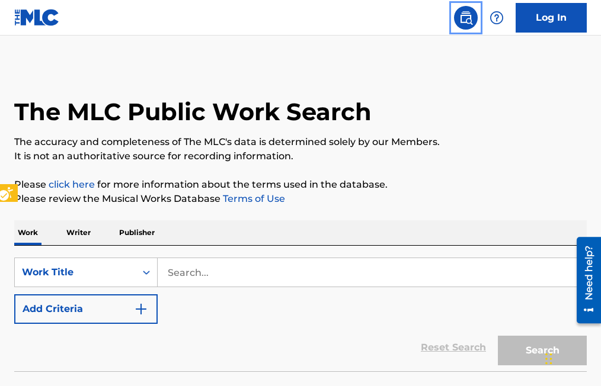
scroll to position [28, 0]
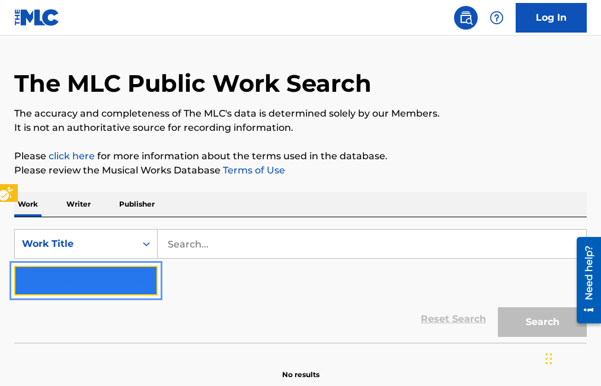
click at [143, 278] on img "Search Form" at bounding box center [141, 281] width 14 height 14
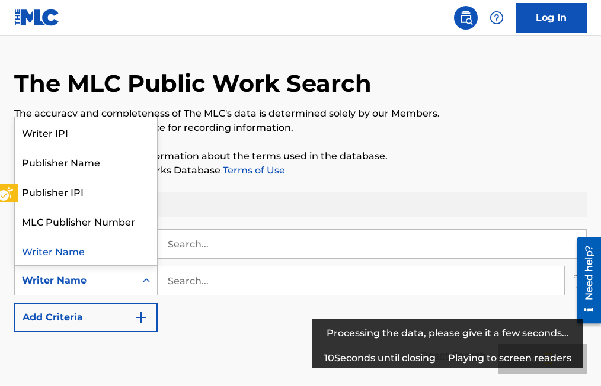
click at [97, 281] on div "Writer Name" at bounding box center [75, 281] width 107 height 14
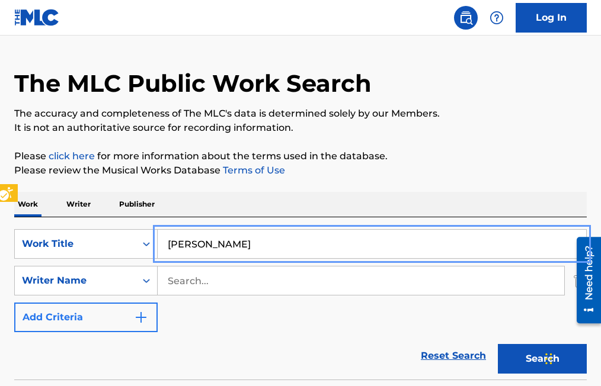
type input "[PERSON_NAME]"
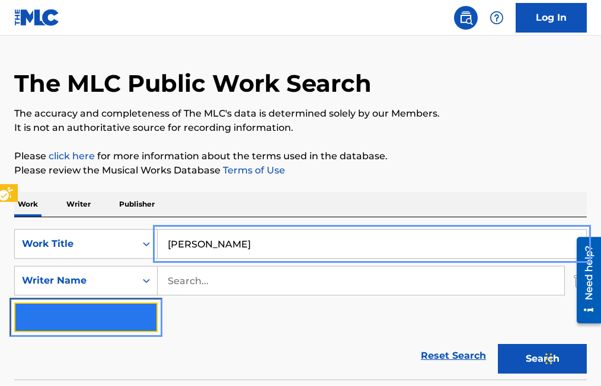
click at [141, 317] on img "Search Form" at bounding box center [141, 317] width 14 height 14
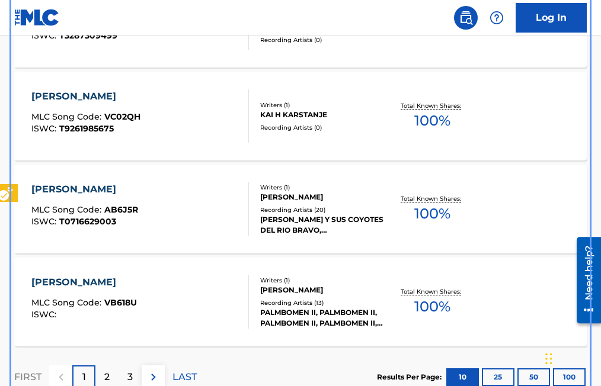
scroll to position [1013, 0]
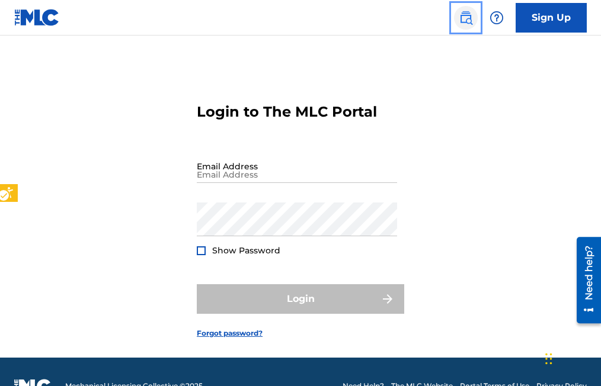
click at [464, 21] on img "Page Menu" at bounding box center [466, 18] width 14 height 14
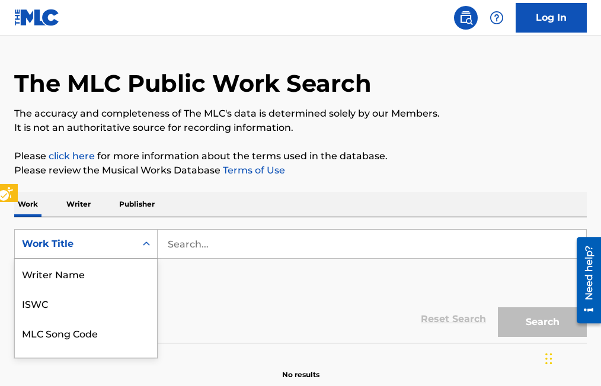
scroll to position [75, 0]
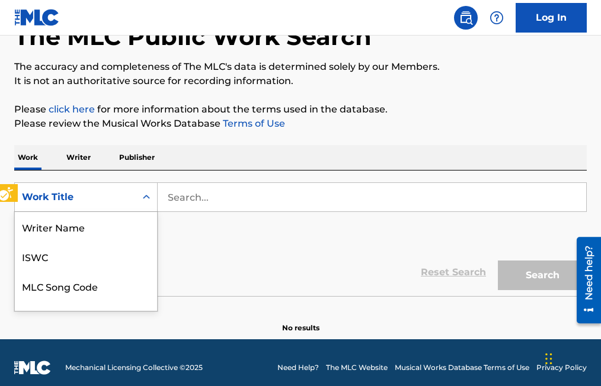
click at [149, 212] on div "8 results available. Use Up and Down to choose options, press Enter to select t…" at bounding box center [85, 197] width 143 height 30
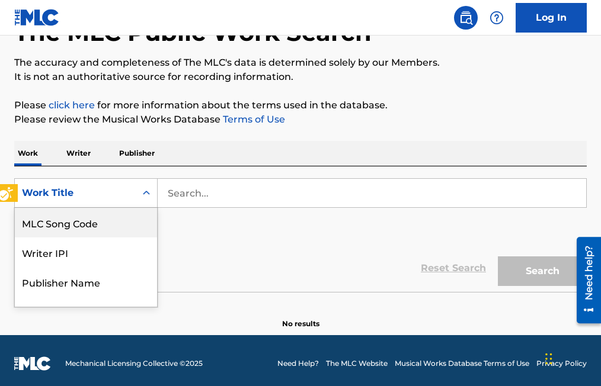
click at [97, 227] on div "MLC Song Code" at bounding box center [86, 223] width 142 height 30
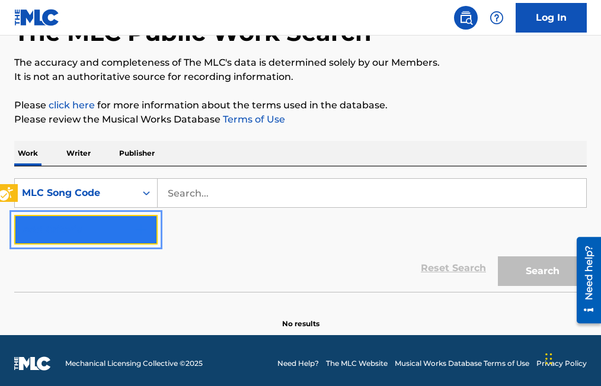
click at [142, 230] on img "Search Form" at bounding box center [141, 230] width 14 height 14
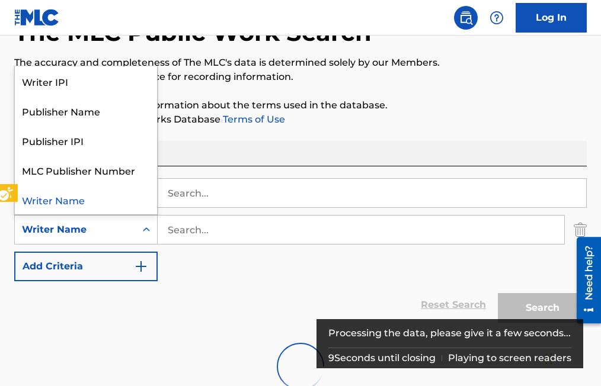
click at [113, 227] on div "Writer Name" at bounding box center [75, 230] width 107 height 14
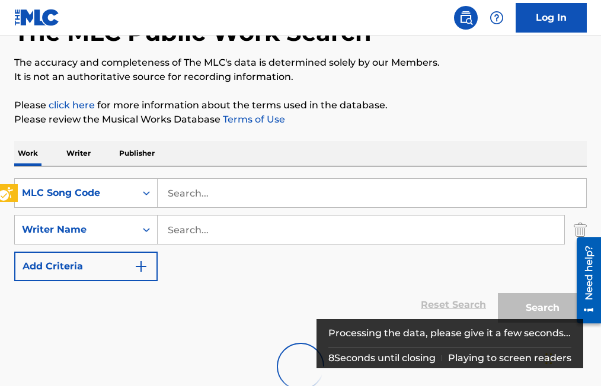
click at [94, 230] on div "Writer Name" at bounding box center [75, 230] width 107 height 14
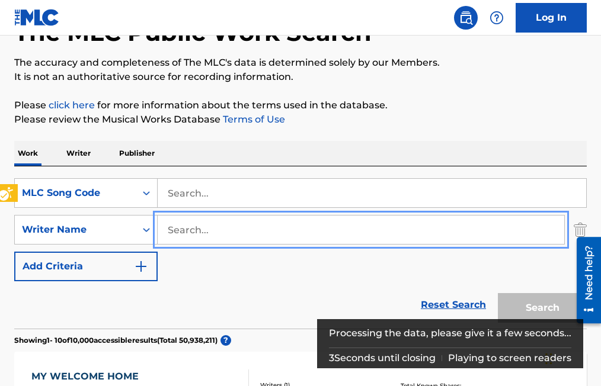
type input "E"
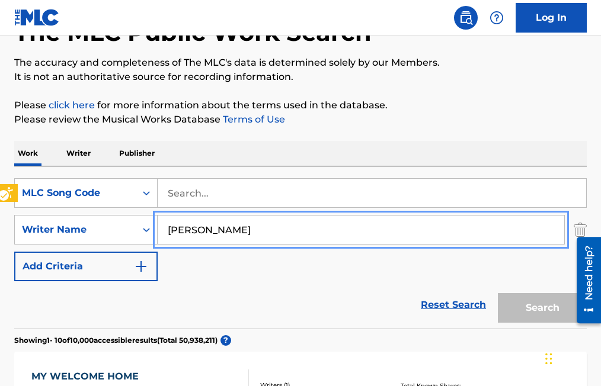
type input "[PERSON_NAME]"
click at [14, 252] on button "Add Criteria" at bounding box center [85, 267] width 143 height 30
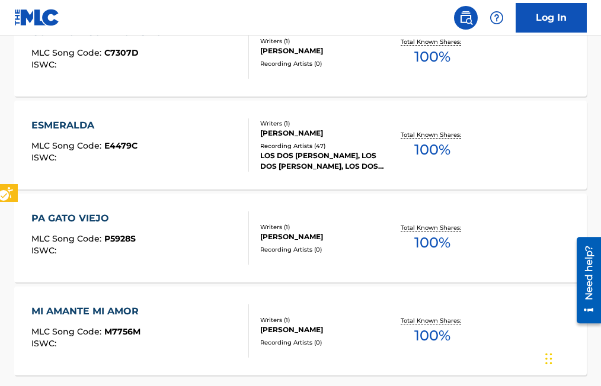
scroll to position [1086, 0]
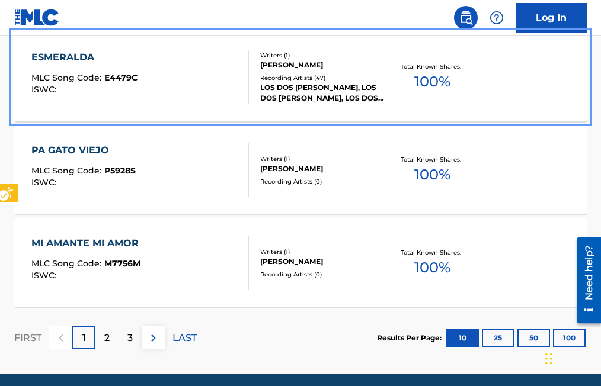
drag, startPoint x: 509, startPoint y: 59, endPoint x: 204, endPoint y: 80, distance: 306.4
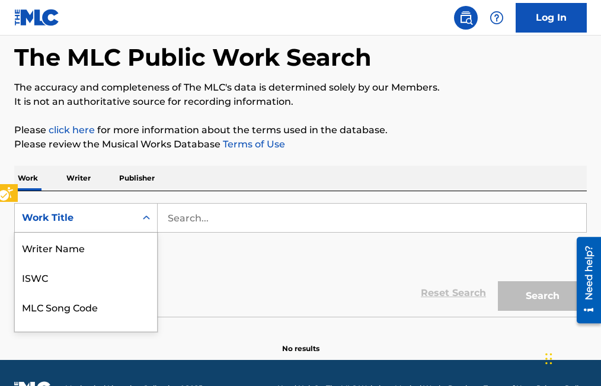
scroll to position [73, 0]
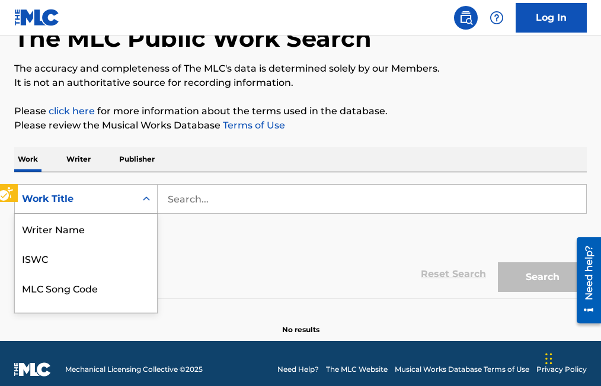
click at [149, 214] on div "8 results available. Use Up and Down to choose options, press Enter to select t…" at bounding box center [85, 199] width 143 height 30
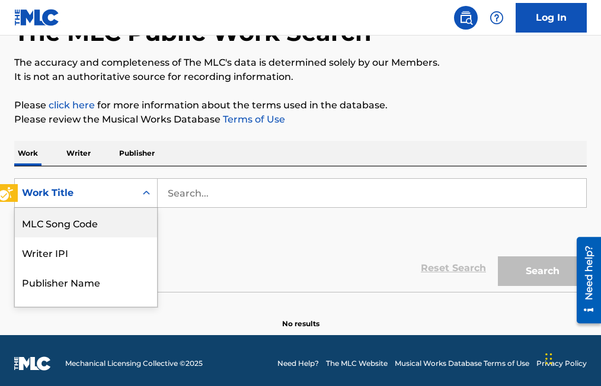
click at [83, 200] on div "Work Title" at bounding box center [75, 193] width 121 height 23
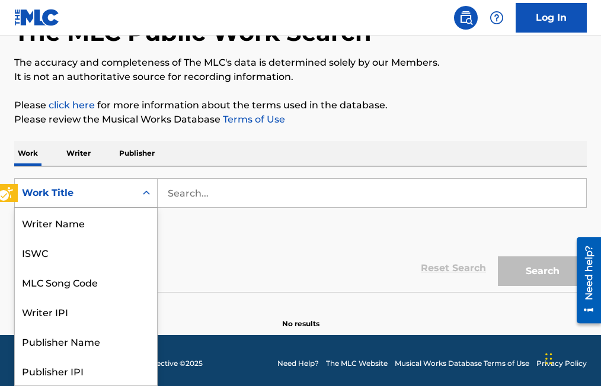
click at [151, 194] on icon "On" at bounding box center [146, 193] width 12 height 12
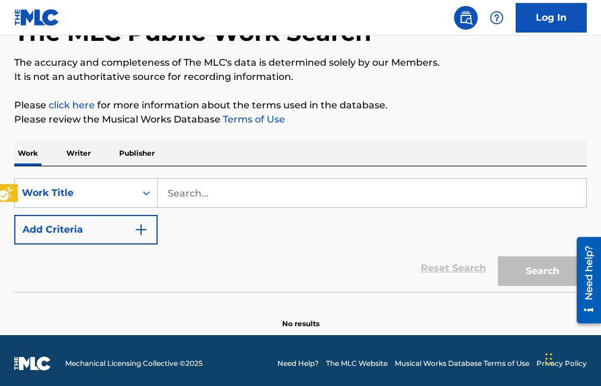
click at [155, 193] on div "On" at bounding box center [146, 192] width 21 height 21
click at [152, 193] on icon "On" at bounding box center [146, 193] width 12 height 12
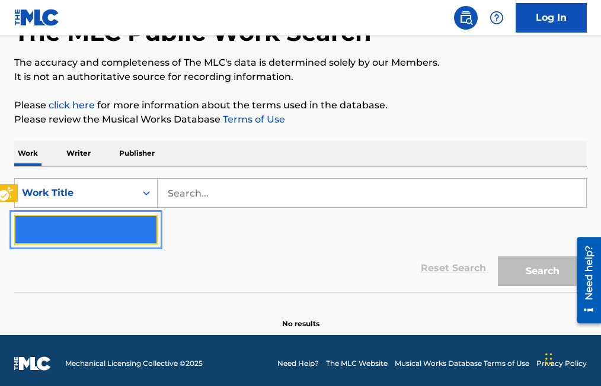
click at [144, 232] on img "Search Form" at bounding box center [141, 230] width 14 height 14
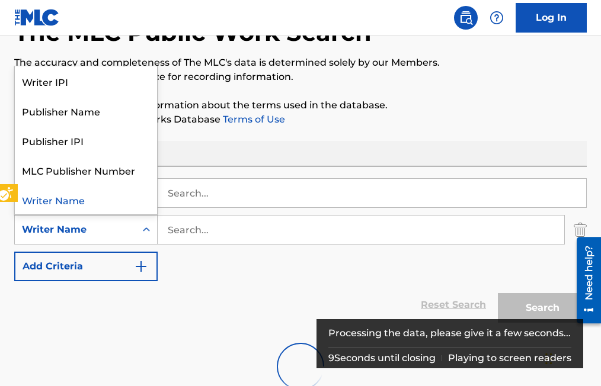
click at [81, 230] on div "Writer Name" at bounding box center [75, 230] width 107 height 14
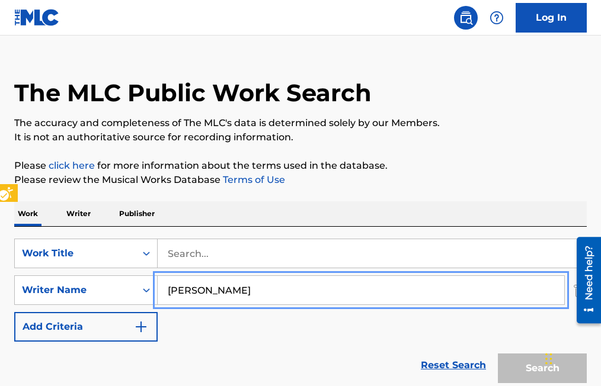
scroll to position [0, 0]
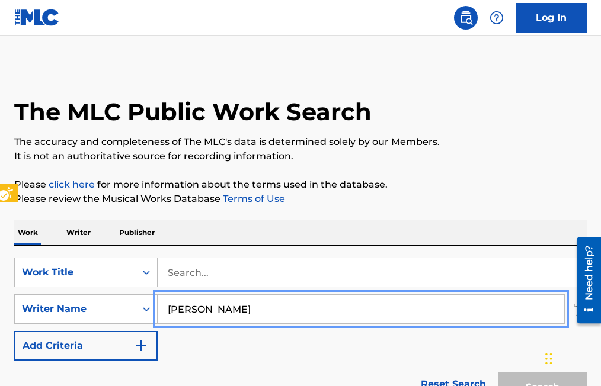
type input "[PERSON_NAME]"
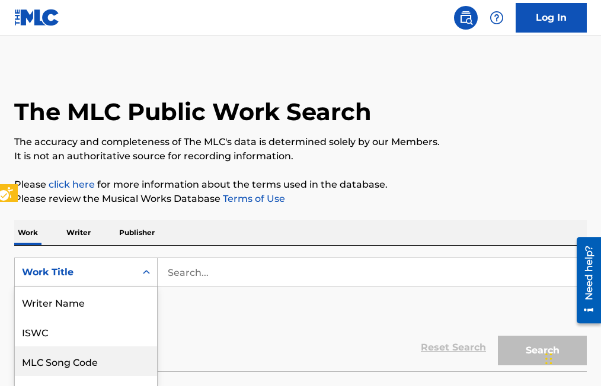
scroll to position [78, 0]
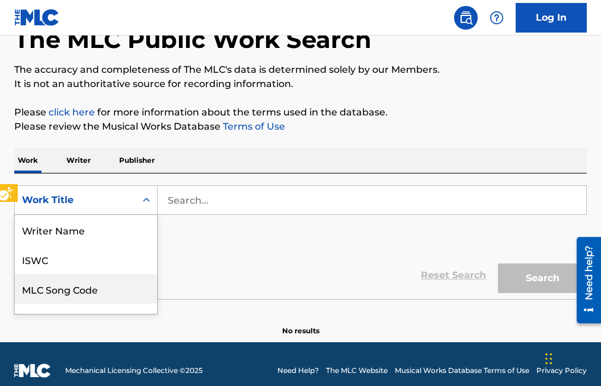
click at [143, 215] on div "8 results available. Use Up and Down to choose options, press Enter to select t…" at bounding box center [85, 200] width 143 height 30
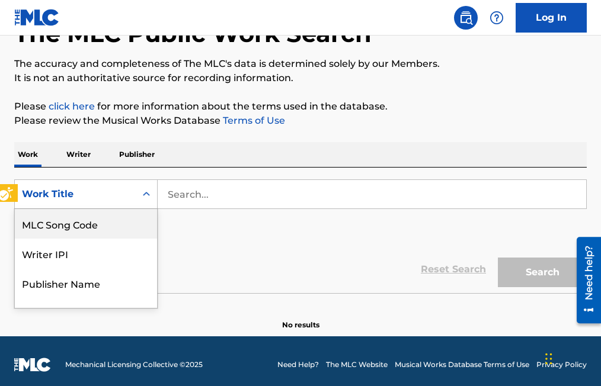
scroll to position [79, 0]
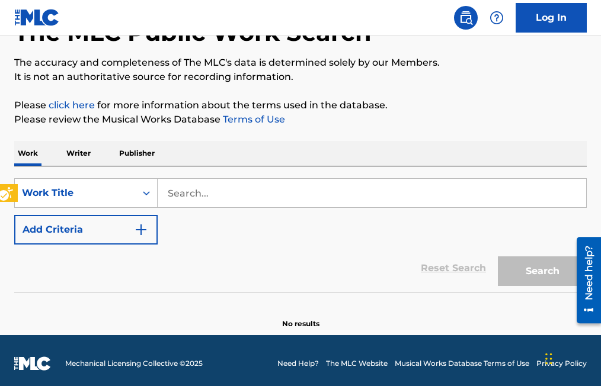
click at [149, 193] on icon "On" at bounding box center [146, 193] width 7 height 4
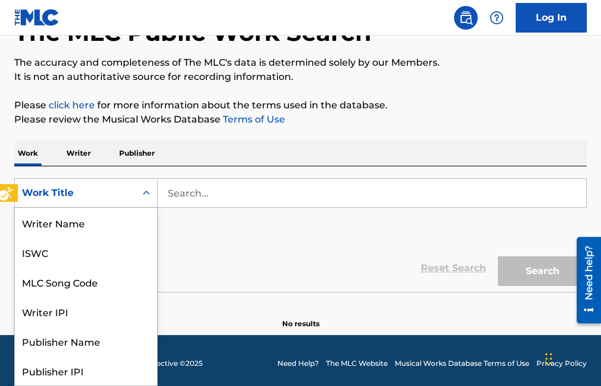
scroll to position [59, 0]
click at [149, 193] on icon "On" at bounding box center [146, 193] width 7 height 4
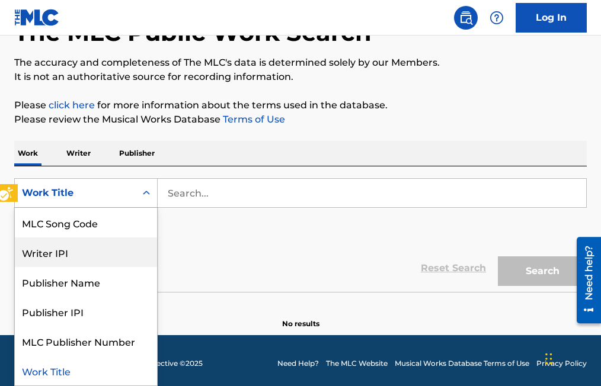
click at [36, 255] on div "Writer IPI" at bounding box center [86, 253] width 142 height 30
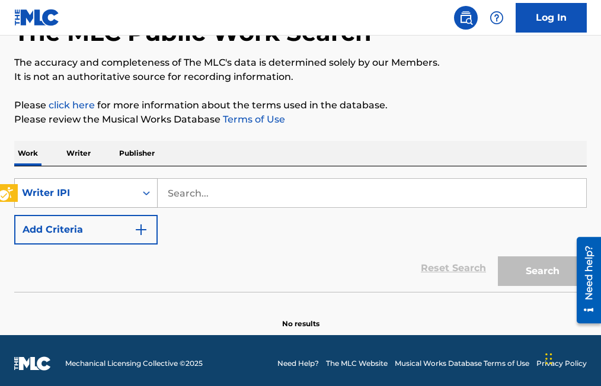
click at [146, 195] on icon "Search Form" at bounding box center [146, 193] width 12 height 12
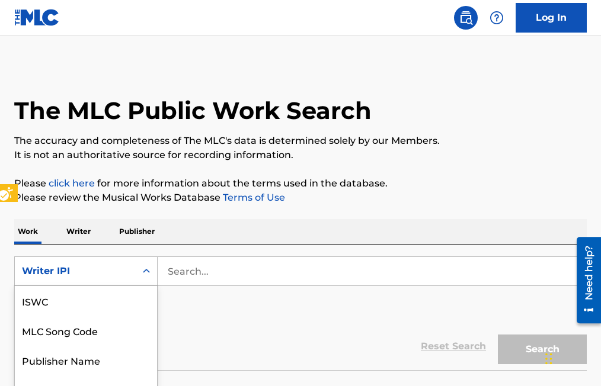
scroll to position [0, 0]
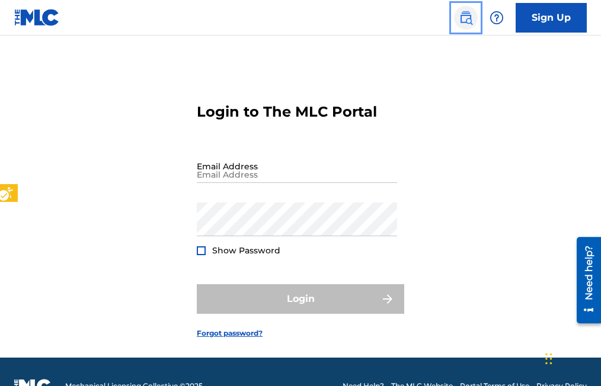
click at [464, 22] on img "Page Menu" at bounding box center [466, 18] width 14 height 14
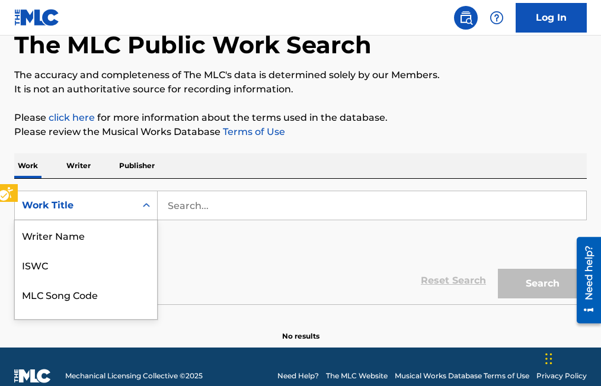
scroll to position [79, 0]
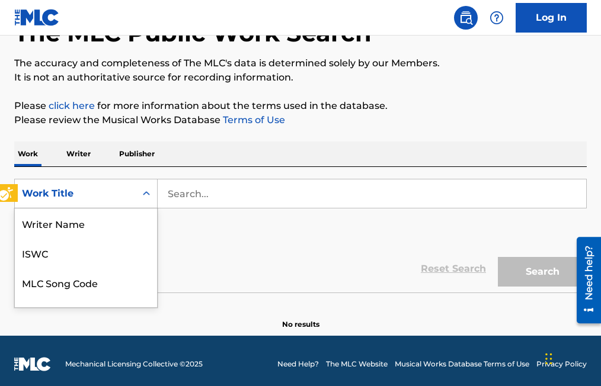
click at [152, 209] on div "8 results available. Use Up and Down to choose options, press Enter to select t…" at bounding box center [85, 194] width 143 height 30
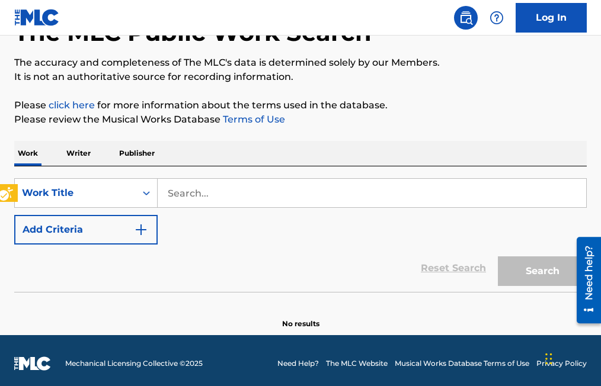
click at [145, 190] on icon "On" at bounding box center [146, 193] width 12 height 12
click at [144, 191] on icon "On" at bounding box center [146, 193] width 12 height 12
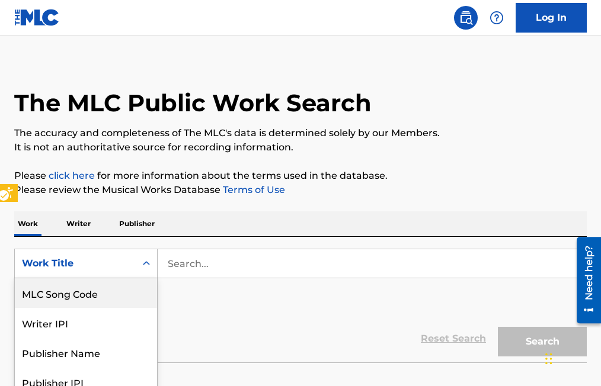
scroll to position [0, 0]
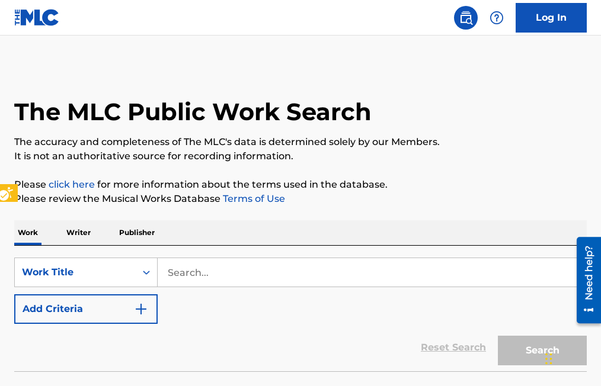
click at [150, 278] on icon "On" at bounding box center [146, 273] width 12 height 12
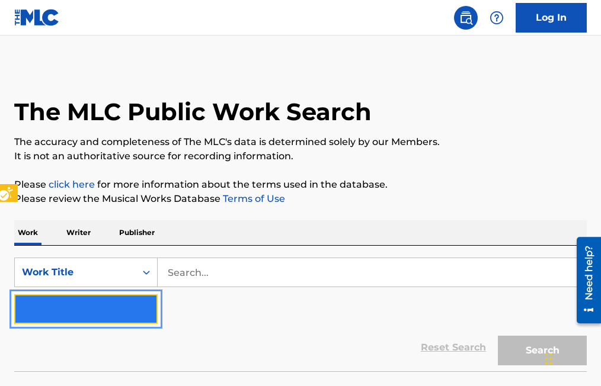
click at [143, 300] on button "Add Criteria" at bounding box center [85, 309] width 143 height 30
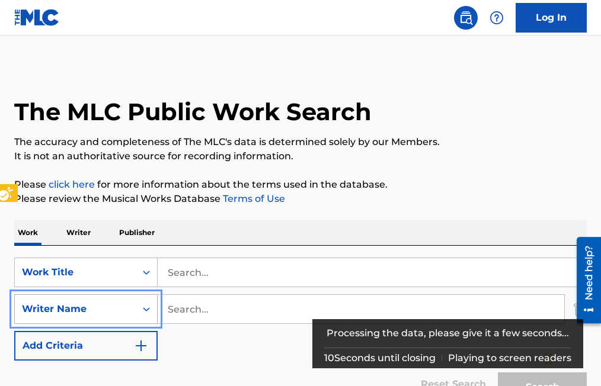
click at [81, 310] on div "Writer Name" at bounding box center [75, 309] width 107 height 14
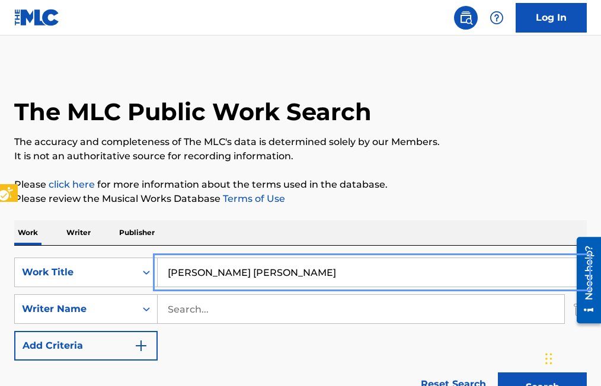
type input "RAMON MEDINA TREVINO"
drag, startPoint x: 159, startPoint y: 262, endPoint x: 126, endPoint y: 222, distance: 52.1
click at [126, 222] on p "Publisher" at bounding box center [137, 232] width 43 height 25
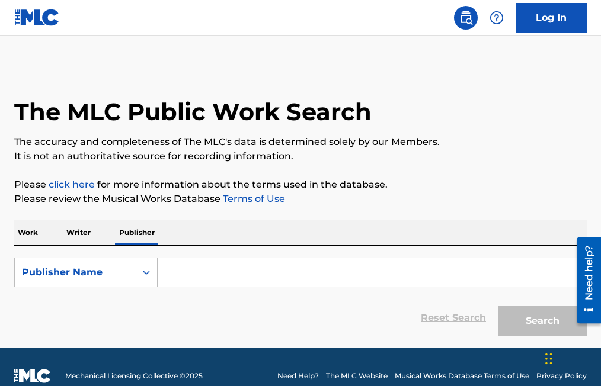
click at [165, 216] on div "The MLC Public Work Search The accuracy and completeness of The MLC's data is d…" at bounding box center [300, 203] width 601 height 277
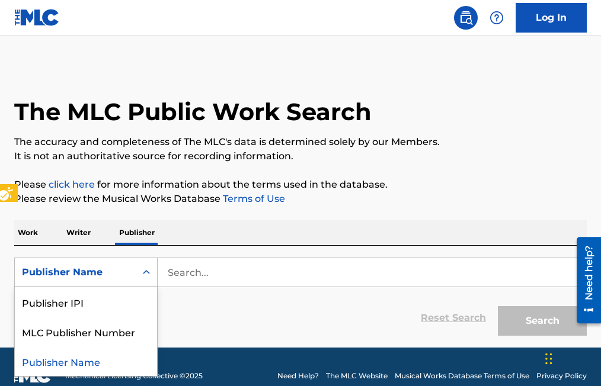
click at [143, 271] on icon "On" at bounding box center [146, 273] width 12 height 12
click at [154, 271] on div "On" at bounding box center [146, 272] width 21 height 21
click at [150, 274] on icon "On" at bounding box center [146, 273] width 12 height 12
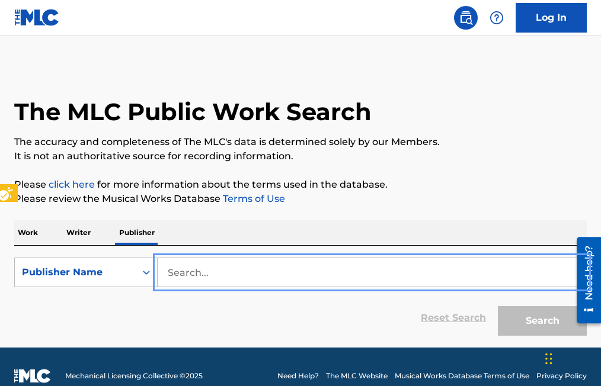
click at [161, 265] on input "Search..." at bounding box center [372, 272] width 428 height 28
click at [163, 265] on input "Search..." at bounding box center [372, 272] width 428 height 28
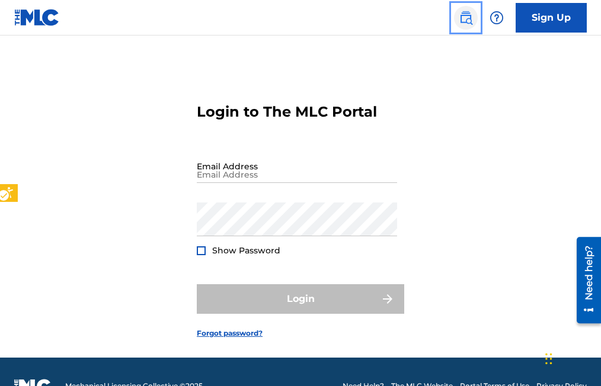
click at [466, 21] on img "Page Menu" at bounding box center [466, 18] width 14 height 14
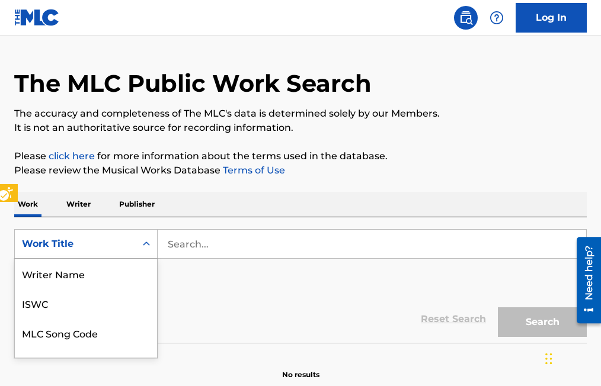
scroll to position [79, 0]
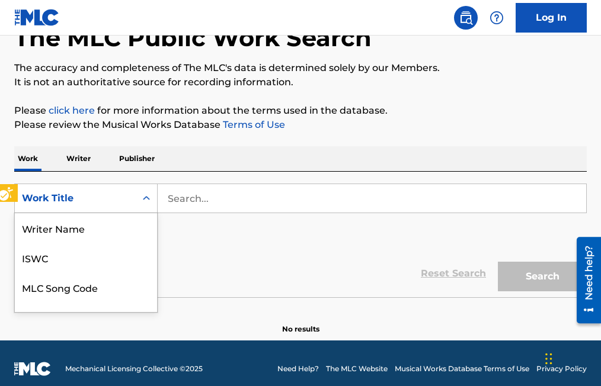
click at [149, 213] on div "8 results available. Use Up and Down to choose options, press Enter to select t…" at bounding box center [85, 199] width 143 height 30
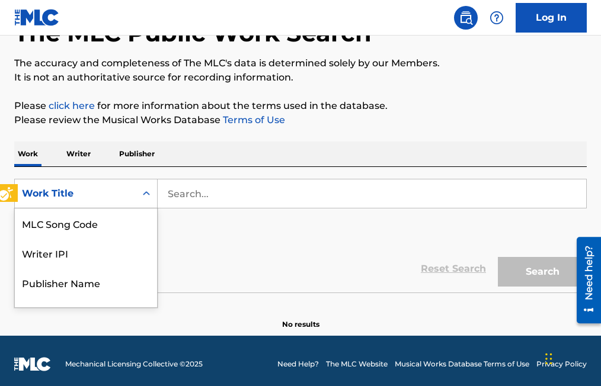
scroll to position [79, 0]
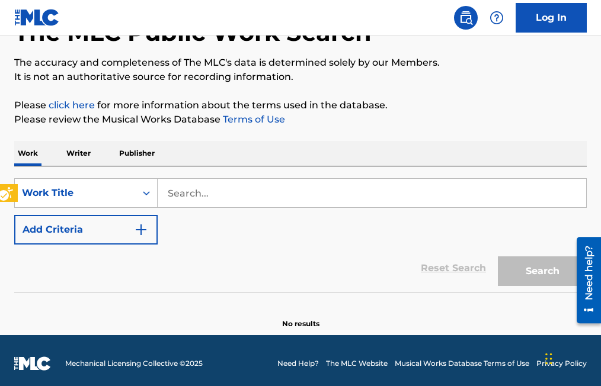
click at [149, 192] on icon "On" at bounding box center [146, 193] width 12 height 12
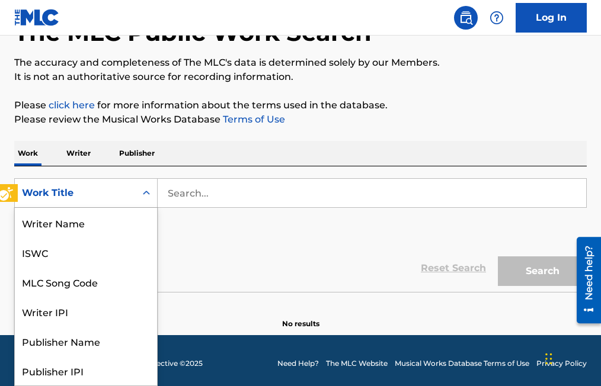
scroll to position [59, 0]
click at [150, 194] on icon "On" at bounding box center [146, 193] width 7 height 4
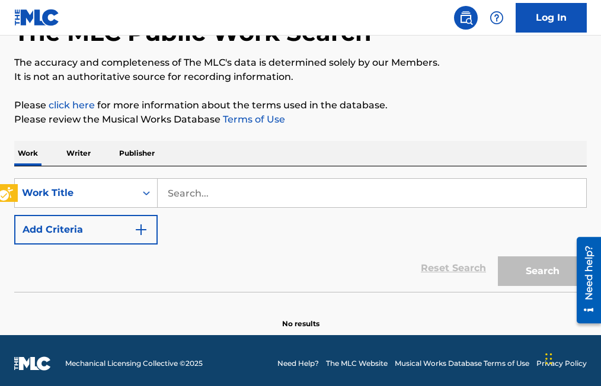
click at [150, 194] on icon "On" at bounding box center [146, 193] width 12 height 12
click at [151, 194] on icon "On" at bounding box center [146, 193] width 12 height 12
click at [153, 193] on div "On" at bounding box center [146, 192] width 21 height 21
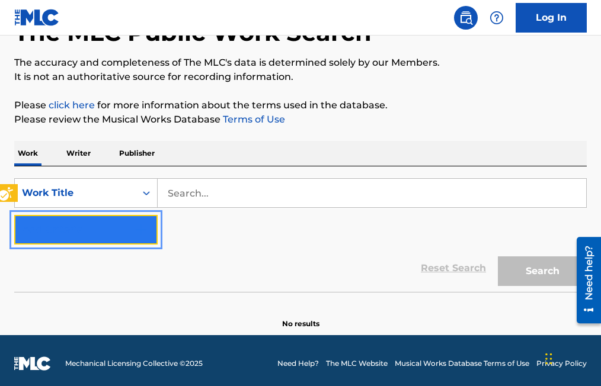
click at [149, 226] on button "Add Criteria" at bounding box center [85, 230] width 143 height 30
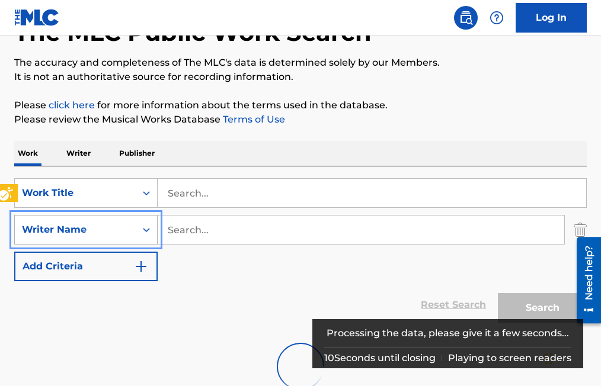
click at [105, 229] on div "Writer Name" at bounding box center [75, 230] width 107 height 14
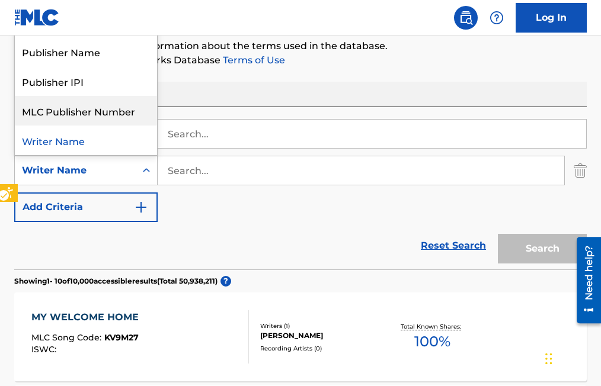
scroll to position [79, 0]
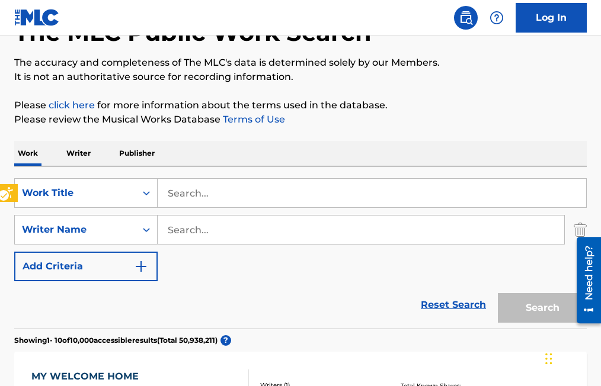
click at [58, 226] on div "Writer Name" at bounding box center [75, 230] width 107 height 14
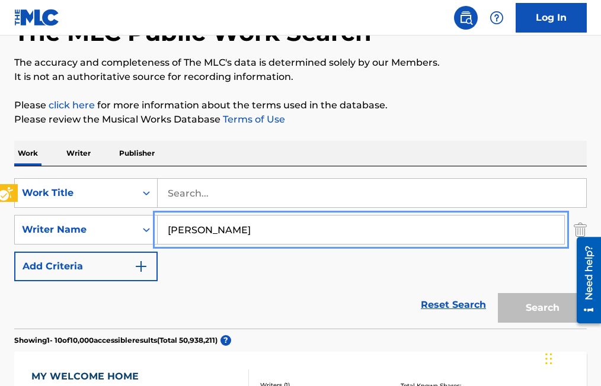
type input "[PERSON_NAME]"
click at [14, 252] on button "Add Criteria" at bounding box center [85, 267] width 143 height 30
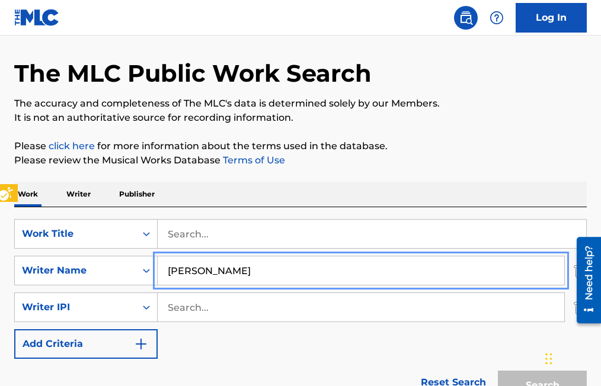
scroll to position [59, 0]
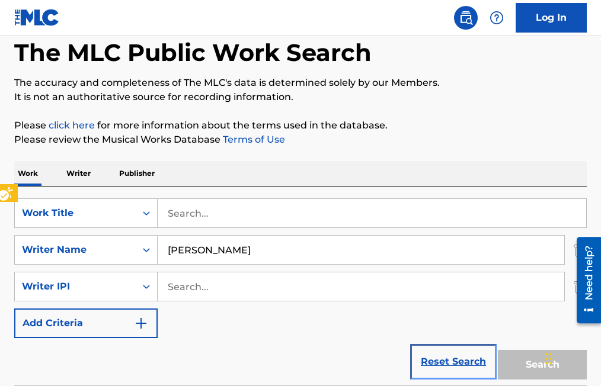
drag, startPoint x: 509, startPoint y: 77, endPoint x: 451, endPoint y: 362, distance: 290.8
click at [451, 362] on link "Reset Search | Submit" at bounding box center [453, 362] width 77 height 26
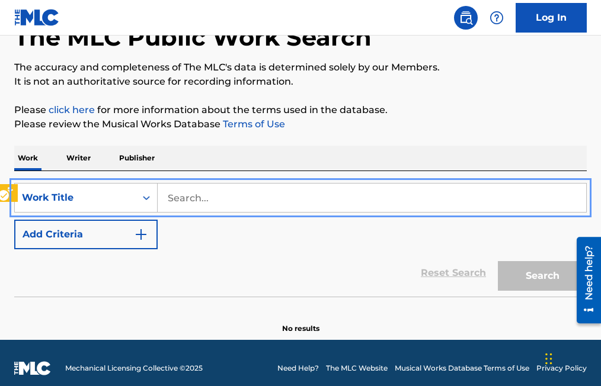
scroll to position [85, 0]
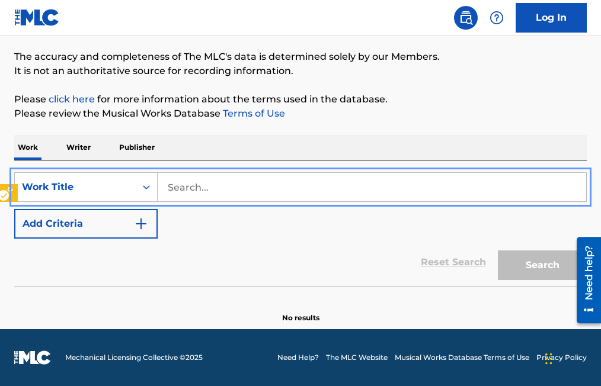
click at [549, 267] on div "Search" at bounding box center [539, 262] width 95 height 47
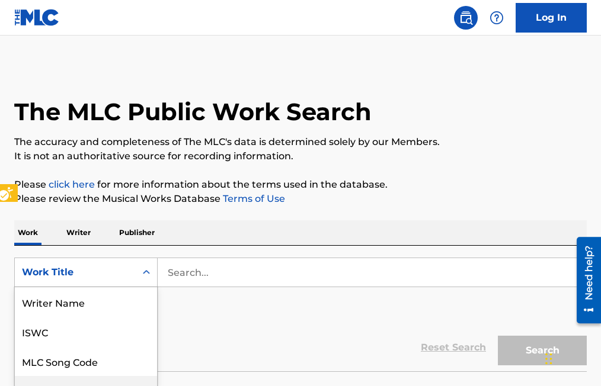
scroll to position [79, 0]
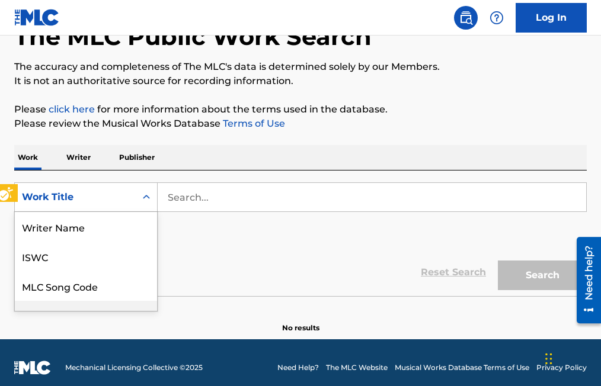
click at [143, 212] on div "8 results available. Use Up and Down to choose options, press Enter to select t…" at bounding box center [85, 197] width 143 height 30
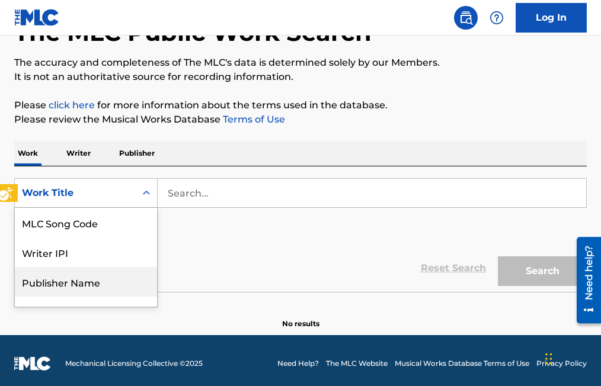
scroll to position [0, 0]
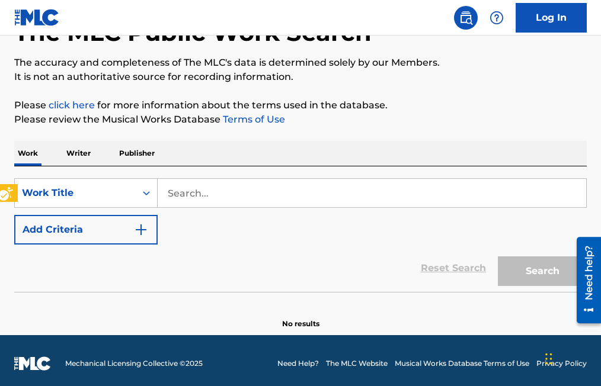
click at [145, 193] on icon "On" at bounding box center [146, 193] width 7 height 4
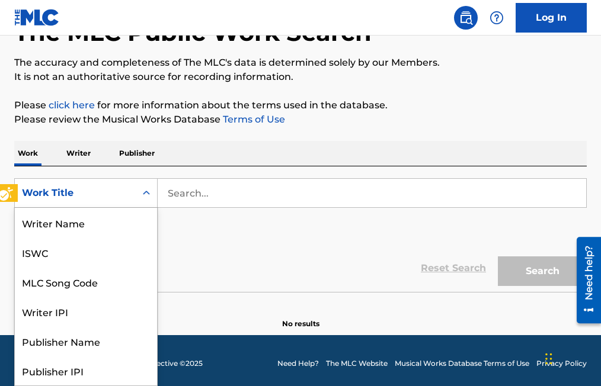
scroll to position [59, 0]
click at [147, 192] on icon "On" at bounding box center [146, 193] width 12 height 12
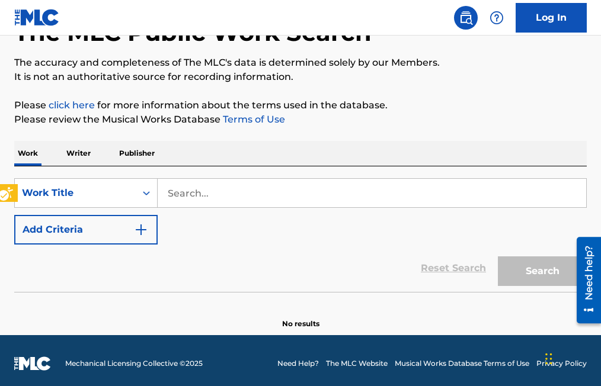
click at [150, 198] on icon "On" at bounding box center [146, 193] width 12 height 12
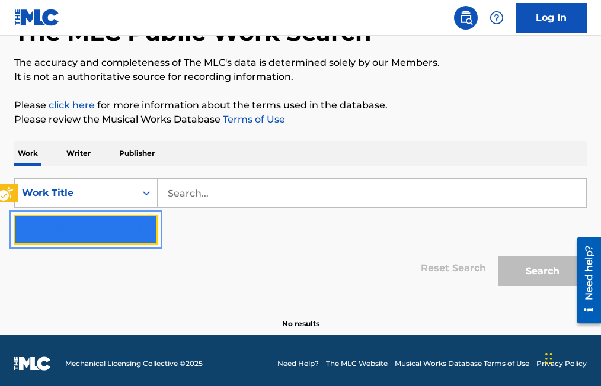
click at [144, 225] on img "Search Form" at bounding box center [141, 230] width 14 height 14
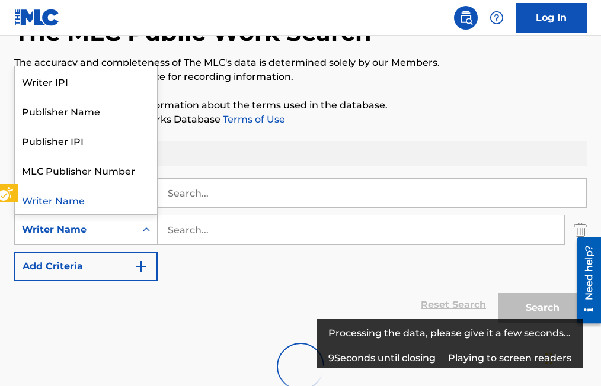
click at [82, 230] on div "Writer Name" at bounding box center [75, 230] width 107 height 14
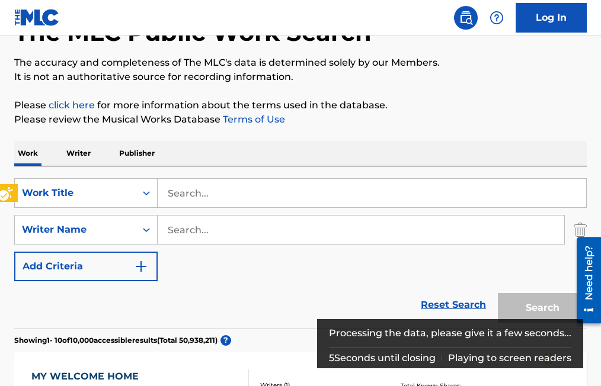
click at [82, 230] on div "Writer Name" at bounding box center [75, 230] width 107 height 14
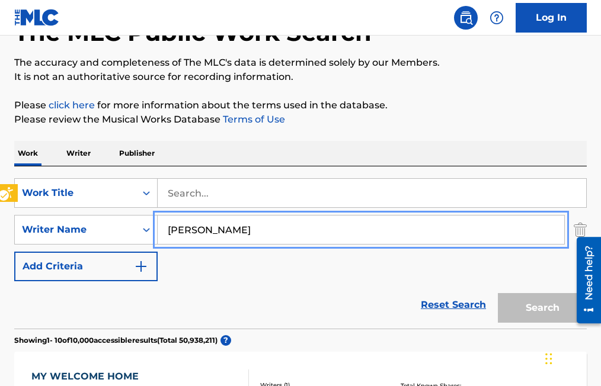
type input "RAMON MEDINA TREVINO"
click at [14, 252] on button "Add Criteria" at bounding box center [85, 267] width 143 height 30
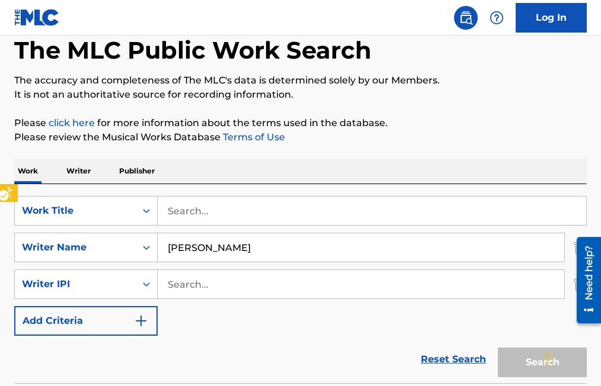
scroll to position [0, 0]
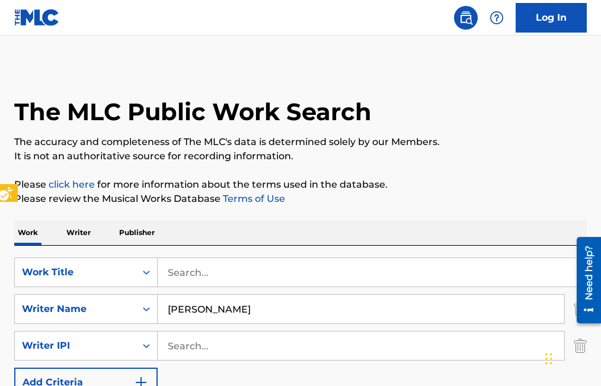
drag, startPoint x: 499, startPoint y: 92, endPoint x: 459, endPoint y: 142, distance: 63.2
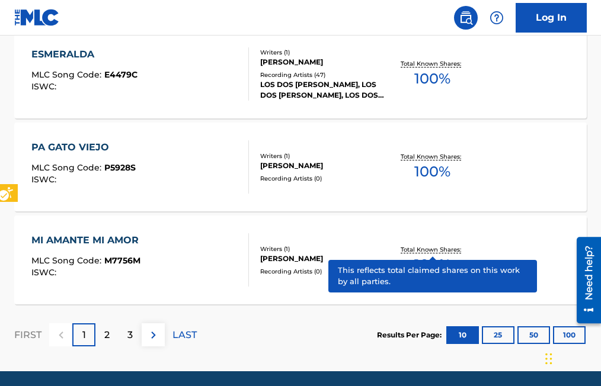
scroll to position [1090, 0]
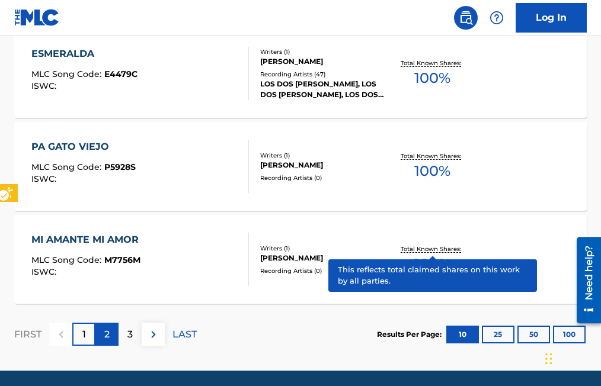
click at [105, 331] on p "2" at bounding box center [106, 335] width 5 height 14
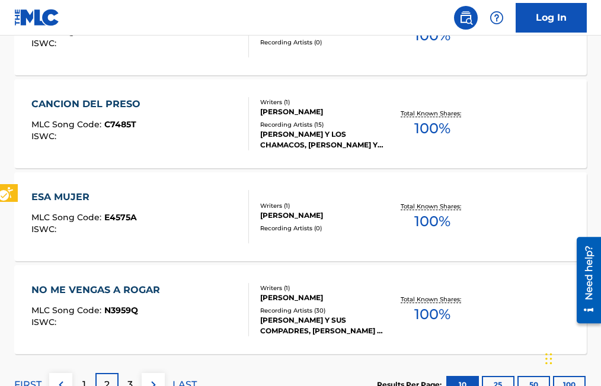
scroll to position [1131, 0]
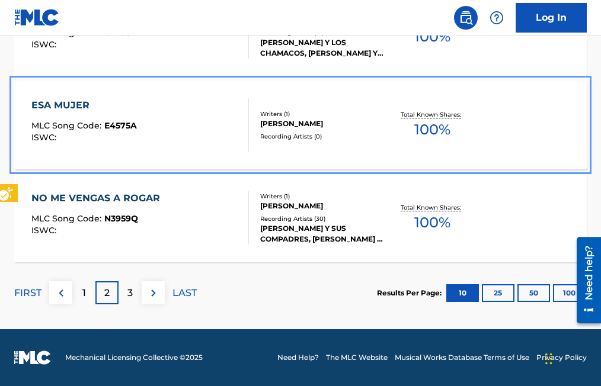
drag, startPoint x: 509, startPoint y: 94, endPoint x: 169, endPoint y: 112, distance: 341.1
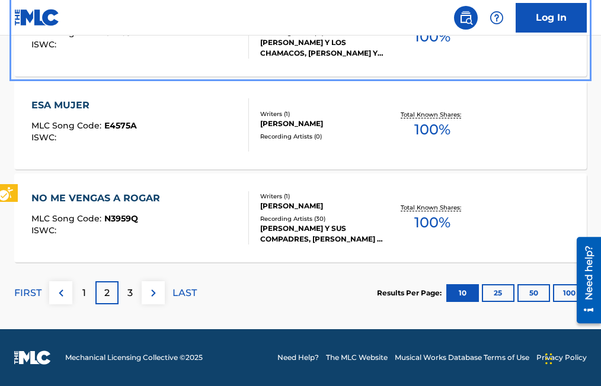
drag, startPoint x: 169, startPoint y: 112, endPoint x: 448, endPoint y: 60, distance: 283.7
click at [448, 60] on div "CANCION DEL PRESO MLC Song Code : C7485T ISWC : Writers ( 1 ) RAMON MEDINA TREV…" at bounding box center [300, 32] width 572 height 89
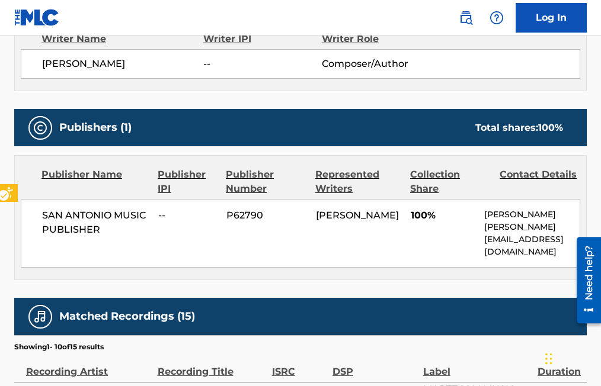
scroll to position [178, 0]
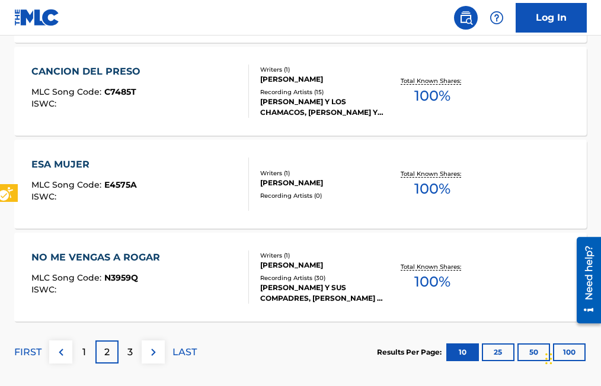
scroll to position [1131, 0]
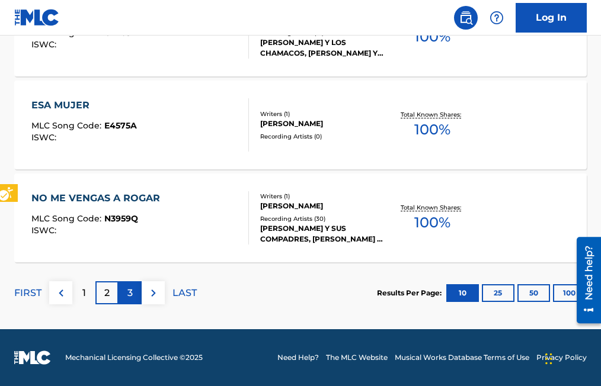
click at [134, 297] on div "3" at bounding box center [129, 292] width 23 height 23
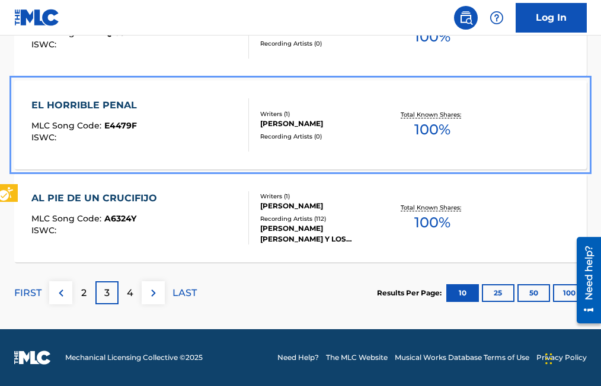
drag, startPoint x: 198, startPoint y: 92, endPoint x: 105, endPoint y: 293, distance: 221.9
click at [105, 293] on p "3" at bounding box center [106, 293] width 5 height 14
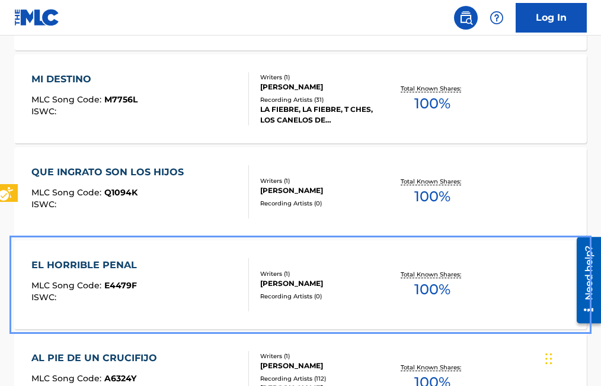
scroll to position [954, 0]
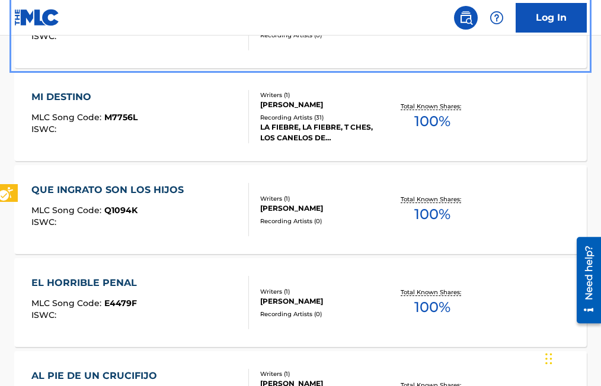
drag, startPoint x: 357, startPoint y: 50, endPoint x: 179, endPoint y: 41, distance: 177.4
click at [179, 41] on div "RECORDANDO MLC Song Code : R3934L ISWC :" at bounding box center [139, 23] width 217 height 53
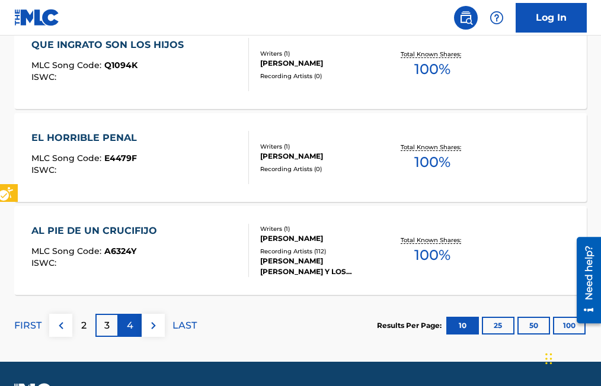
scroll to position [1117, 0]
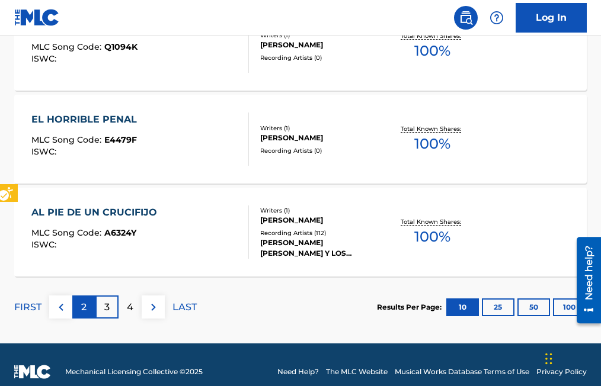
click at [85, 307] on p "2" at bounding box center [83, 307] width 5 height 14
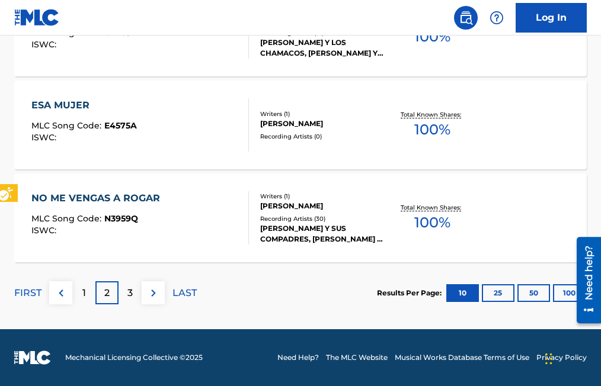
scroll to position [1072, 0]
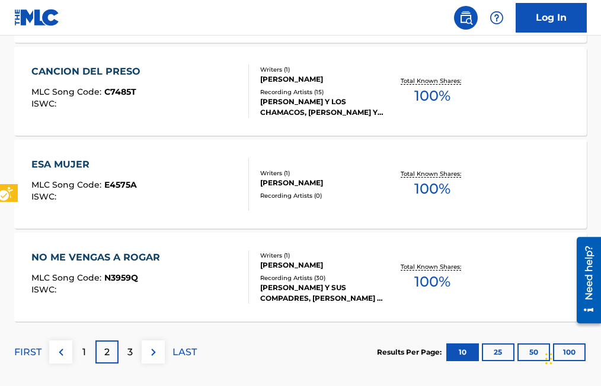
click at [112, 350] on div "2" at bounding box center [106, 352] width 23 height 23
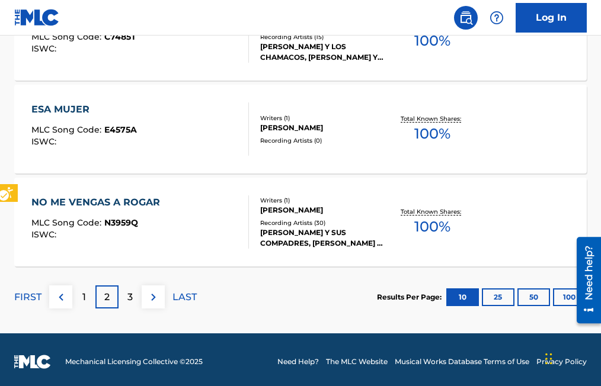
scroll to position [1131, 0]
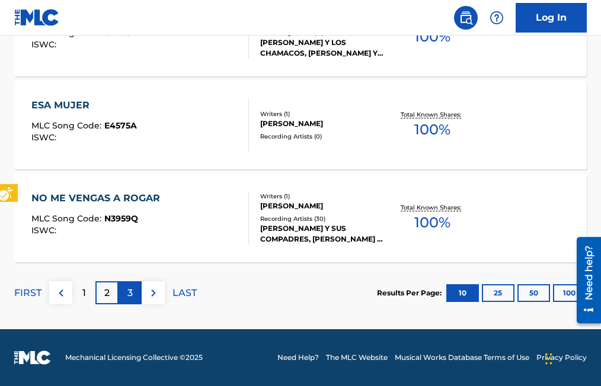
click at [128, 284] on div "3" at bounding box center [129, 292] width 23 height 23
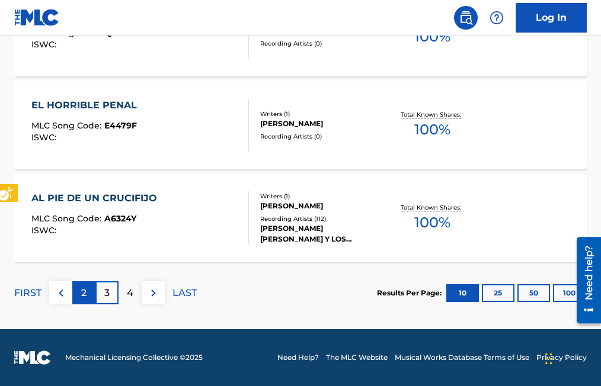
click at [88, 288] on div "2" at bounding box center [83, 292] width 23 height 23
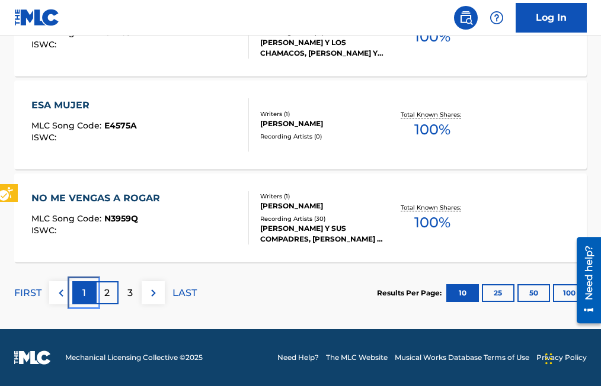
click at [82, 294] on p "1" at bounding box center [84, 293] width 4 height 14
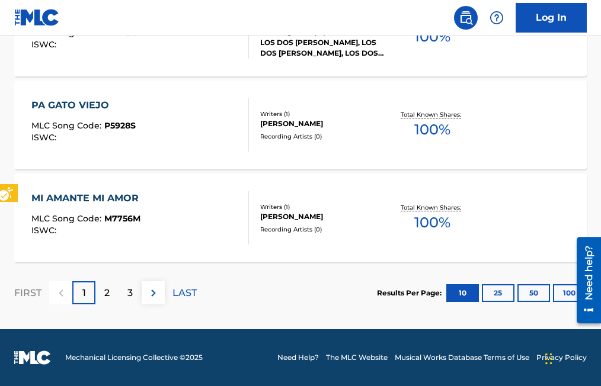
click at [86, 291] on div "1" at bounding box center [83, 292] width 23 height 23
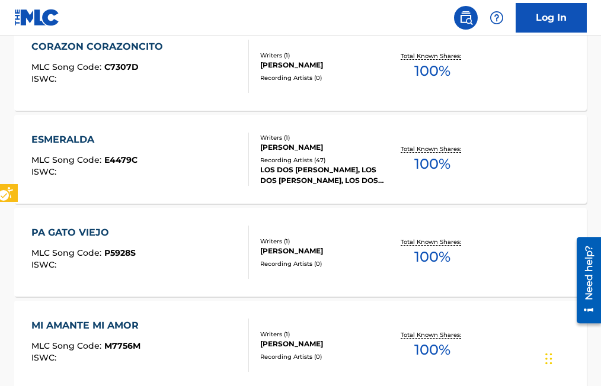
scroll to position [1108, 0]
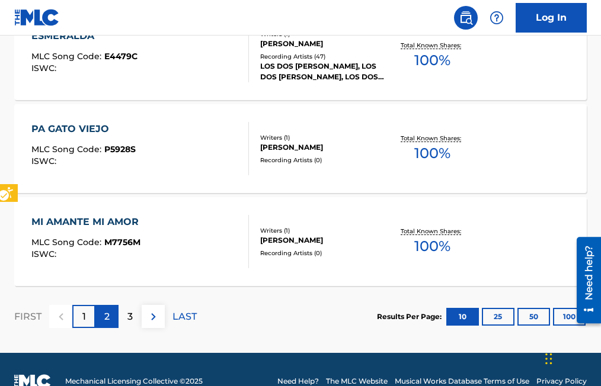
click at [107, 316] on p "2" at bounding box center [106, 317] width 5 height 14
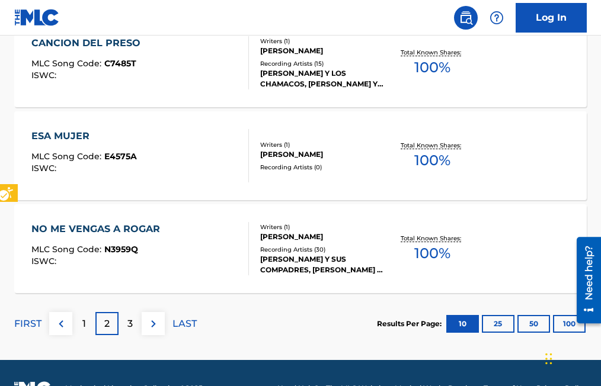
scroll to position [1131, 0]
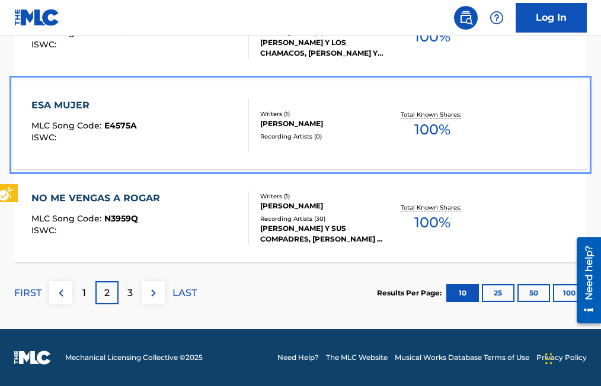
drag, startPoint x: 200, startPoint y: 96, endPoint x: 188, endPoint y: 92, distance: 12.4
click at [188, 92] on div "ESA MUJER MLC Song Code : E4575A ISWC : Writers ( 1 ) RAMON MEDINA TREVINO Reco…" at bounding box center [300, 125] width 572 height 89
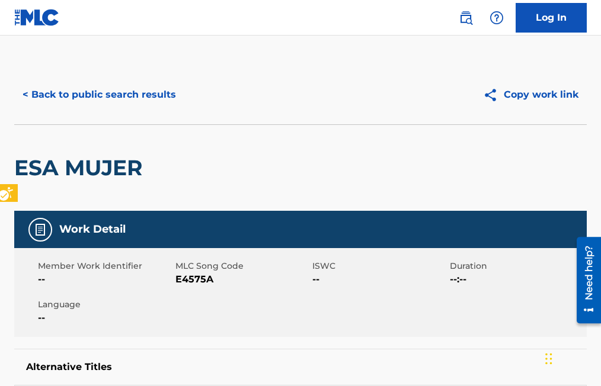
click at [188, 92] on div "< Back to public search results" at bounding box center [157, 95] width 286 height 30
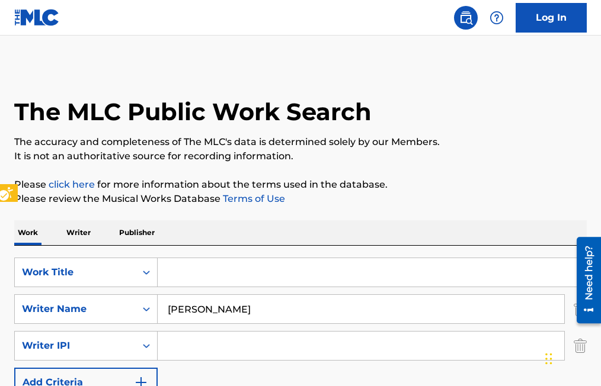
scroll to position [1131, 0]
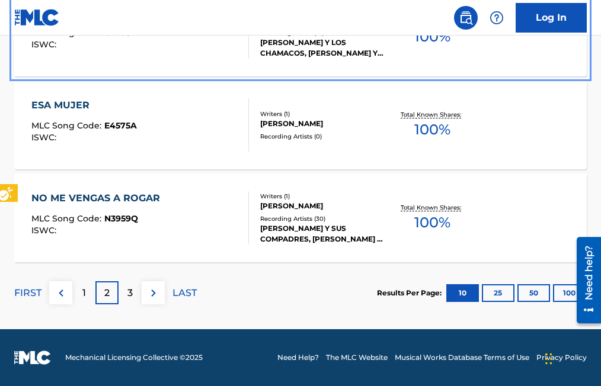
drag, startPoint x: 193, startPoint y: 41, endPoint x: 134, endPoint y: 62, distance: 62.2
drag, startPoint x: 134, startPoint y: 62, endPoint x: 153, endPoint y: 46, distance: 24.8
click at [153, 46] on div "CANCION DEL PRESO MLC Song Code : C7485T ISWC :" at bounding box center [139, 31] width 217 height 53
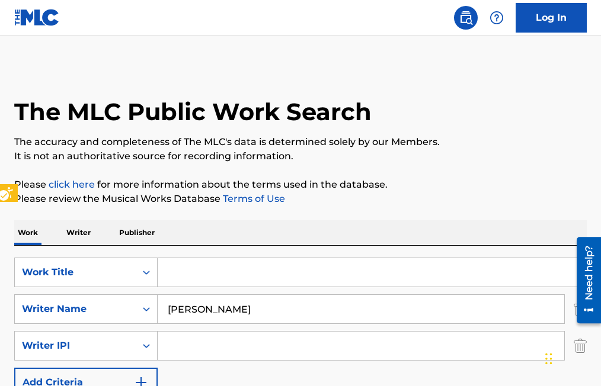
scroll to position [1131, 0]
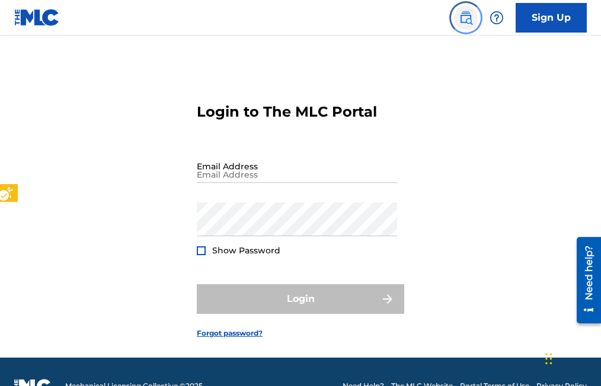
click at [465, 17] on img "Page Menu" at bounding box center [466, 18] width 14 height 14
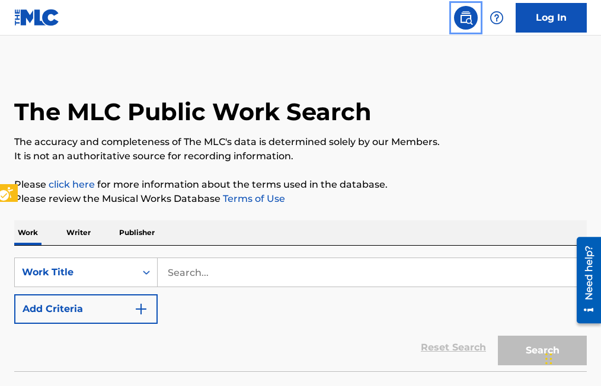
scroll to position [28, 0]
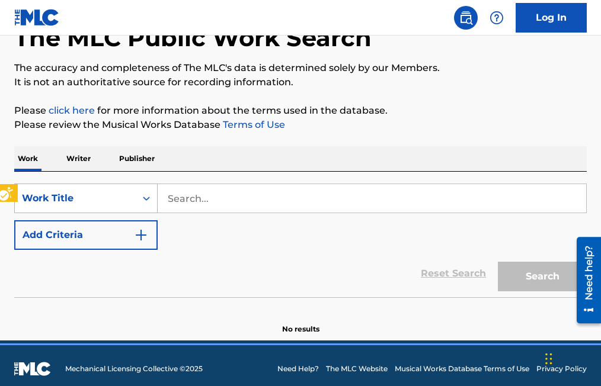
click at [150, 213] on div "Work Title" at bounding box center [85, 199] width 143 height 30
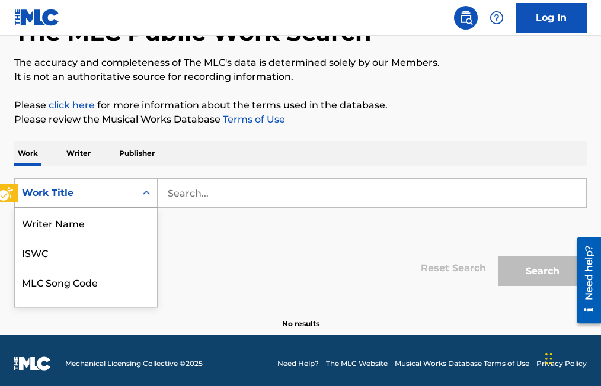
scroll to position [59, 0]
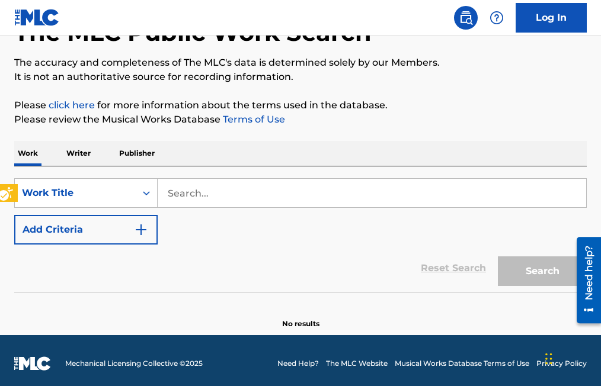
click at [147, 196] on icon "On" at bounding box center [146, 193] width 12 height 12
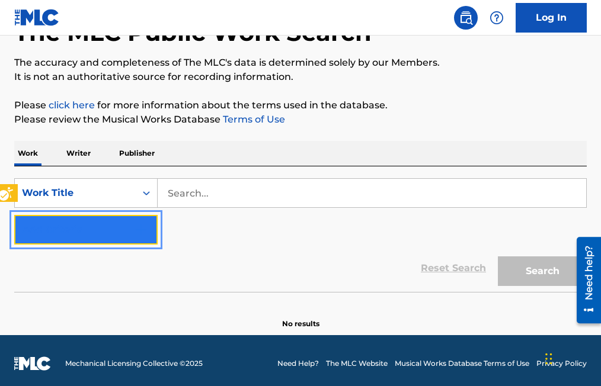
click at [140, 226] on img "Search Form" at bounding box center [141, 230] width 14 height 14
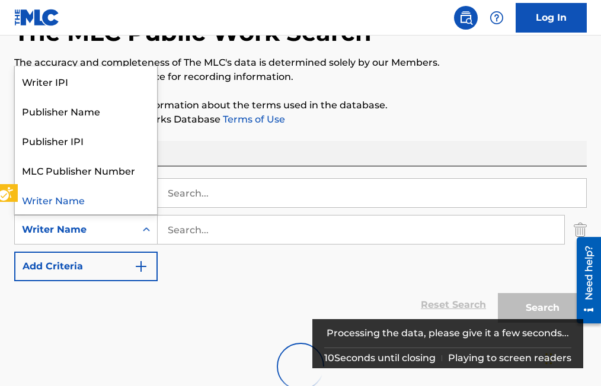
click at [113, 229] on div "Writer Name" at bounding box center [75, 230] width 107 height 14
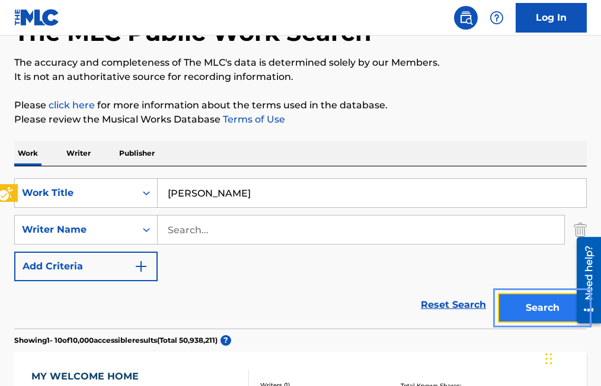
click at [535, 312] on button "Search" at bounding box center [542, 308] width 89 height 30
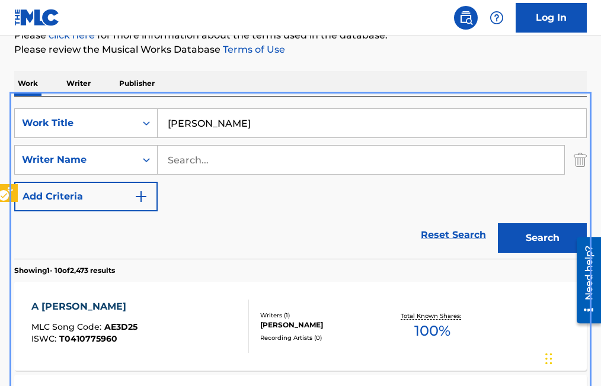
scroll to position [147, 0]
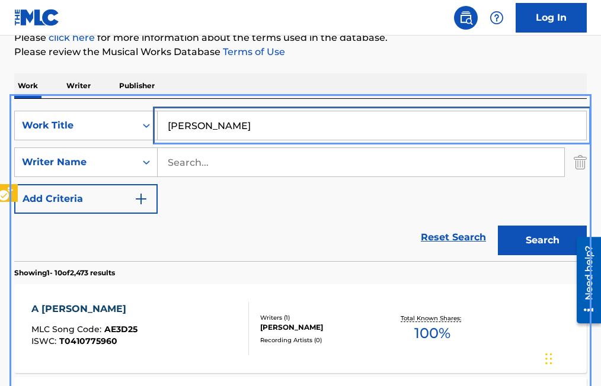
click at [259, 121] on input "[PERSON_NAME]" at bounding box center [372, 125] width 428 height 28
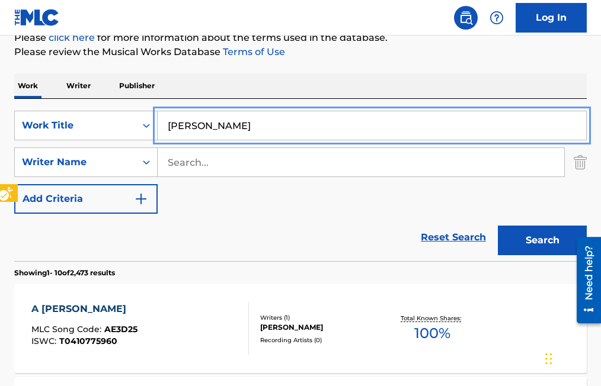
type input "[PERSON_NAME]"
click at [14, 184] on button "Add Criteria" at bounding box center [85, 199] width 143 height 30
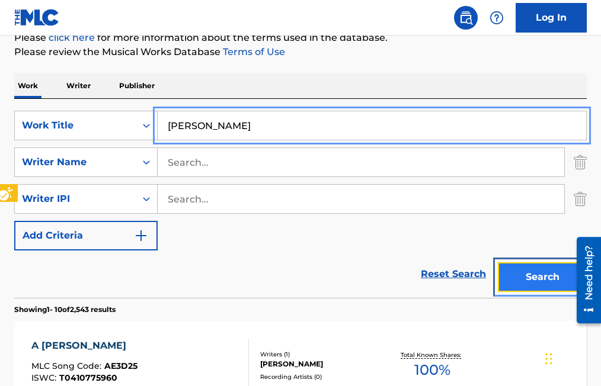
drag, startPoint x: 530, startPoint y: 283, endPoint x: 523, endPoint y: 273, distance: 12.5
click at [531, 282] on button "Search" at bounding box center [542, 277] width 89 height 30
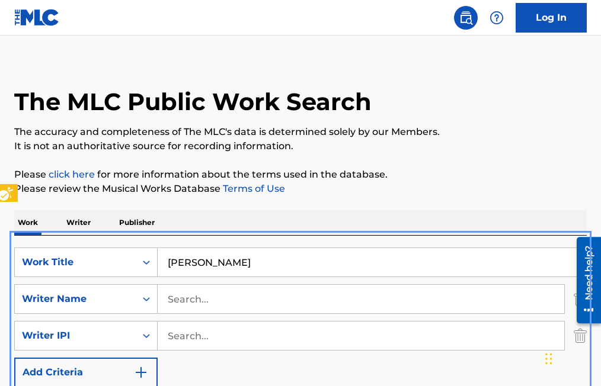
scroll to position [0, 0]
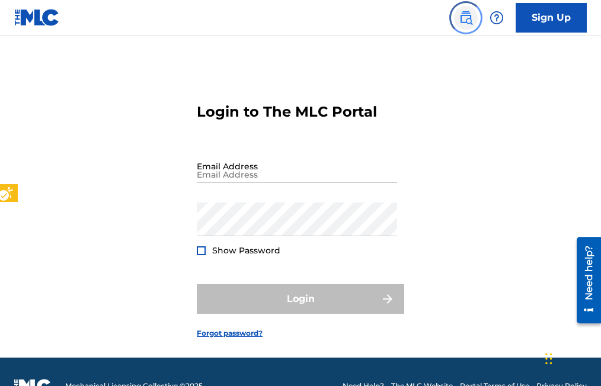
click at [461, 17] on img "Page Menu" at bounding box center [466, 18] width 14 height 14
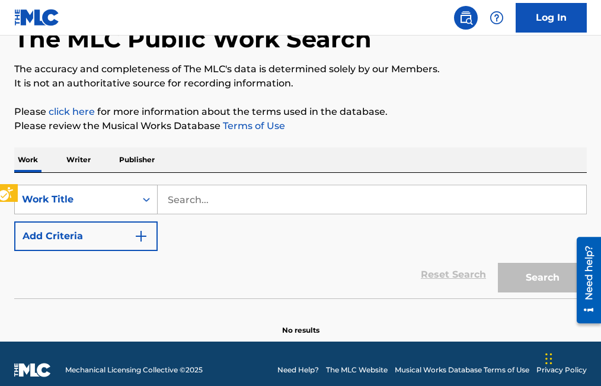
click at [150, 214] on div "Work Title" at bounding box center [85, 200] width 143 height 30
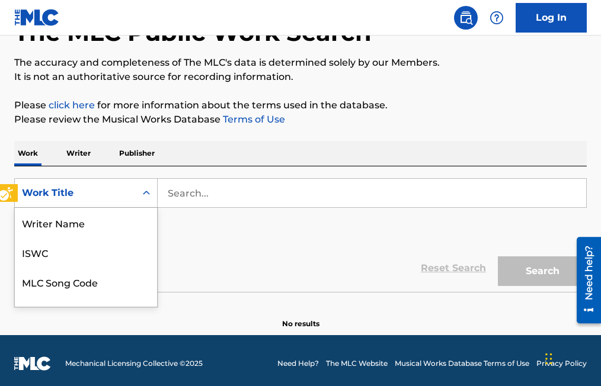
scroll to position [59, 0]
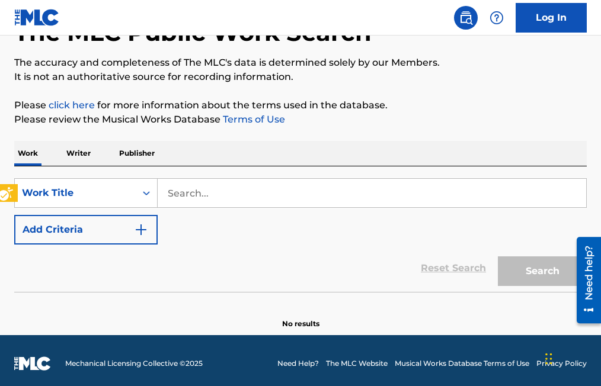
click at [109, 197] on div "Work Title" at bounding box center [75, 193] width 107 height 14
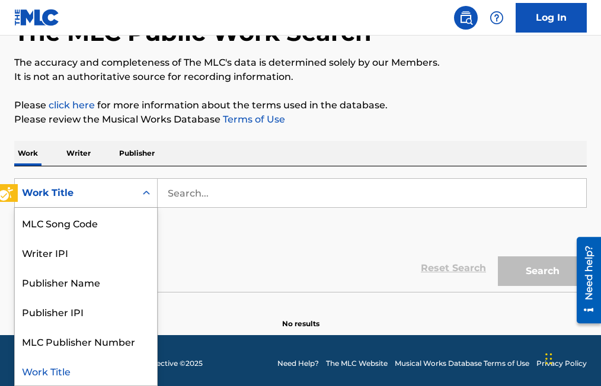
click at [112, 195] on div "Work Title" at bounding box center [75, 193] width 107 height 14
click at [155, 193] on div "Search Form" at bounding box center [146, 192] width 21 height 21
click at [152, 190] on div "Search Form" at bounding box center [146, 192] width 21 height 21
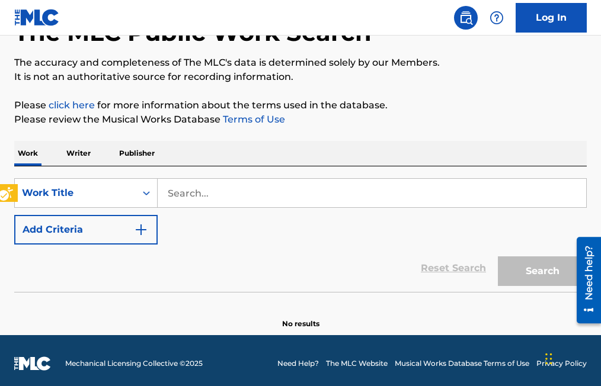
click at [145, 195] on icon "Search Form" at bounding box center [146, 193] width 12 height 12
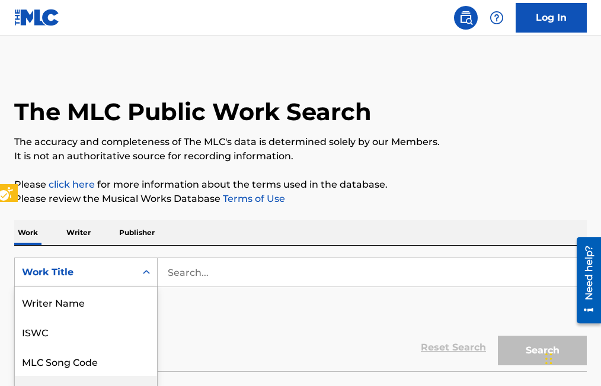
scroll to position [79, 0]
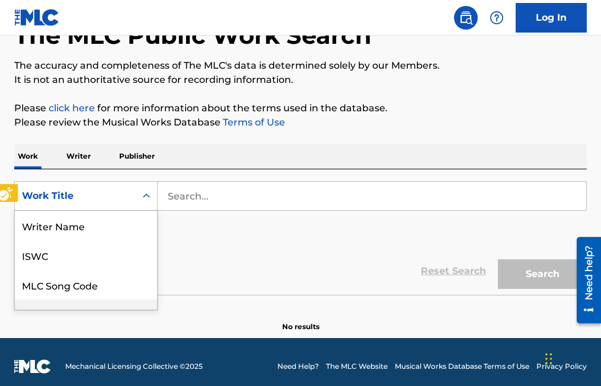
click at [147, 211] on div "8 results available. Use Up and Down to choose options, press Enter to select t…" at bounding box center [85, 196] width 143 height 30
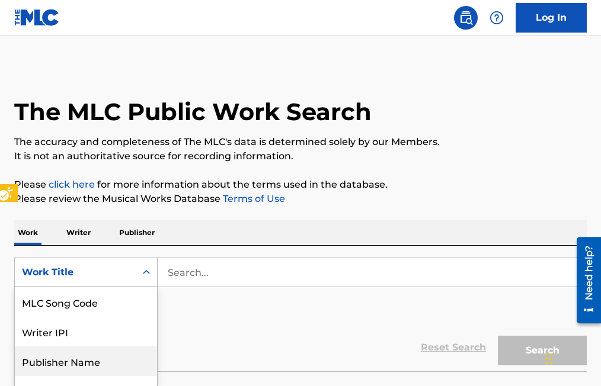
scroll to position [36, 0]
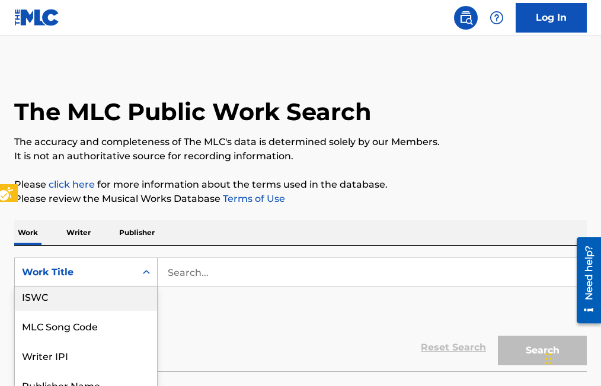
click at [148, 295] on div "ISWC" at bounding box center [86, 296] width 142 height 30
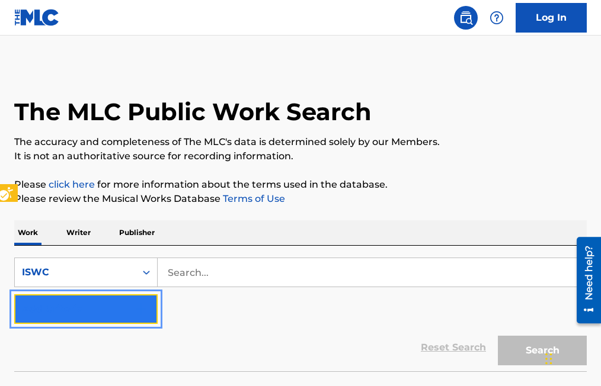
click at [148, 295] on button "Add Criteria" at bounding box center [85, 309] width 143 height 30
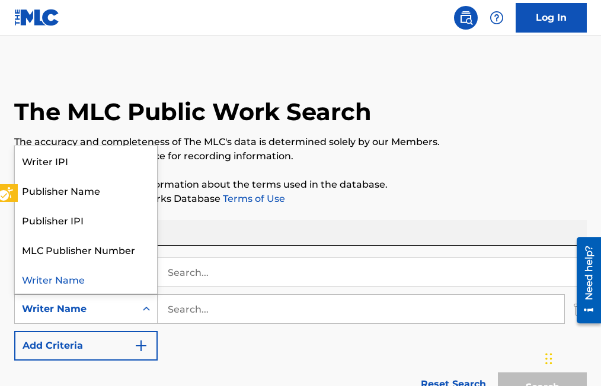
click at [155, 306] on div "Search Form" at bounding box center [146, 309] width 21 height 21
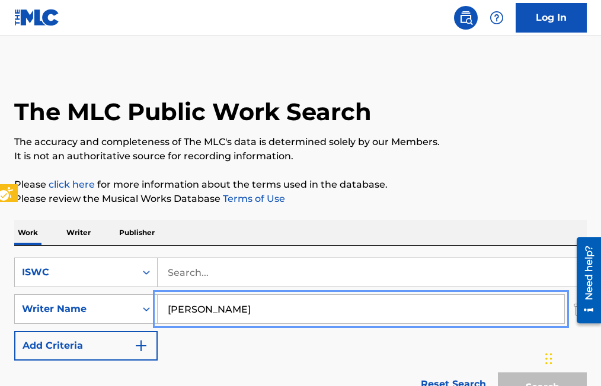
type input "RAMON MEDINA TREVINO"
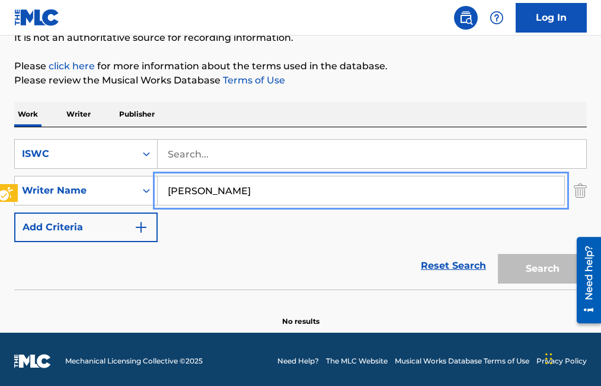
scroll to position [122, 0]
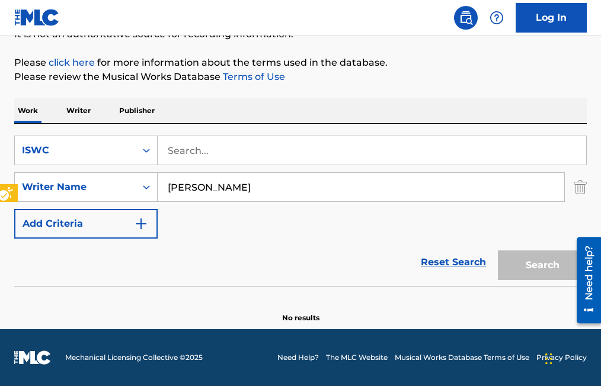
click at [547, 261] on div "Search" at bounding box center [539, 262] width 95 height 47
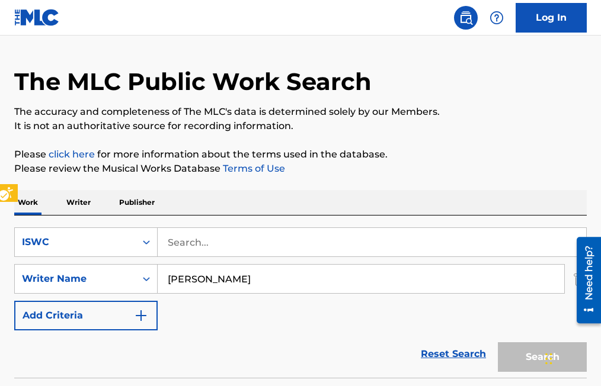
scroll to position [0, 0]
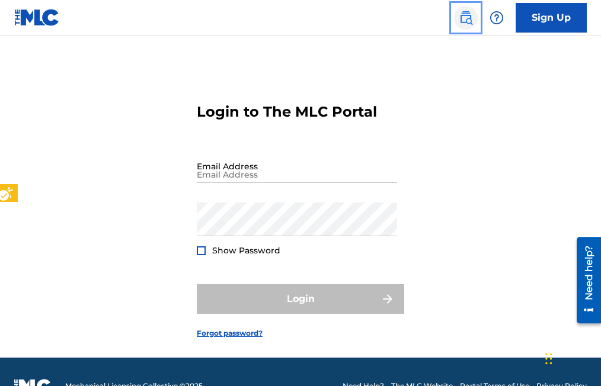
click at [469, 14] on img "Page Menu" at bounding box center [466, 18] width 14 height 14
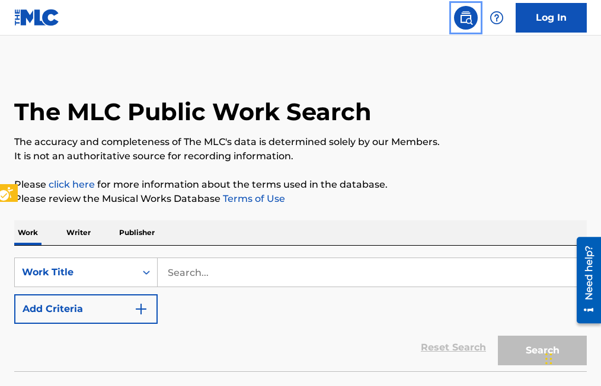
scroll to position [28, 0]
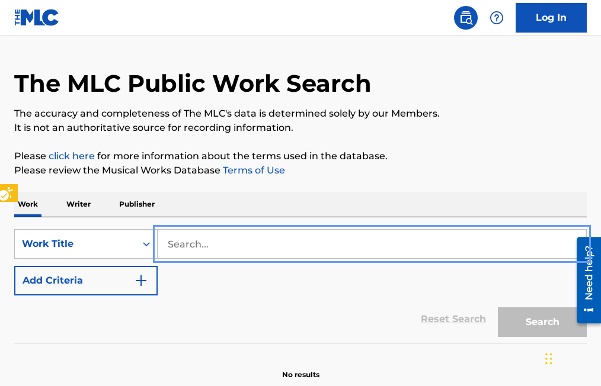
click at [167, 236] on input "Search..." at bounding box center [372, 244] width 428 height 28
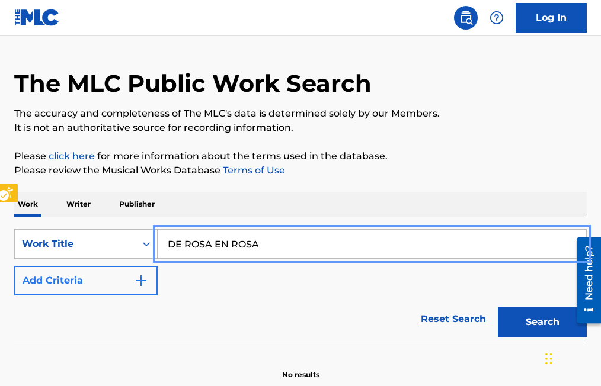
type input "DE ROSA EN ROSA"
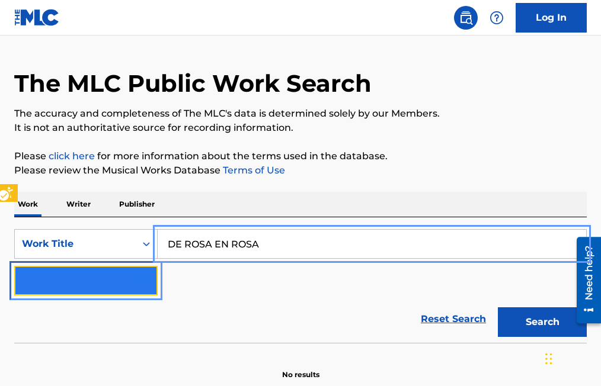
click at [142, 273] on button "Add Criteria" at bounding box center [85, 281] width 143 height 30
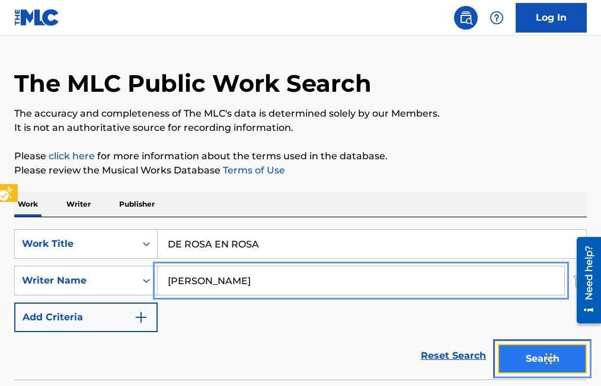
click at [534, 359] on button "Search" at bounding box center [542, 359] width 89 height 30
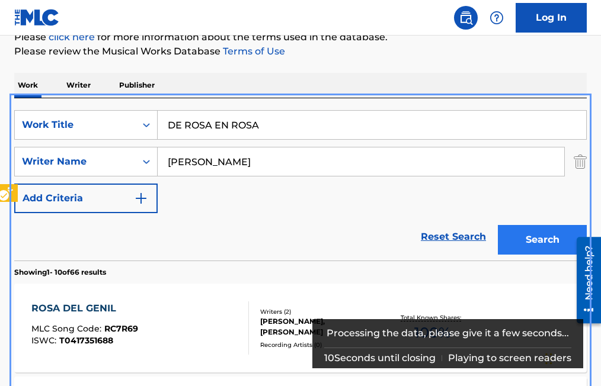
scroll to position [127, 0]
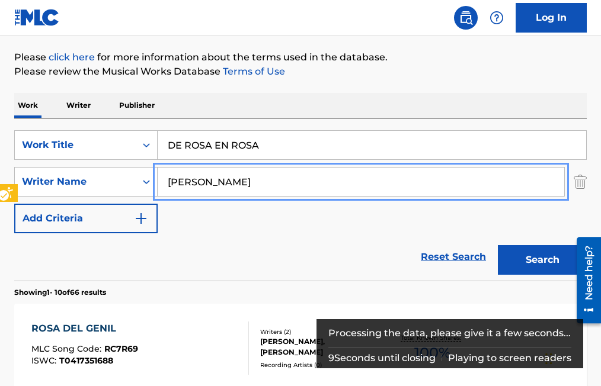
click at [256, 182] on input "[PERSON_NAME]" at bounding box center [361, 182] width 406 height 28
type input "[PERSON_NAME]"
click at [14, 204] on button "Add Criteria" at bounding box center [85, 219] width 143 height 30
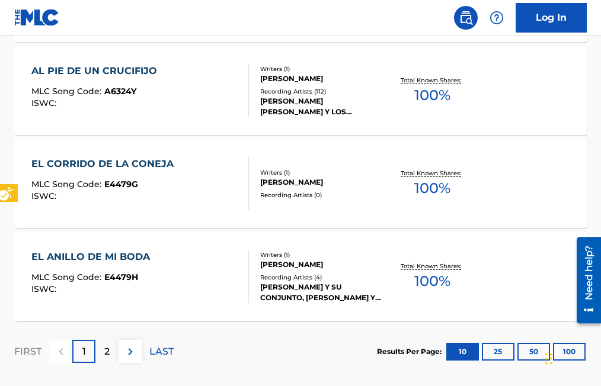
scroll to position [1075, 0]
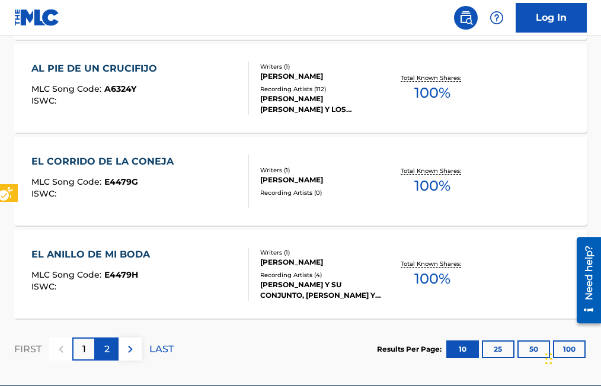
click at [112, 344] on div "2" at bounding box center [106, 349] width 23 height 23
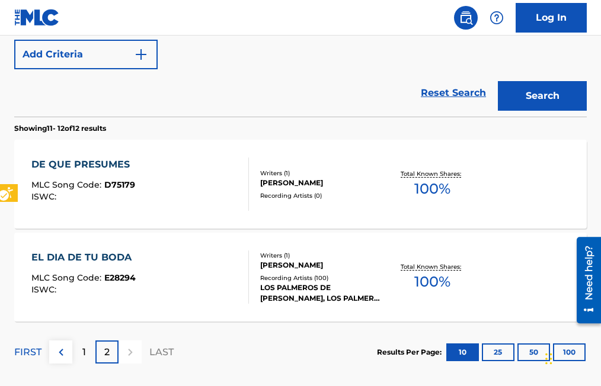
scroll to position [387, 0]
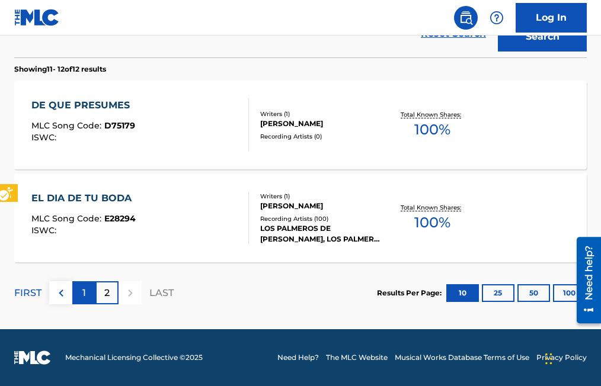
click at [82, 290] on p "1" at bounding box center [84, 293] width 4 height 14
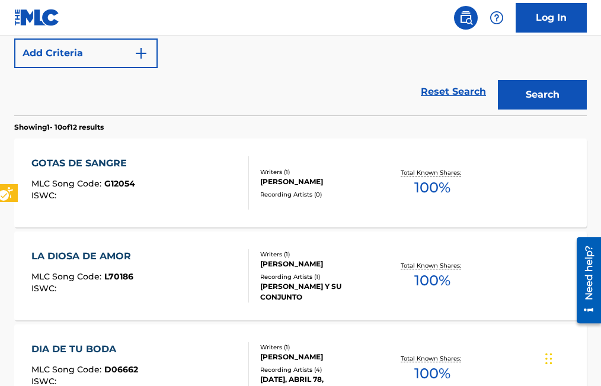
scroll to position [328, 0]
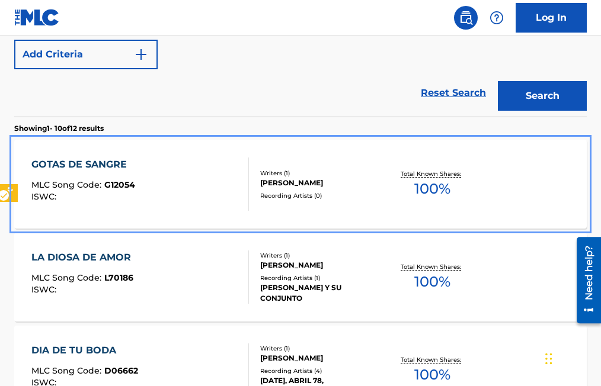
click at [171, 148] on div "GOTAS DE SANGRE MLC Song Code : G12054 ISWC : Writers ( 1 ) [PERSON_NAME] Recor…" at bounding box center [300, 184] width 572 height 89
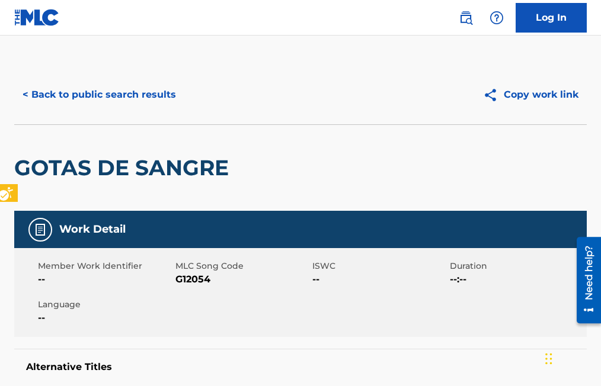
click at [174, 143] on div "GOTAS DE SANGRE" at bounding box center [124, 168] width 220 height 86
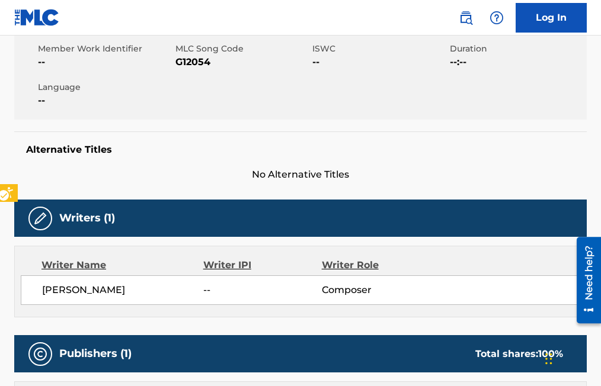
scroll to position [110, 0]
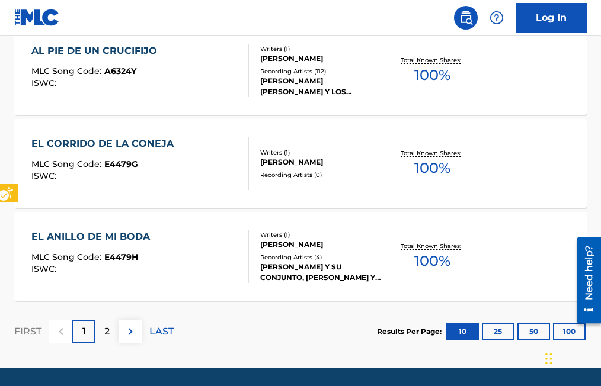
scroll to position [1072, 0]
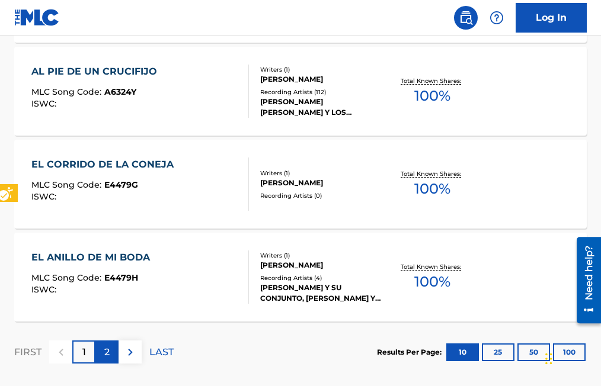
click at [115, 348] on div "2" at bounding box center [106, 352] width 23 height 23
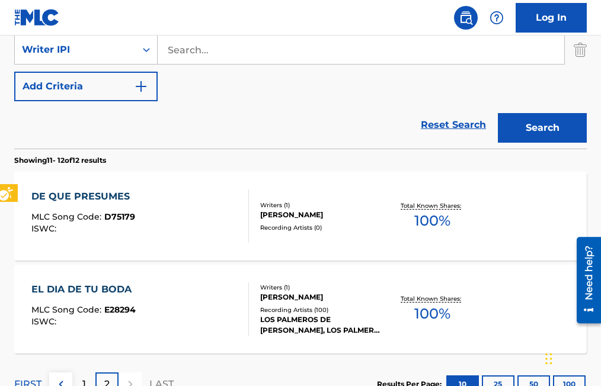
scroll to position [387, 0]
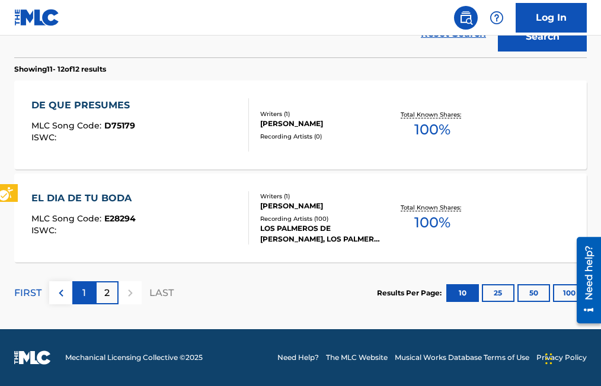
click at [80, 293] on div "1" at bounding box center [83, 292] width 23 height 23
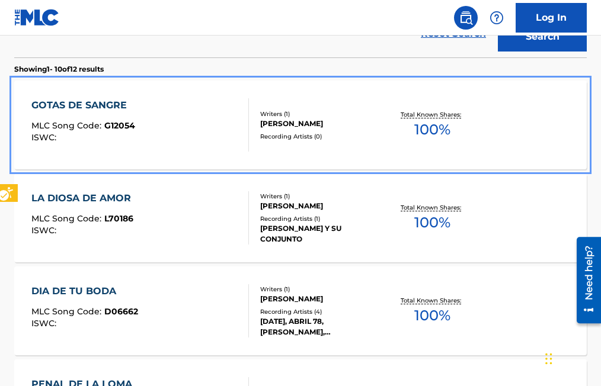
click at [129, 127] on span "G12054" at bounding box center [119, 125] width 31 height 11
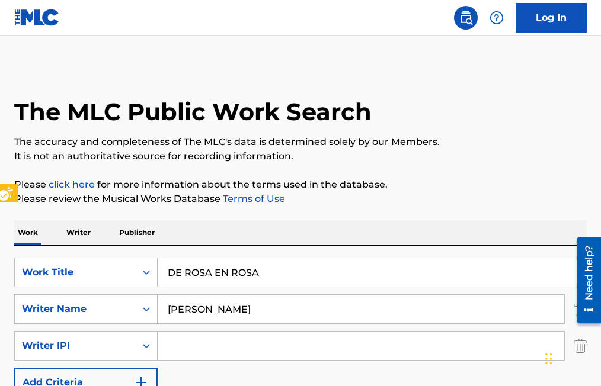
scroll to position [492, 0]
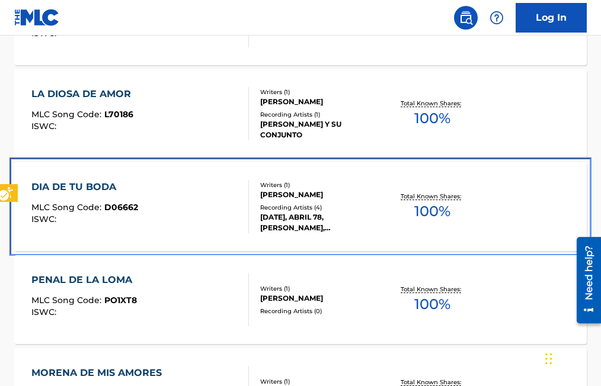
click at [118, 204] on span "D06662" at bounding box center [121, 207] width 34 height 11
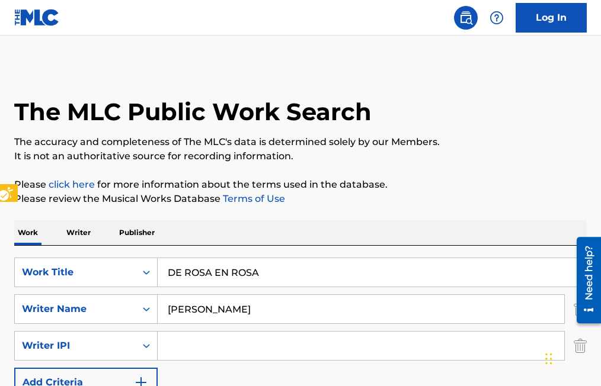
scroll to position [596, 0]
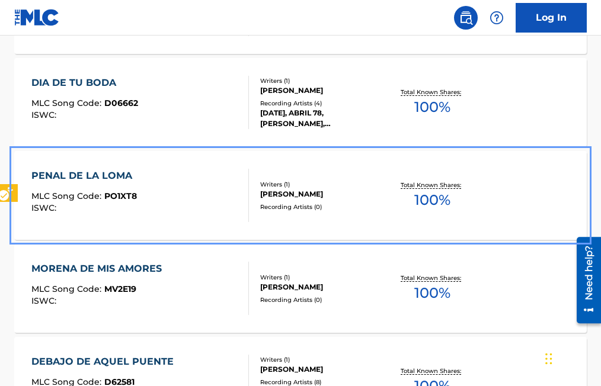
click at [125, 194] on span "PO1XT8" at bounding box center [120, 196] width 33 height 11
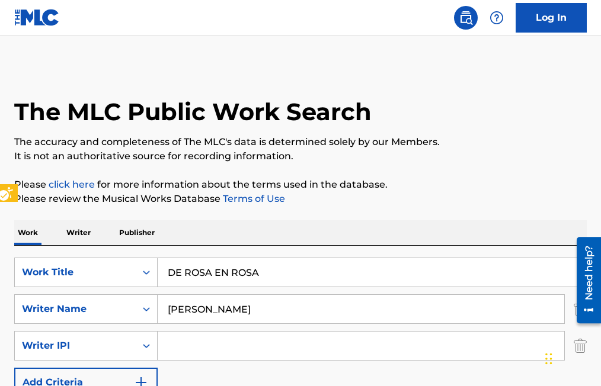
scroll to position [700, 0]
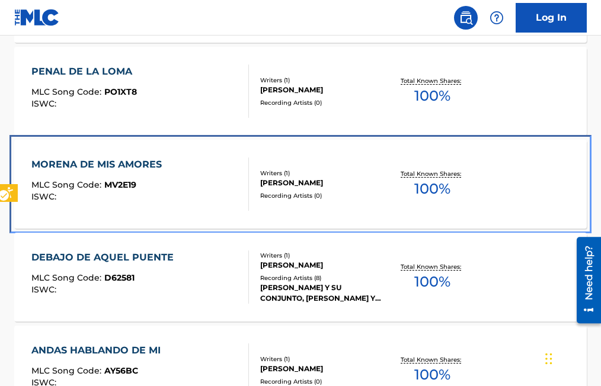
click at [116, 181] on span "MV2E19" at bounding box center [120, 184] width 32 height 11
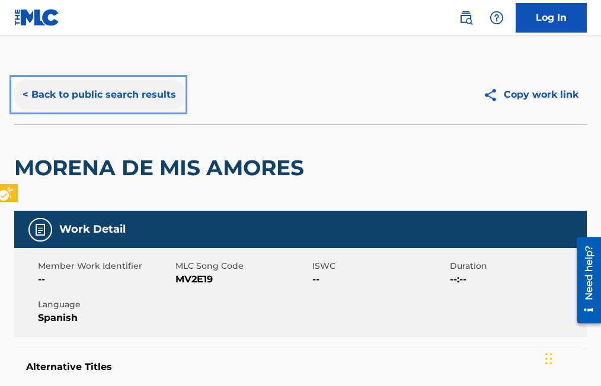
click at [23, 97] on button "< Back to public search results" at bounding box center [99, 95] width 170 height 30
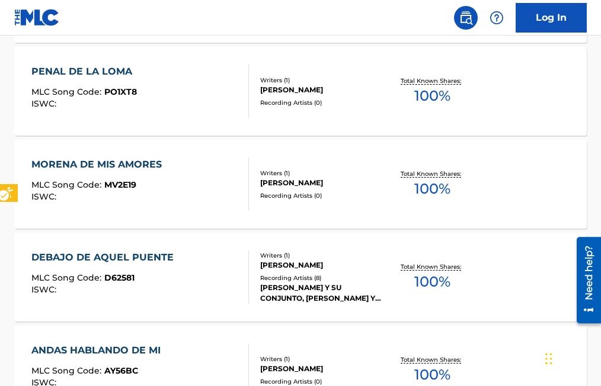
scroll to position [804, 0]
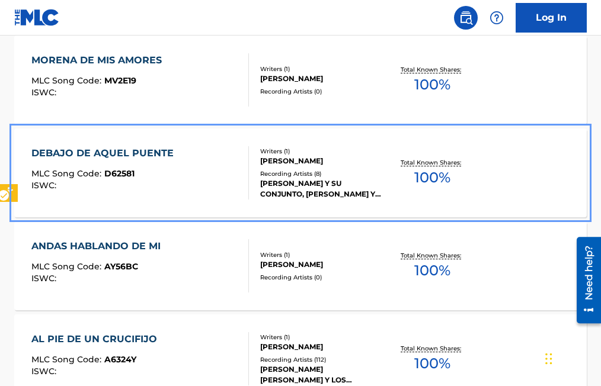
click at [108, 171] on span "D62581" at bounding box center [119, 173] width 30 height 11
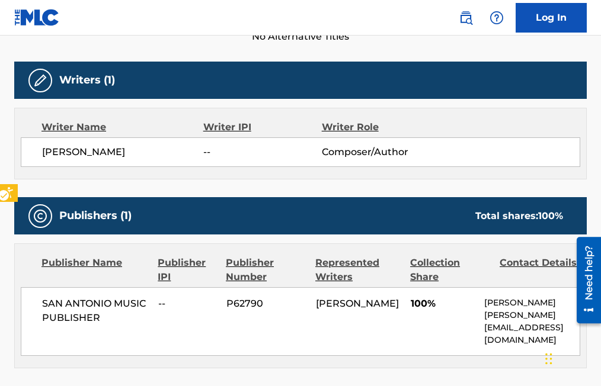
scroll to position [178, 0]
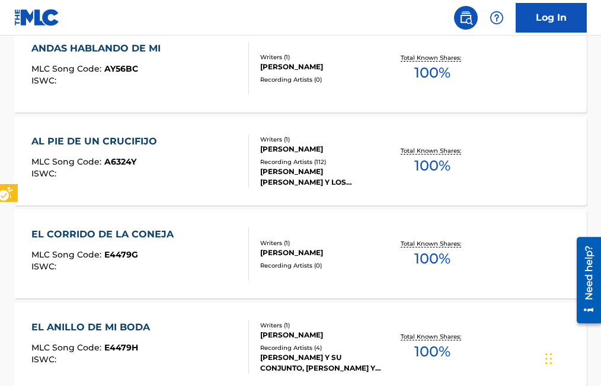
scroll to position [1086, 0]
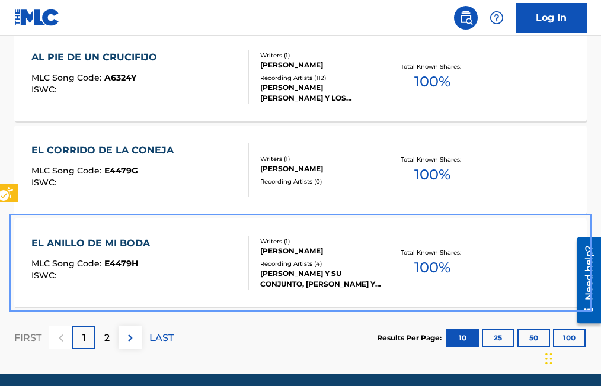
click at [121, 261] on span "E4479H" at bounding box center [121, 263] width 34 height 11
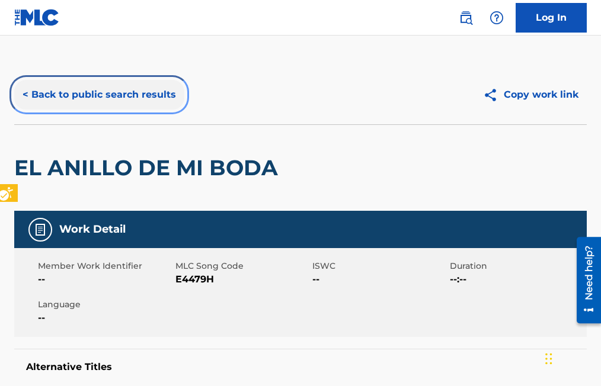
click at [25, 93] on button "< Back to public search results" at bounding box center [99, 95] width 170 height 30
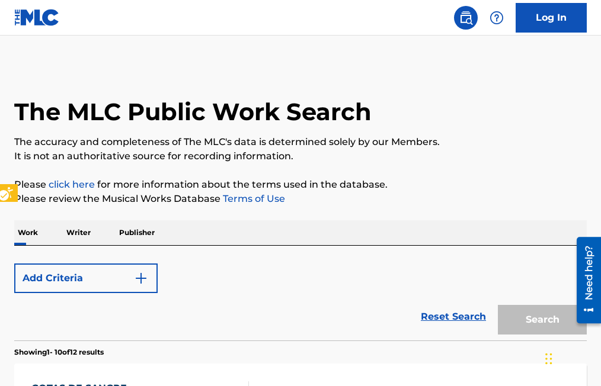
scroll to position [1131, 0]
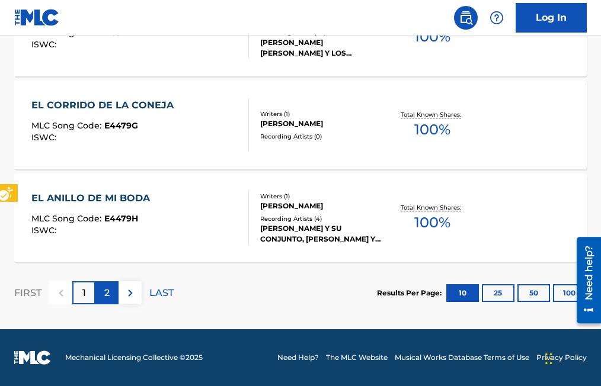
click at [109, 291] on p "2" at bounding box center [106, 293] width 5 height 14
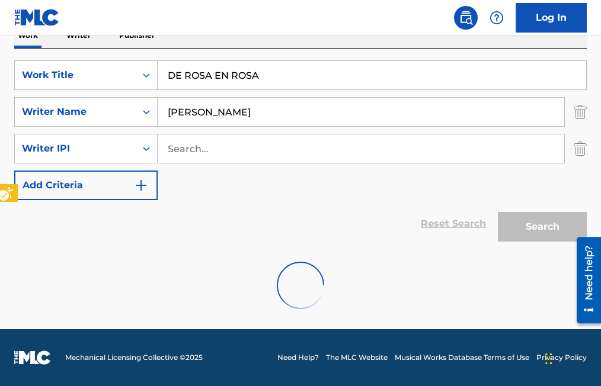
scroll to position [387, 0]
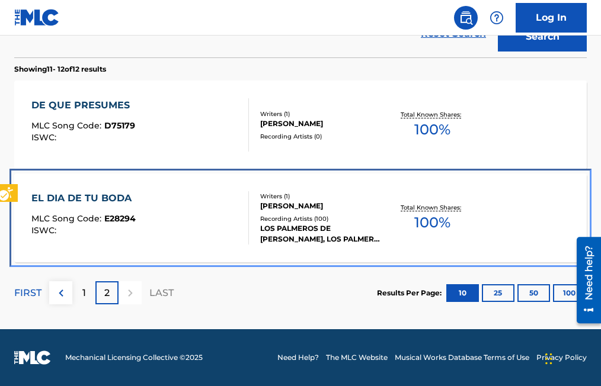
click at [118, 216] on span "E28294" at bounding box center [119, 218] width 31 height 11
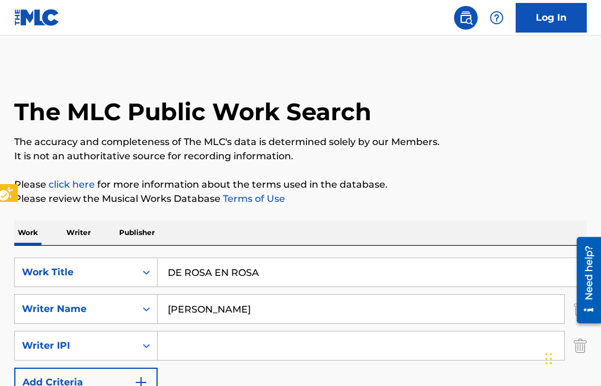
scroll to position [387, 0]
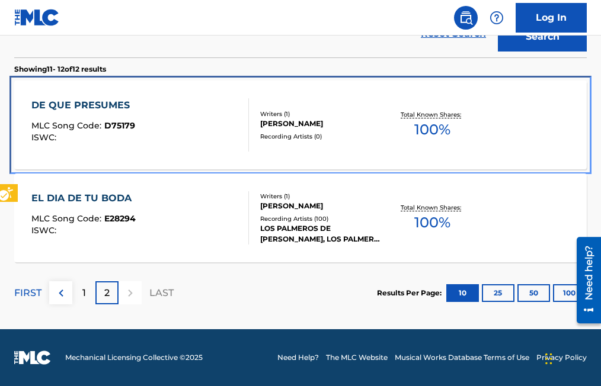
click at [128, 127] on span "D75179" at bounding box center [119, 125] width 31 height 11
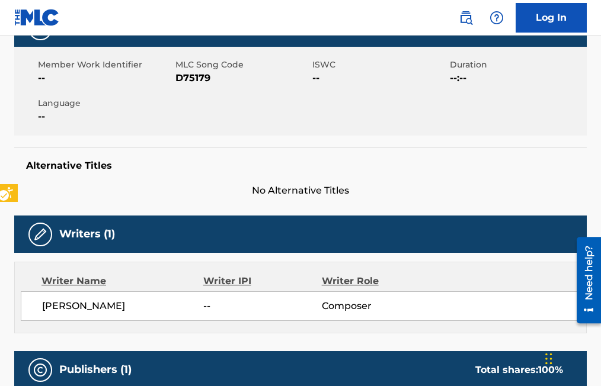
scroll to position [197, 0]
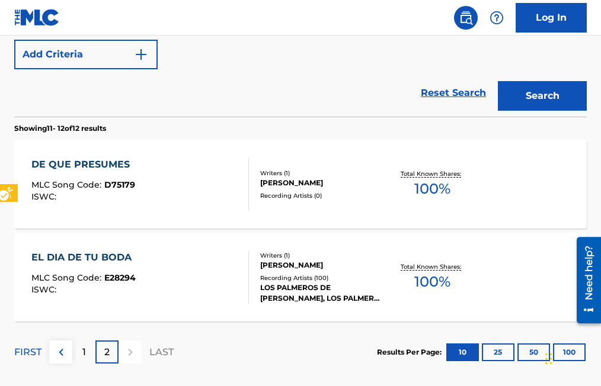
scroll to position [387, 0]
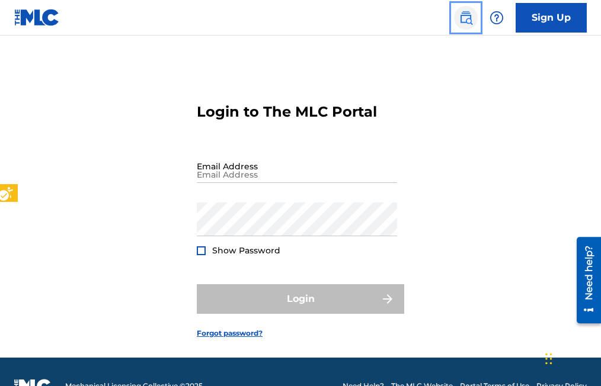
click at [465, 19] on img "Page Menu" at bounding box center [466, 18] width 14 height 14
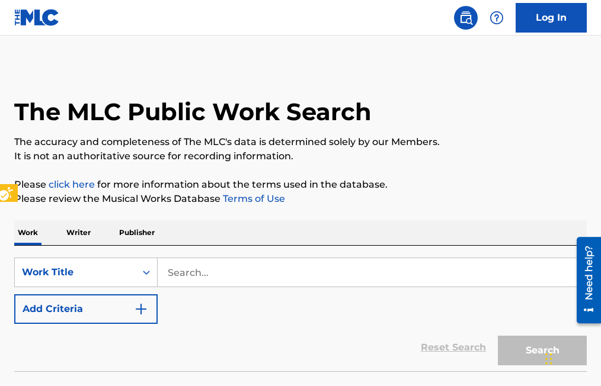
scroll to position [28, 0]
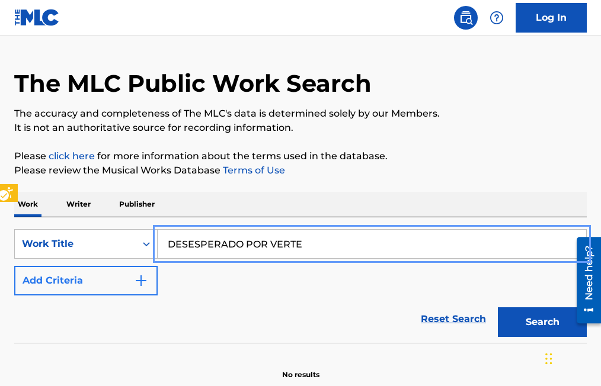
type input "DESESPERADO POR VERTE"
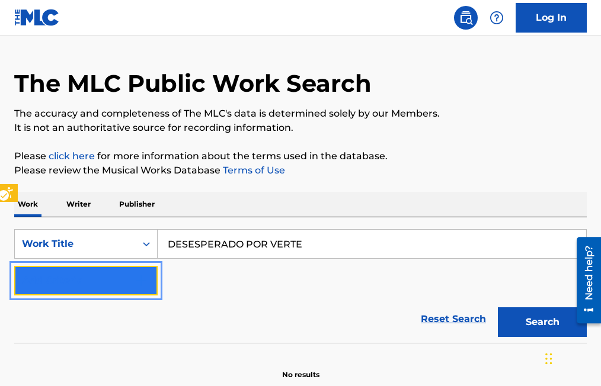
click at [143, 283] on img "Search Form" at bounding box center [141, 281] width 14 height 14
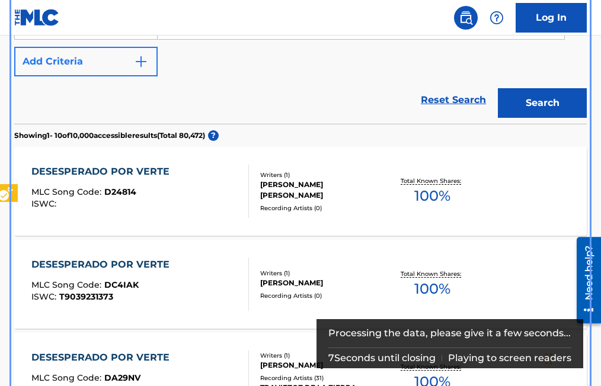
scroll to position [305, 0]
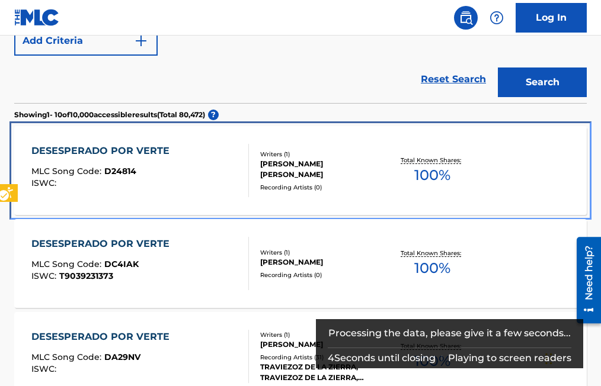
click at [119, 172] on span "D24814" at bounding box center [120, 171] width 32 height 11
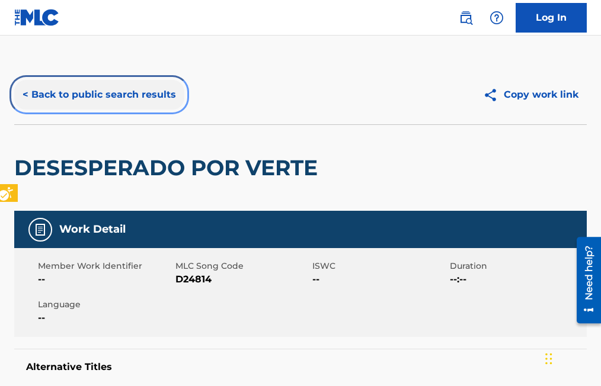
click at [22, 92] on button "< Back to public search results" at bounding box center [99, 95] width 170 height 30
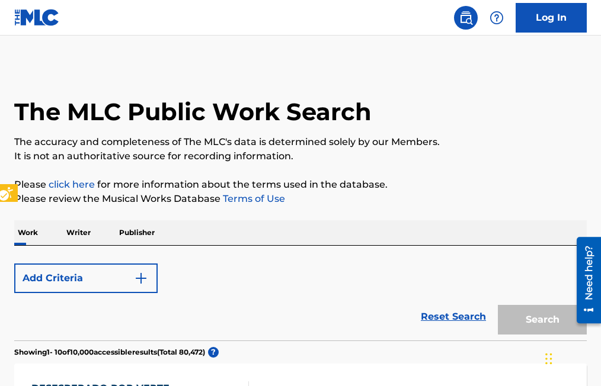
scroll to position [373, 0]
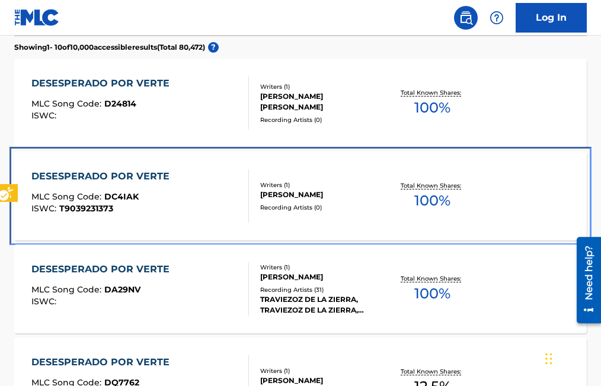
click at [126, 195] on span "DC4IAK" at bounding box center [121, 196] width 34 height 11
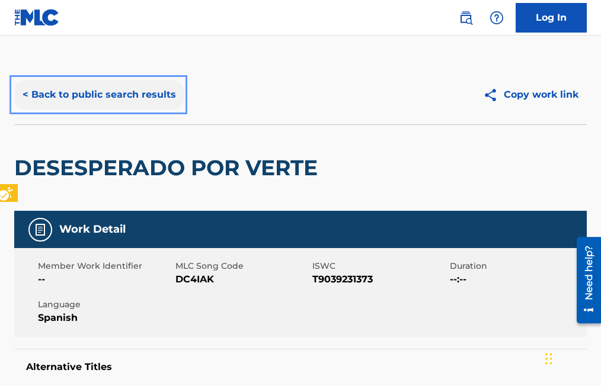
click at [24, 93] on button "< Back to public search results" at bounding box center [99, 95] width 170 height 30
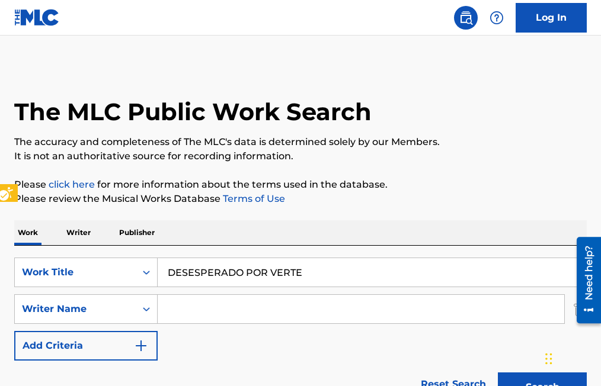
scroll to position [440, 0]
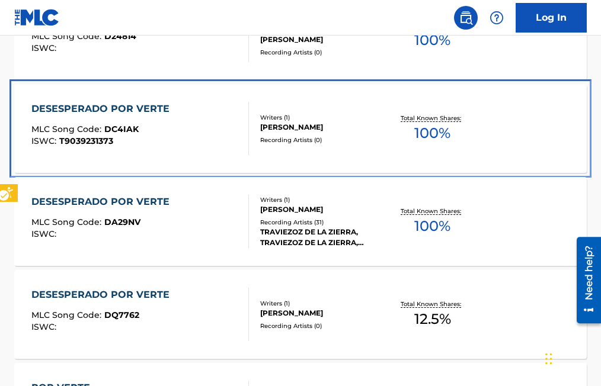
click at [110, 128] on span "DC4IAK" at bounding box center [121, 129] width 34 height 11
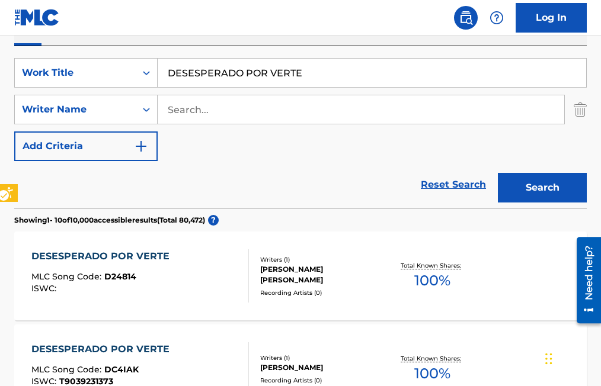
scroll to position [88, 0]
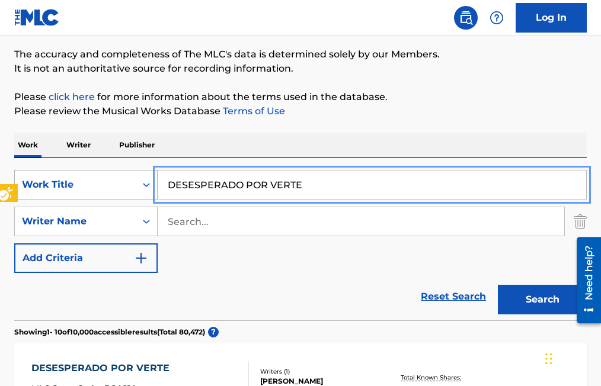
drag, startPoint x: 309, startPoint y: 187, endPoint x: 133, endPoint y: 181, distance: 176.7
type input "ASI COMO ESTAS"
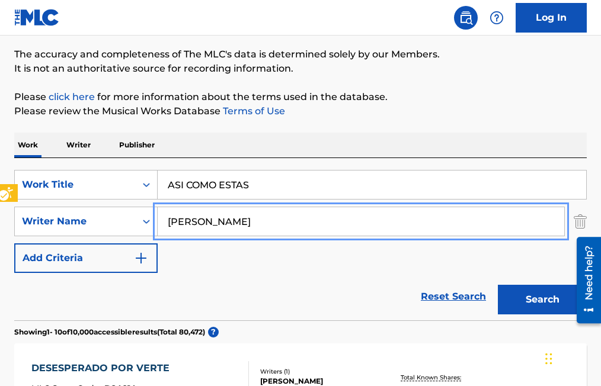
type input "RAMON MEDINA TREVINO"
click at [498, 285] on button "Search" at bounding box center [542, 300] width 89 height 30
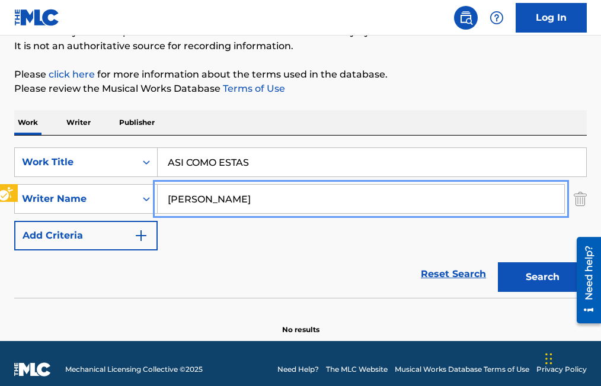
scroll to position [122, 0]
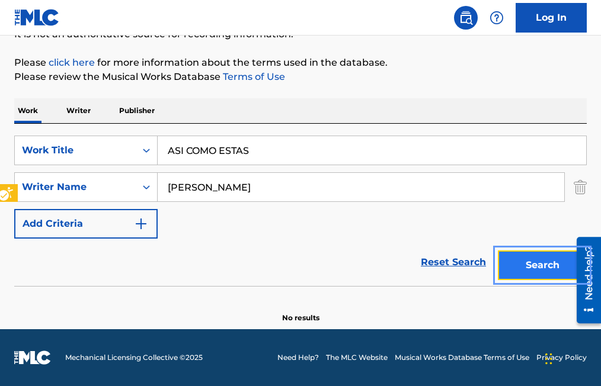
click at [541, 265] on button "Search" at bounding box center [542, 266] width 89 height 30
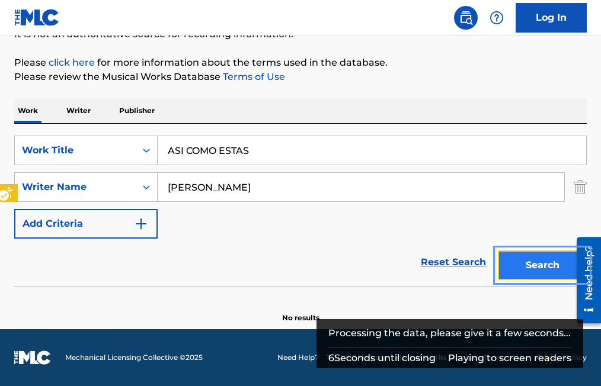
click at [520, 266] on button "Search" at bounding box center [542, 266] width 89 height 30
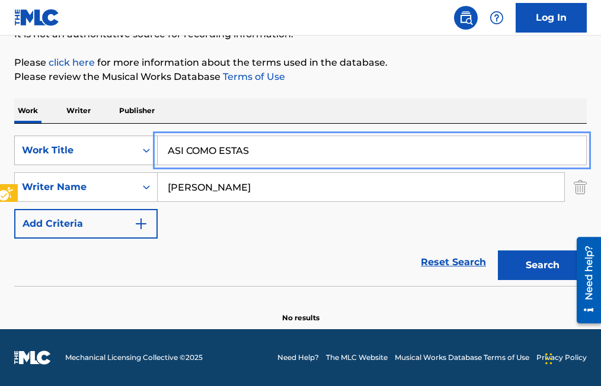
drag, startPoint x: 276, startPoint y: 150, endPoint x: 116, endPoint y: 141, distance: 160.2
click at [116, 141] on div "SearchWithCriteriaa9694fbf-6035-4006-9bae-229688749b17 Work Title ASI COMO ESTAS" at bounding box center [300, 151] width 572 height 30
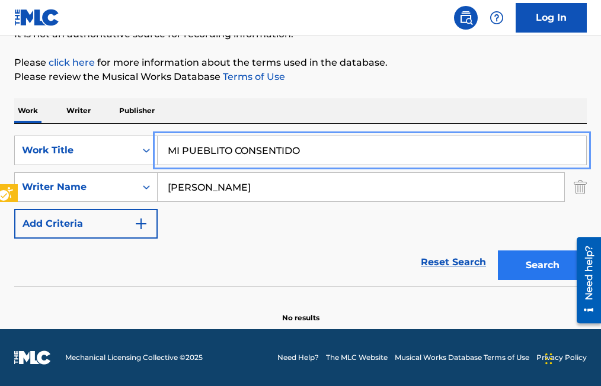
type input "MI PUEBLITO CONSENTIDO"
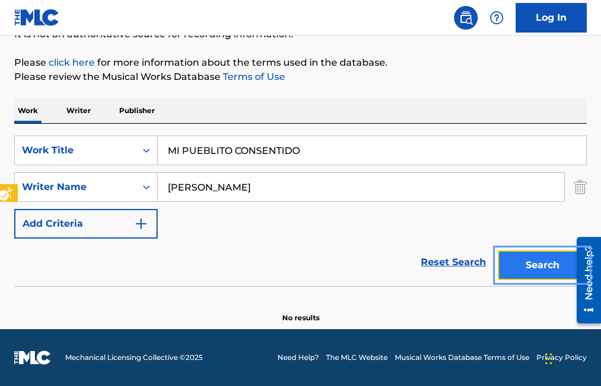
click at [537, 262] on button "Search" at bounding box center [542, 266] width 89 height 30
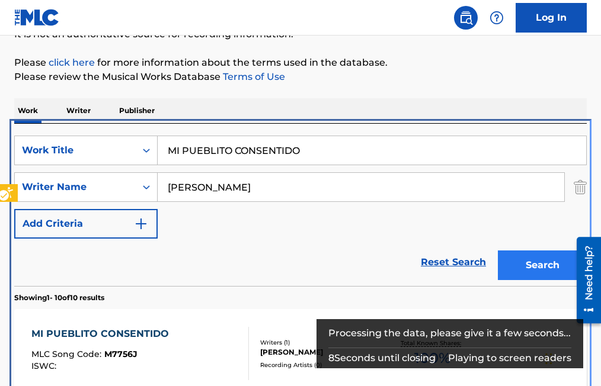
scroll to position [246, 0]
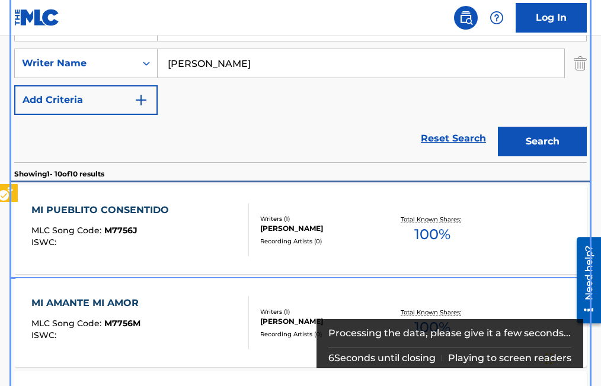
click at [123, 230] on span "M7756J" at bounding box center [120, 230] width 33 height 11
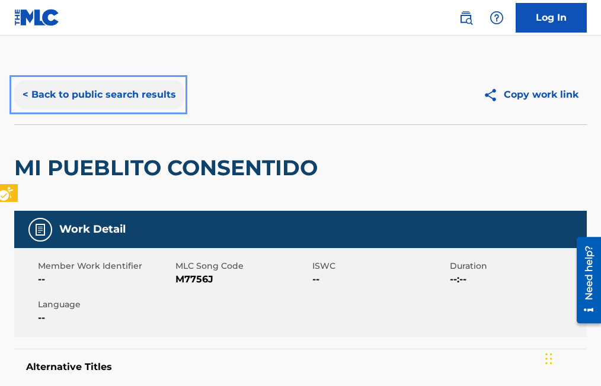
click at [27, 91] on button "< Back to public search results" at bounding box center [99, 95] width 170 height 30
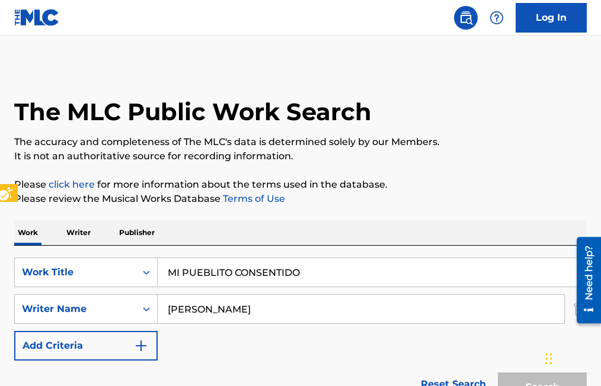
scroll to position [246, 0]
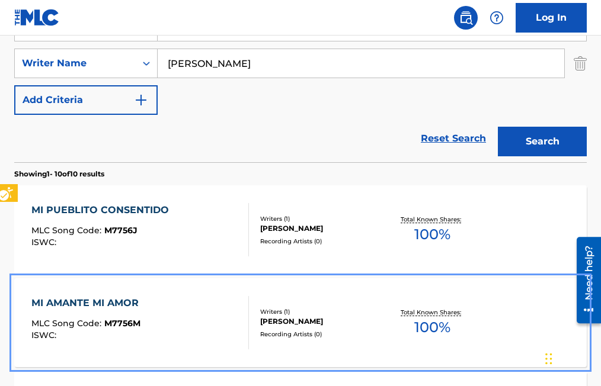
click at [138, 323] on span "M7756M" at bounding box center [122, 323] width 36 height 11
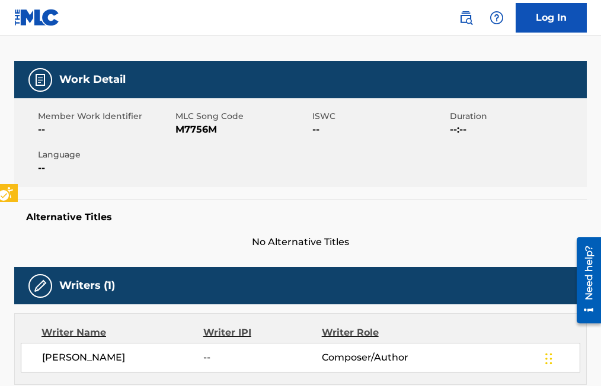
scroll to position [59, 0]
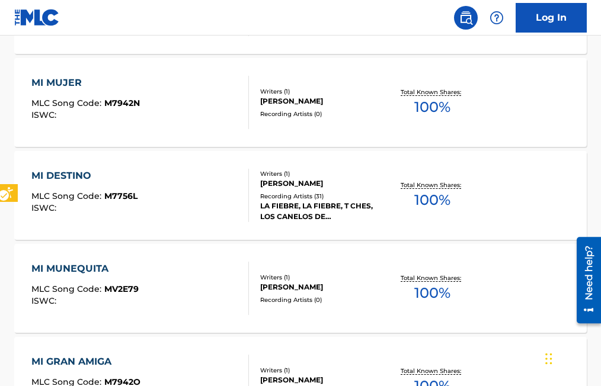
scroll to position [661, 0]
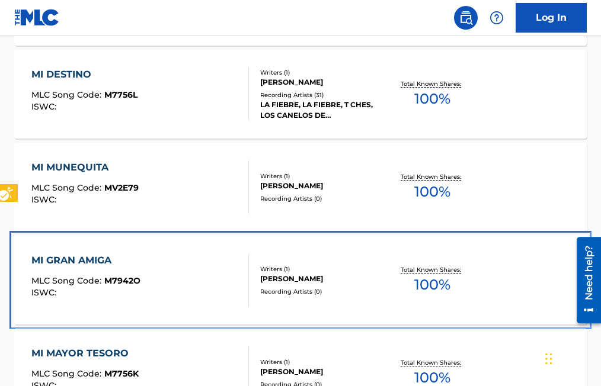
click at [123, 279] on span "M7942O" at bounding box center [122, 280] width 36 height 11
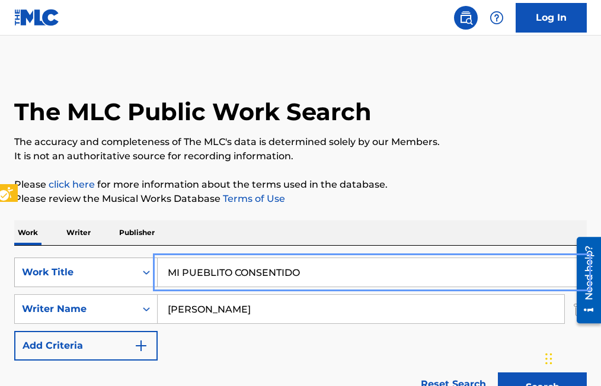
drag, startPoint x: 327, startPoint y: 274, endPoint x: 124, endPoint y: 282, distance: 203.4
type input "MODESTO Y ROSARIO"
click at [498, 373] on button "Search" at bounding box center [542, 388] width 89 height 30
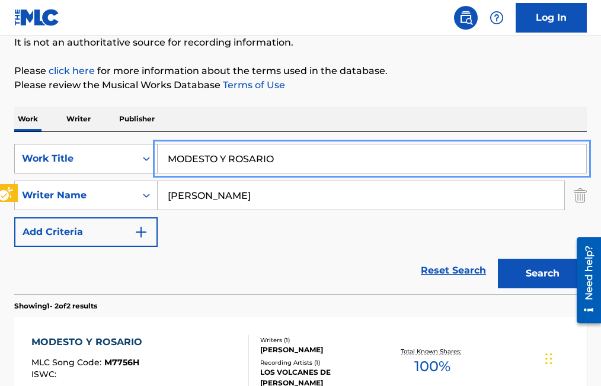
scroll to position [118, 0]
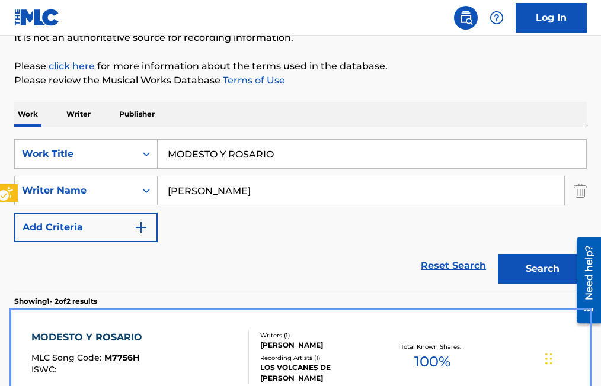
click at [111, 358] on span "M7756H" at bounding box center [121, 357] width 35 height 11
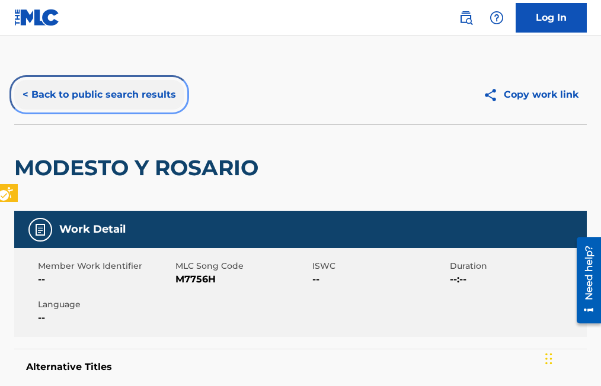
click at [25, 95] on button "< Back to public search results" at bounding box center [99, 95] width 170 height 30
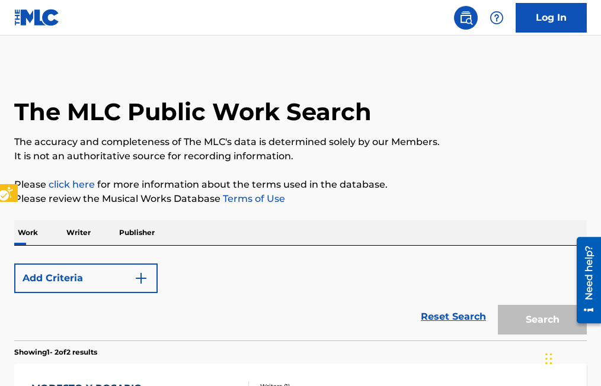
scroll to position [118, 0]
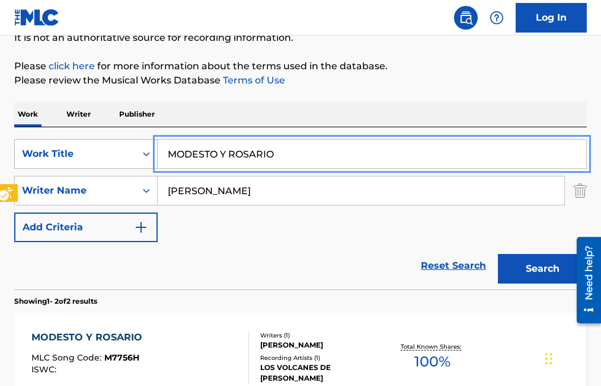
drag, startPoint x: 287, startPoint y: 154, endPoint x: 118, endPoint y: 149, distance: 168.9
type input "MORENA DE MIS AMORES"
click at [498, 254] on button "Search" at bounding box center [542, 269] width 89 height 30
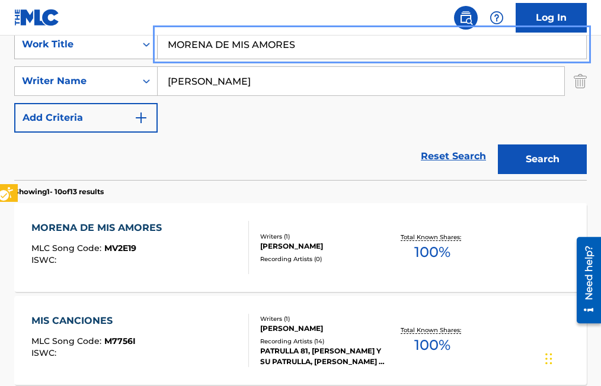
scroll to position [237, 0]
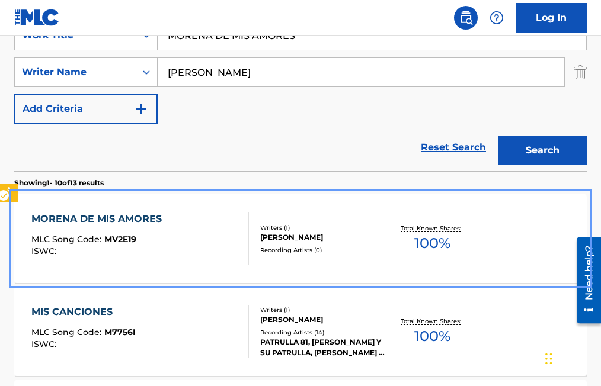
click at [140, 235] on div "MORENA DE MIS AMORES MLC Song Code : MV2E19 ISWC :" at bounding box center [99, 238] width 136 height 53
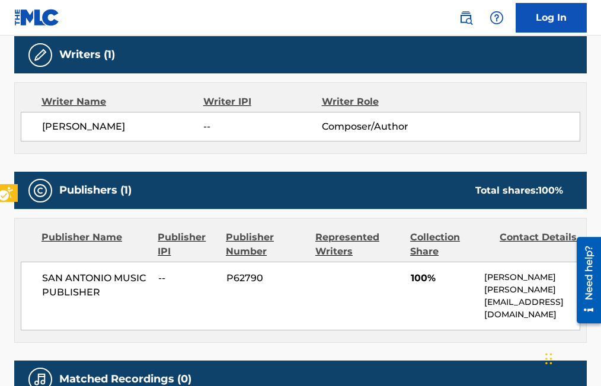
scroll to position [315, 0]
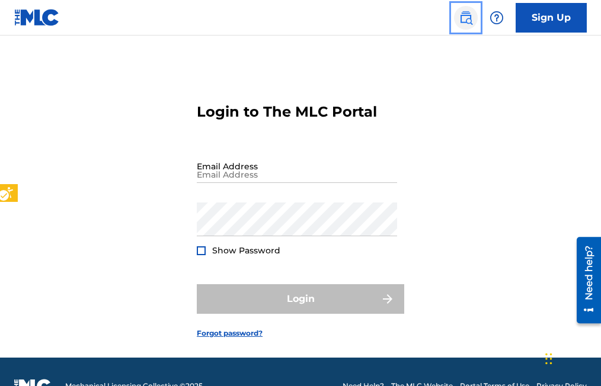
click at [463, 17] on img "Page Menu" at bounding box center [466, 18] width 14 height 14
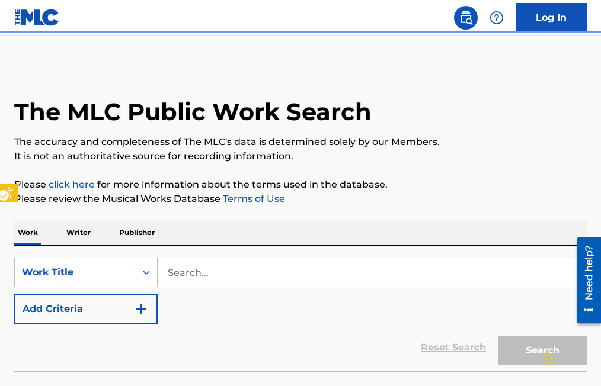
scroll to position [28, 0]
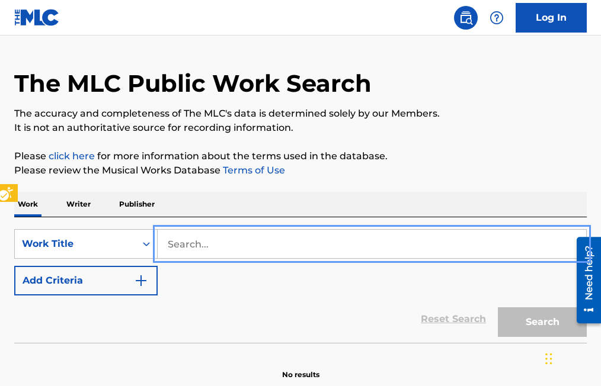
click at [165, 245] on input "Search..." at bounding box center [372, 244] width 428 height 28
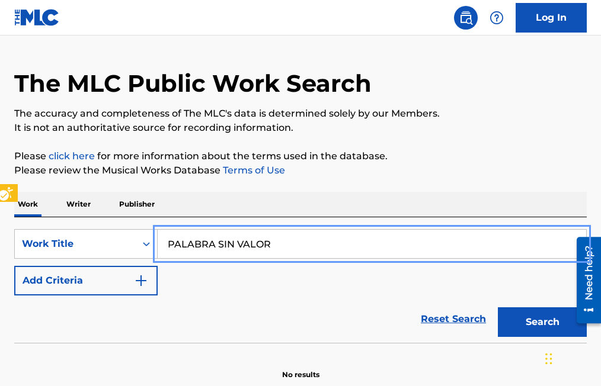
click at [14, 266] on button "Add Criteria" at bounding box center [85, 281] width 143 height 30
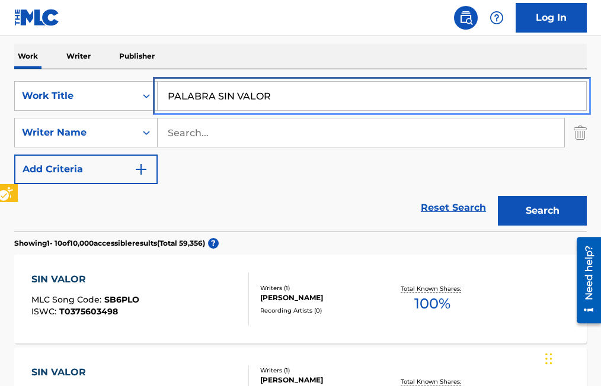
scroll to position [147, 0]
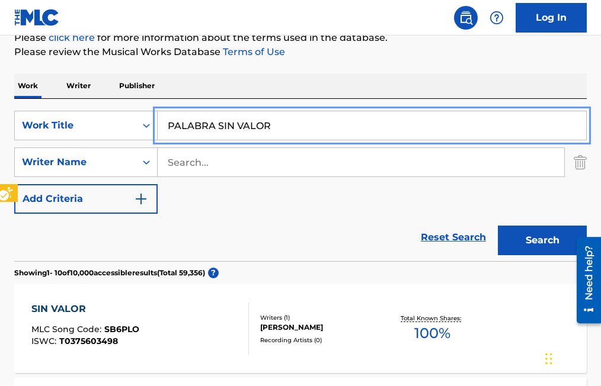
click at [214, 120] on input "PALABRA SIN VALOR" at bounding box center [372, 125] width 428 height 28
type input "PALABRAS SIN VALOR"
click at [14, 184] on button "Add Criteria" at bounding box center [85, 199] width 143 height 30
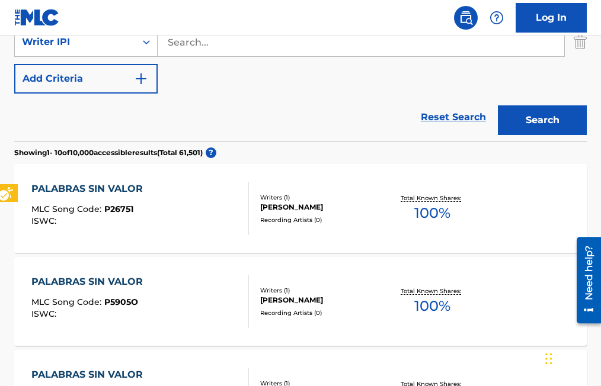
scroll to position [265, 0]
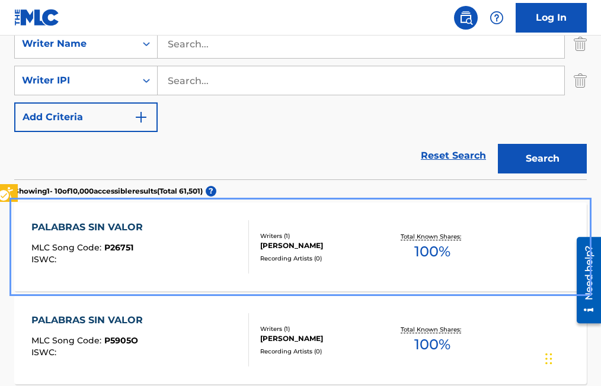
click at [109, 245] on span "P26751" at bounding box center [118, 247] width 29 height 11
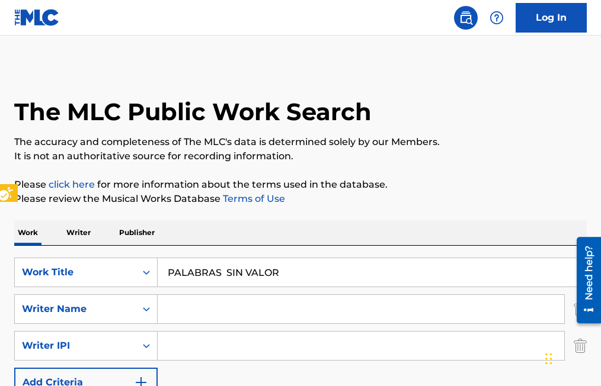
scroll to position [370, 0]
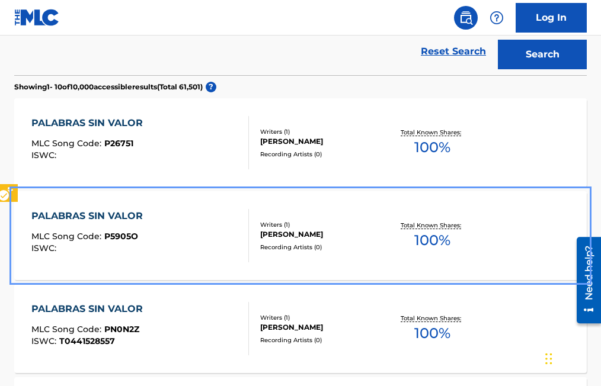
click at [117, 234] on span "P5905O" at bounding box center [121, 236] width 34 height 11
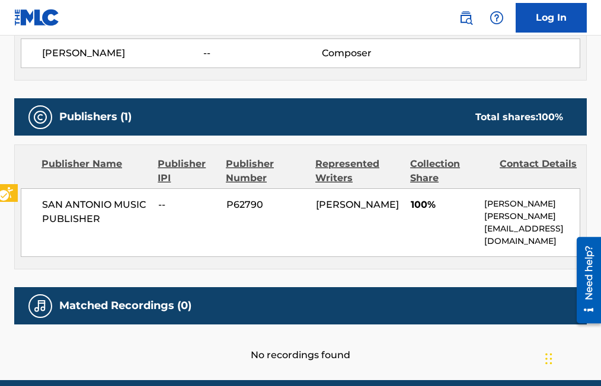
scroll to position [493, 0]
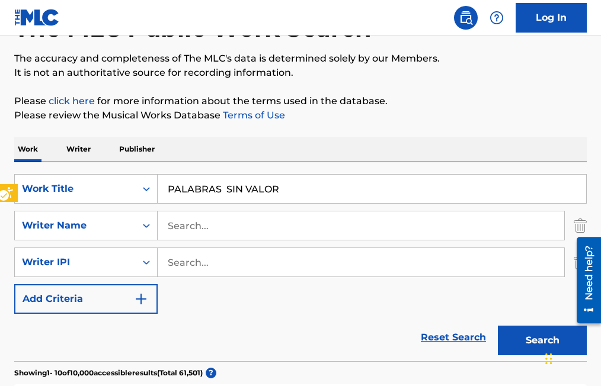
scroll to position [59, 0]
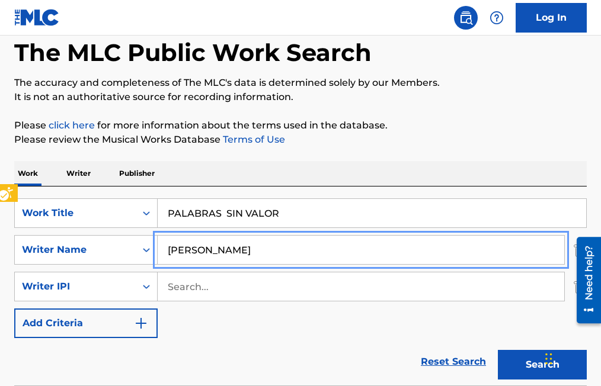
type input "RAMON MEDINA"
click at [498, 350] on button "Search" at bounding box center [542, 365] width 89 height 30
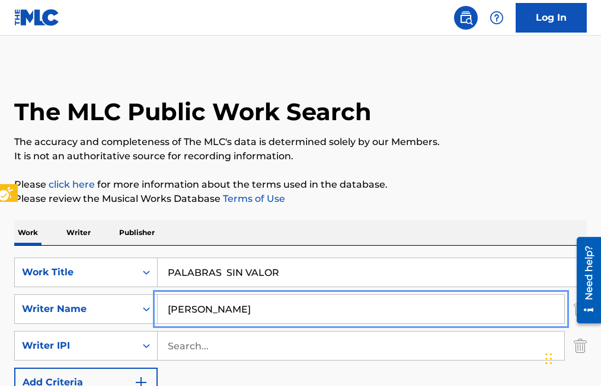
click at [546, 312] on input "RAMON MEDINA" at bounding box center [361, 309] width 406 height 28
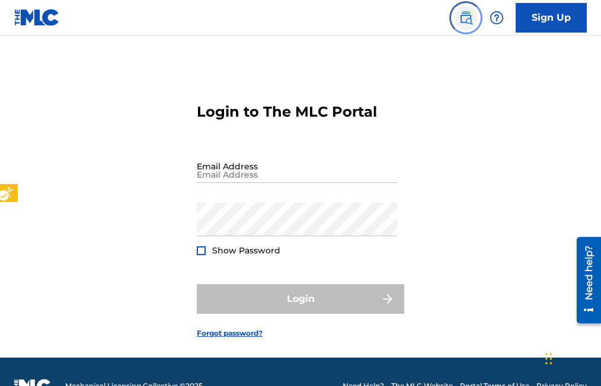
click at [465, 18] on img "Page Menu" at bounding box center [466, 18] width 14 height 14
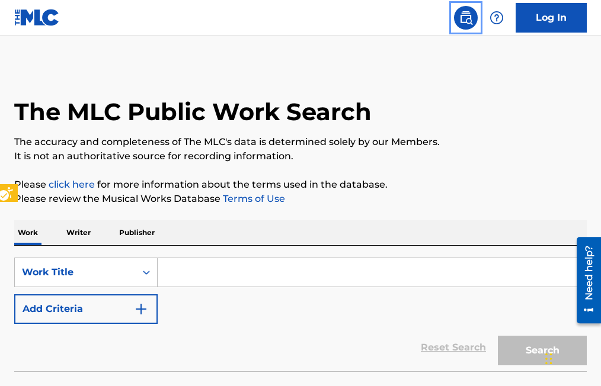
scroll to position [28, 0]
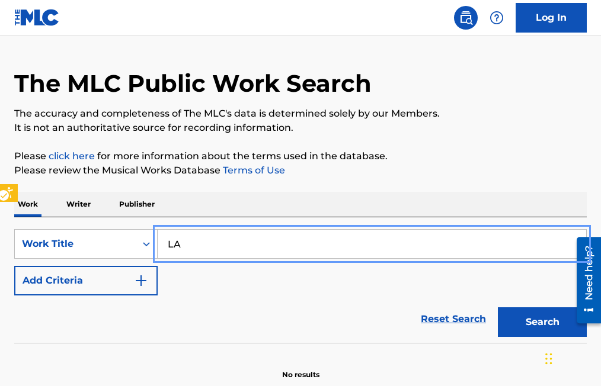
type input "L"
type input "PALABRAS SIN VALOR"
click at [14, 266] on button "Add Criteria" at bounding box center [85, 281] width 143 height 30
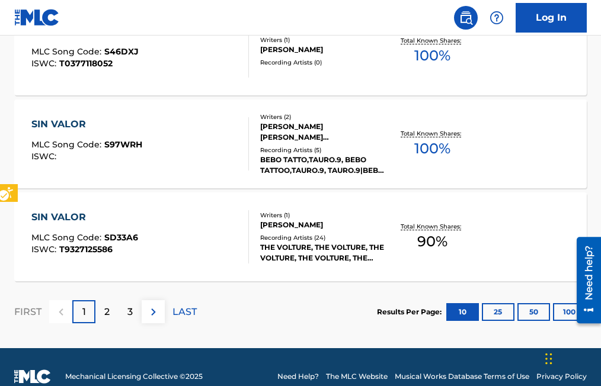
scroll to position [1095, 0]
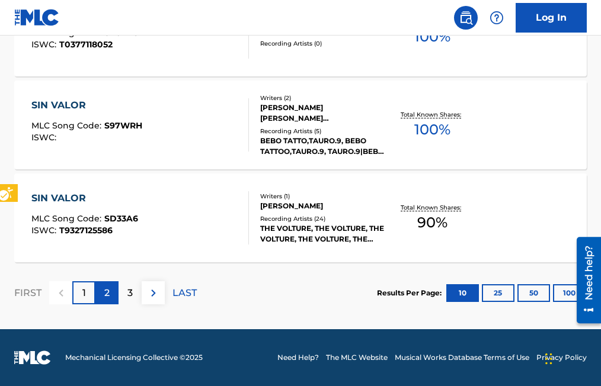
click at [105, 297] on p "2" at bounding box center [106, 293] width 5 height 14
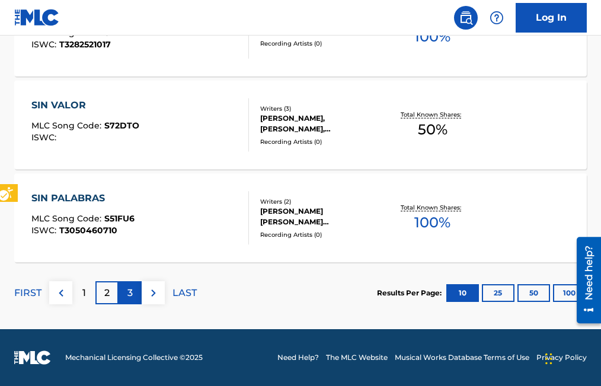
click at [129, 290] on p "3" at bounding box center [129, 293] width 5 height 14
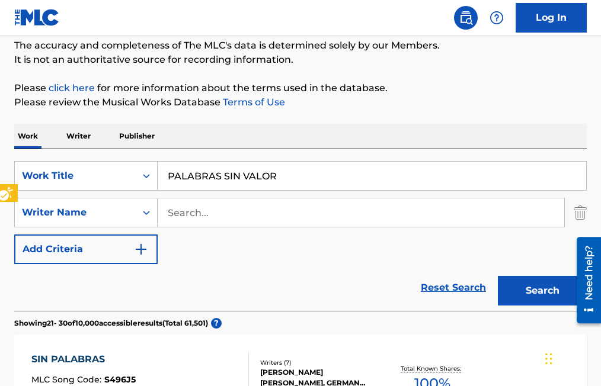
scroll to position [118, 0]
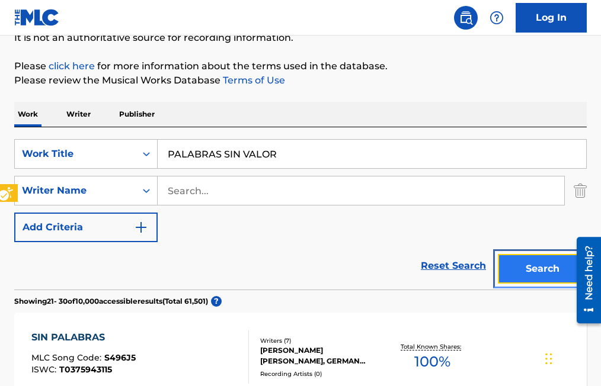
click at [531, 271] on button "Search" at bounding box center [542, 269] width 89 height 30
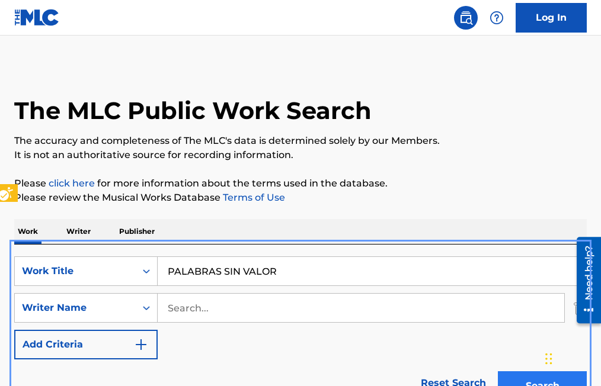
scroll to position [0, 0]
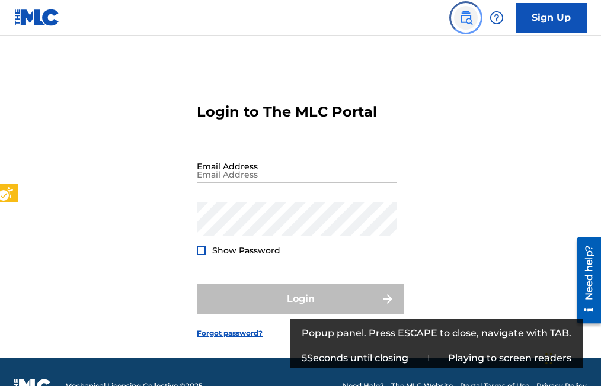
click at [463, 19] on img "Page Menu" at bounding box center [466, 18] width 14 height 14
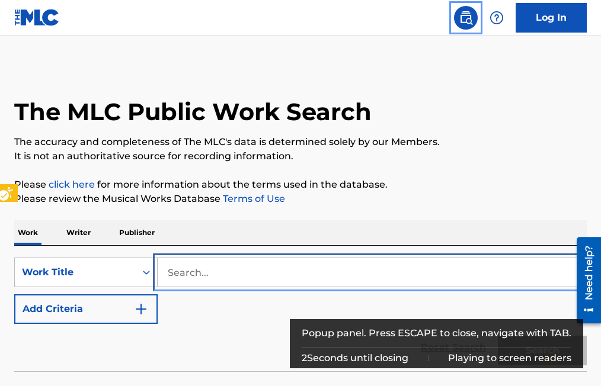
click at [166, 270] on input "Search..." at bounding box center [372, 272] width 428 height 28
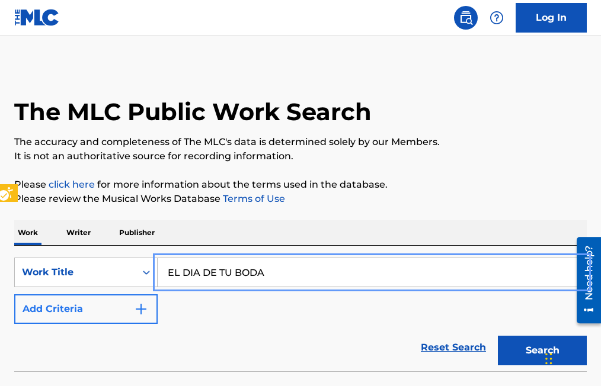
type input "EL DIA DE TU BODA"
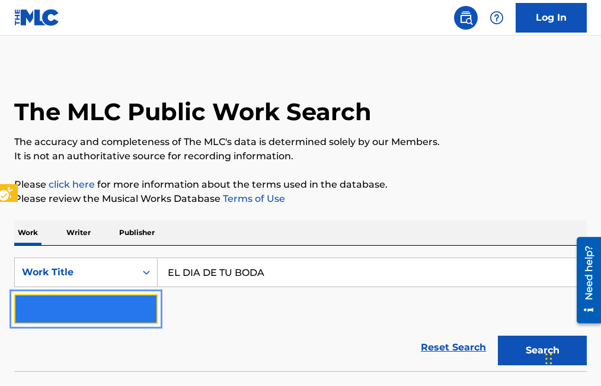
click at [148, 306] on img "Search Form" at bounding box center [141, 309] width 14 height 14
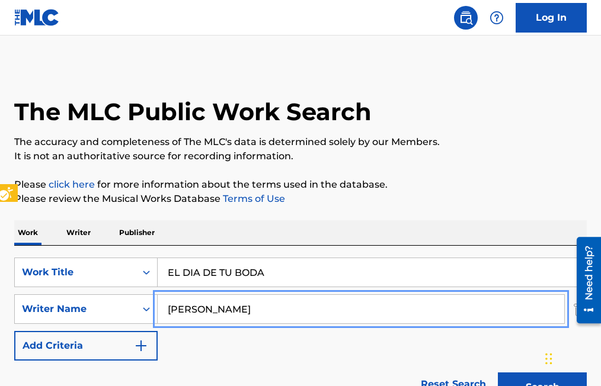
type input "[PERSON_NAME]"
click at [14, 331] on button "Add Criteria" at bounding box center [85, 346] width 143 height 30
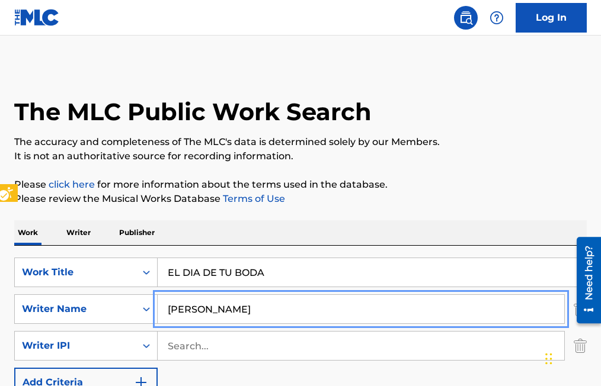
scroll to position [178, 0]
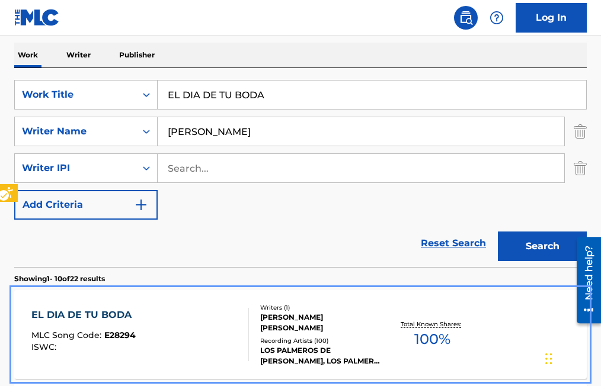
click at [127, 335] on span "E28294" at bounding box center [119, 335] width 31 height 11
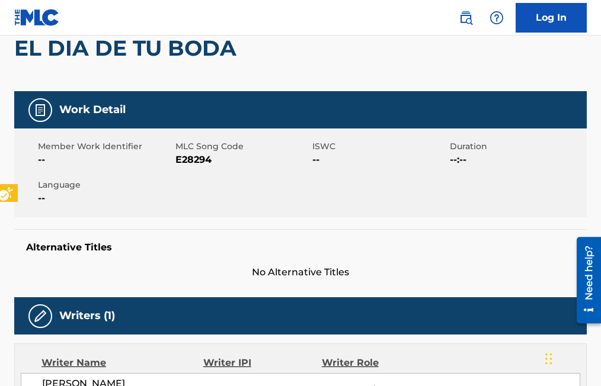
scroll to position [118, 0]
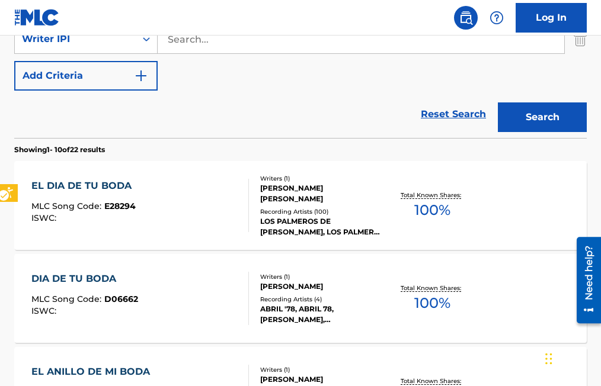
scroll to position [355, 0]
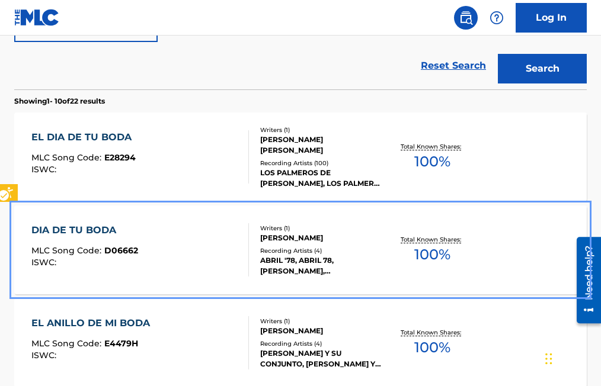
click at [128, 250] on span "D06662" at bounding box center [121, 250] width 34 height 11
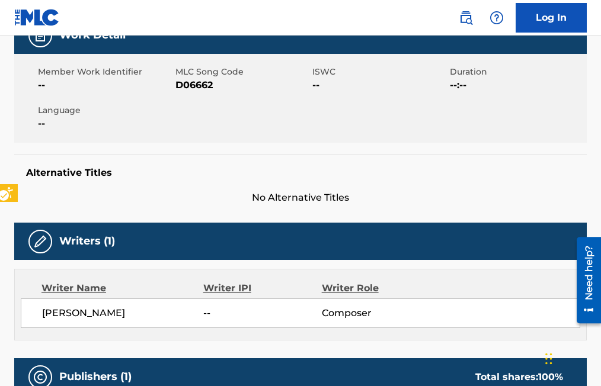
scroll to position [178, 0]
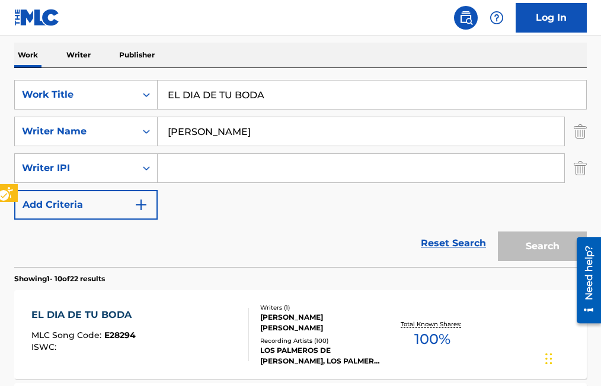
scroll to position [460, 0]
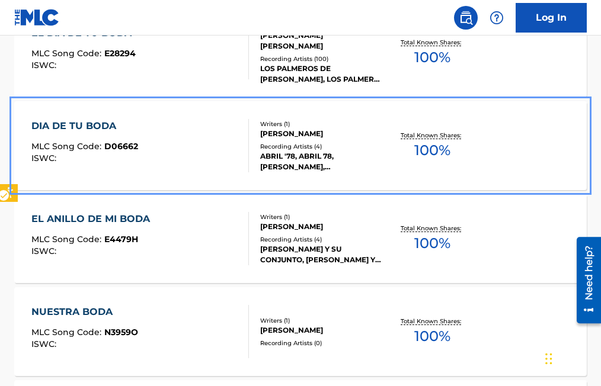
click at [111, 146] on span "D06662" at bounding box center [121, 146] width 34 height 11
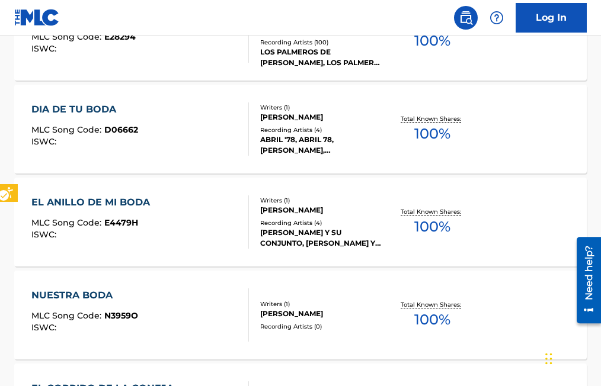
scroll to position [445, 0]
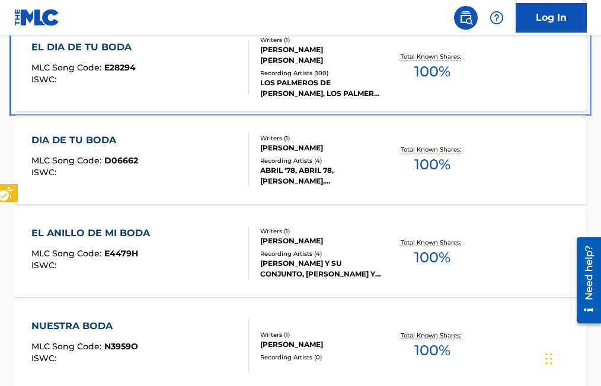
click at [132, 66] on span "E28294" at bounding box center [119, 67] width 31 height 11
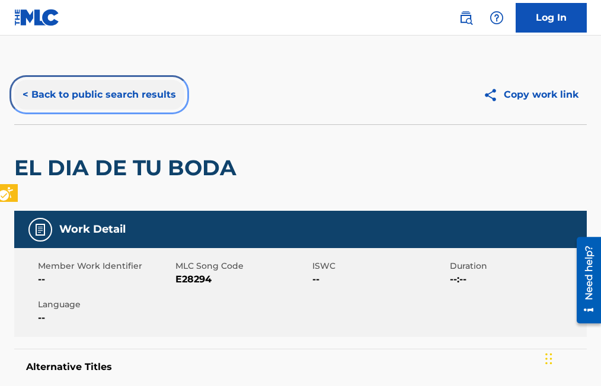
click at [27, 89] on button "< Back to public search results" at bounding box center [99, 95] width 170 height 30
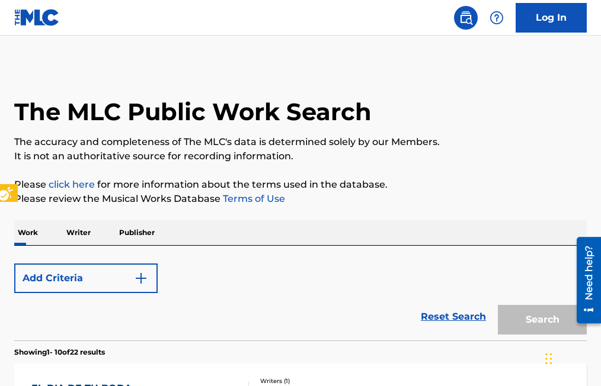
scroll to position [550, 0]
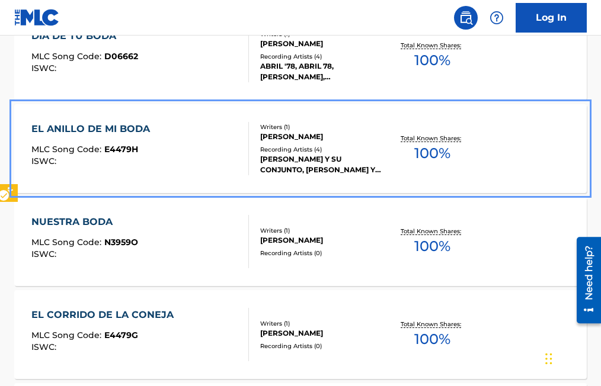
click at [120, 148] on span "E4479H" at bounding box center [121, 149] width 34 height 11
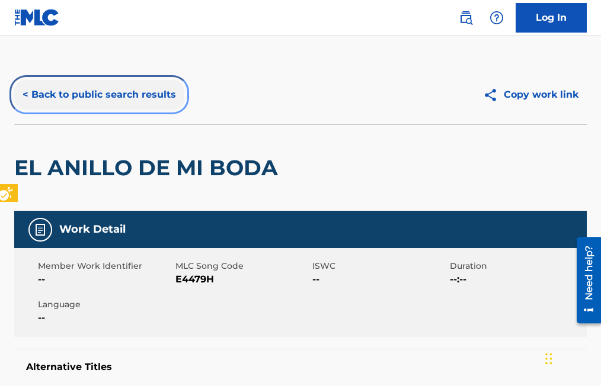
click at [23, 93] on button "< Back to public search results" at bounding box center [99, 95] width 170 height 30
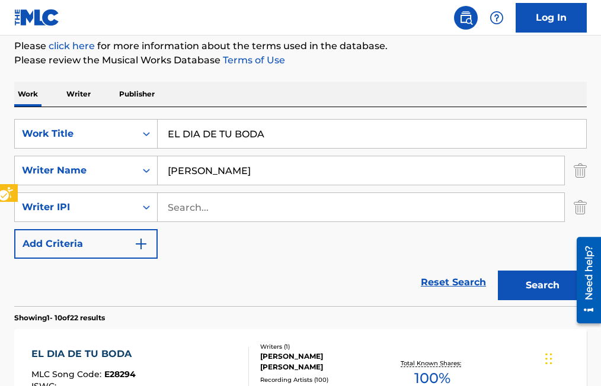
scroll to position [121, 0]
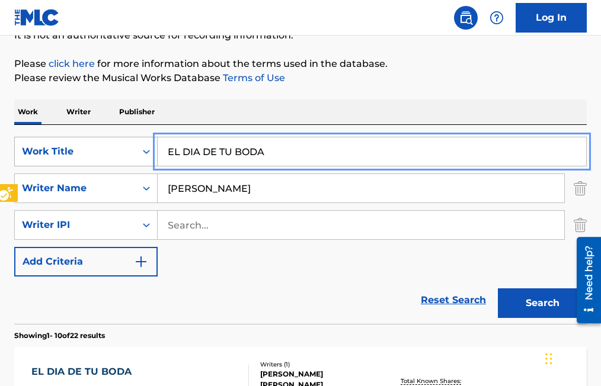
drag, startPoint x: 290, startPoint y: 150, endPoint x: 140, endPoint y: 141, distance: 150.2
type input "MI MAYOR TESORO"
click at [498, 288] on button "Search" at bounding box center [542, 303] width 89 height 30
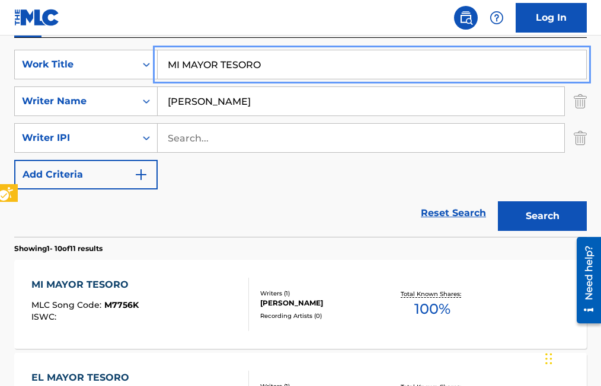
scroll to position [239, 0]
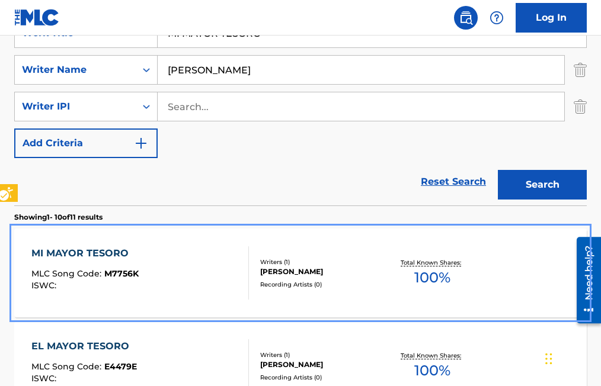
click at [126, 273] on span "M7756K" at bounding box center [121, 273] width 34 height 11
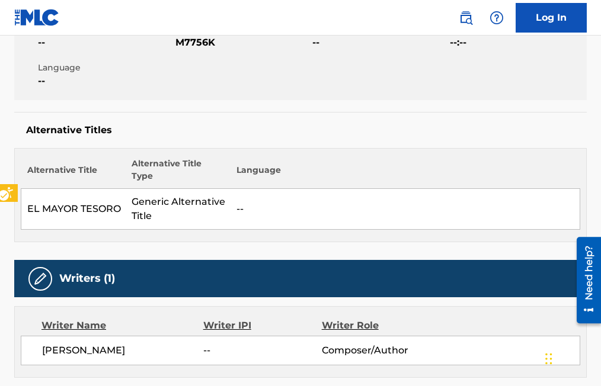
scroll to position [415, 0]
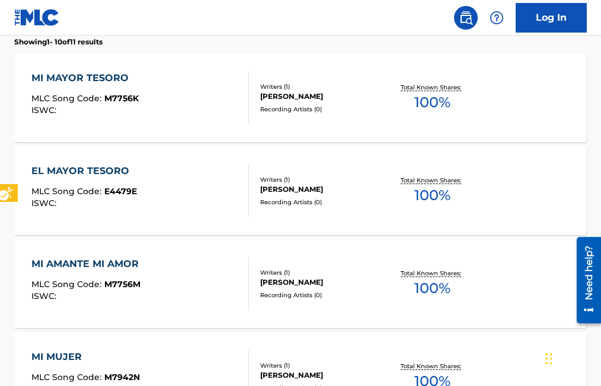
scroll to position [239, 0]
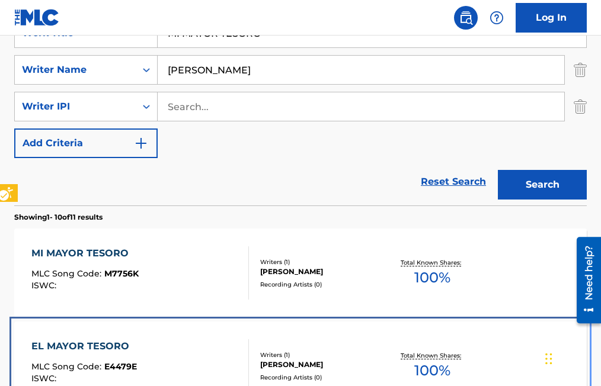
click at [132, 365] on span "E4479E" at bounding box center [120, 366] width 33 height 11
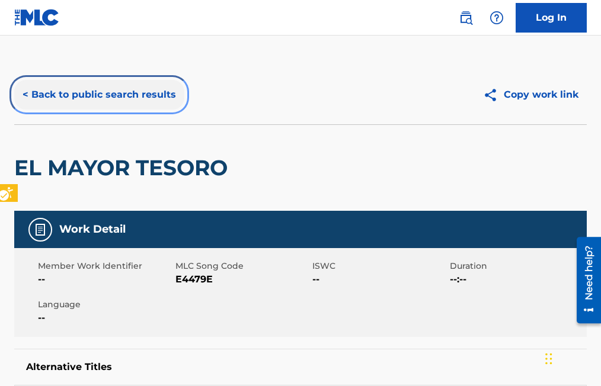
click at [27, 93] on button "< Back to public search results" at bounding box center [99, 95] width 170 height 30
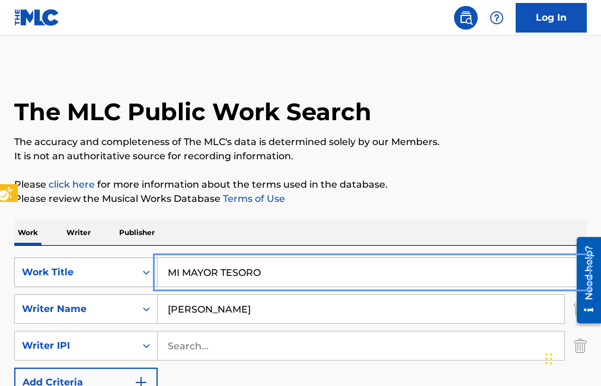
drag, startPoint x: 275, startPoint y: 270, endPoint x: 95, endPoint y: 270, distance: 180.1
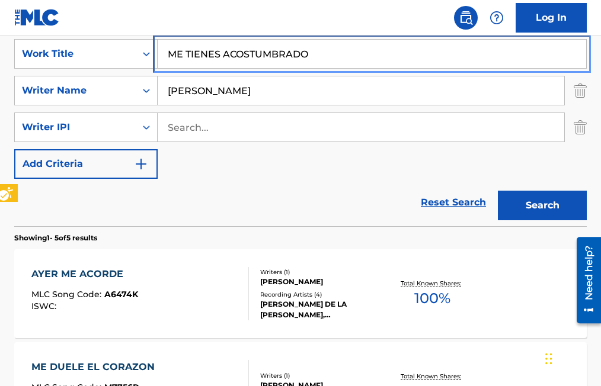
scroll to position [296, 0]
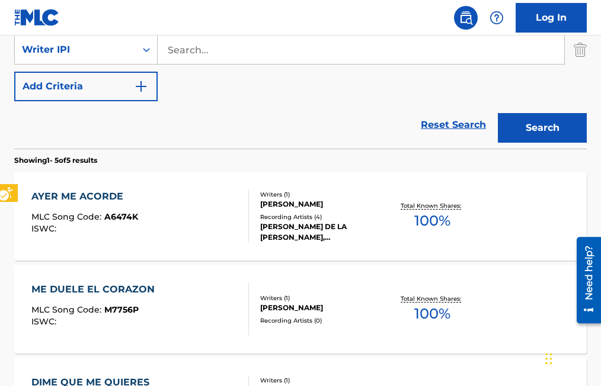
click at [498, 113] on button "Search" at bounding box center [542, 128] width 89 height 30
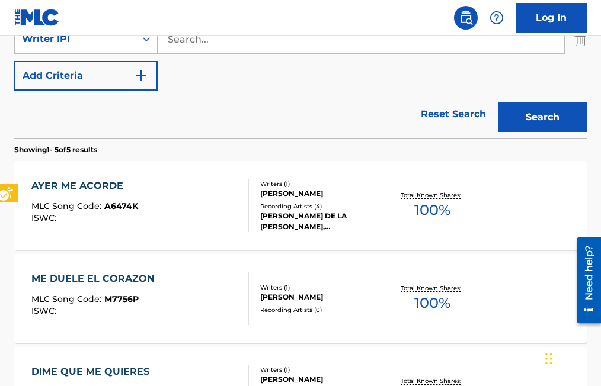
scroll to position [128, 0]
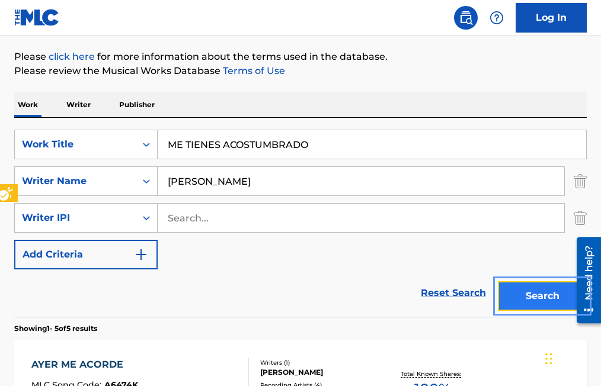
click at [553, 295] on button "Search" at bounding box center [542, 296] width 89 height 30
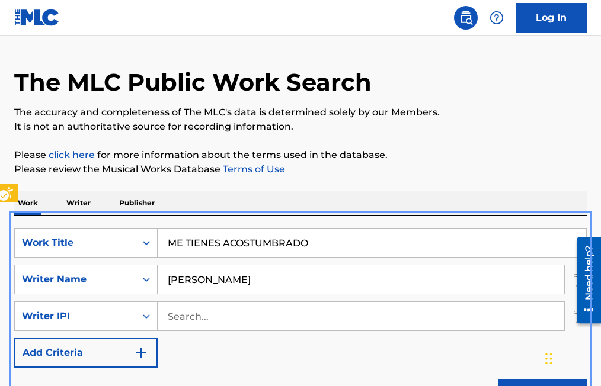
scroll to position [9, 0]
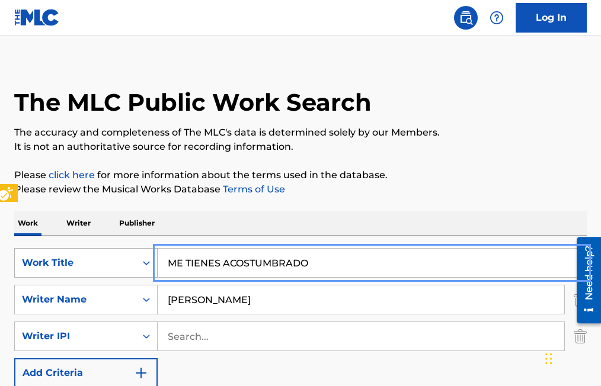
drag, startPoint x: 319, startPoint y: 262, endPoint x: 107, endPoint y: 265, distance: 212.1
click at [107, 265] on div "SearchWithCriteriaff5ffe7f-0b65-4289-bc7f-f582fbdc80f9 Work Title ME TIENES ACO…" at bounding box center [300, 263] width 572 height 30
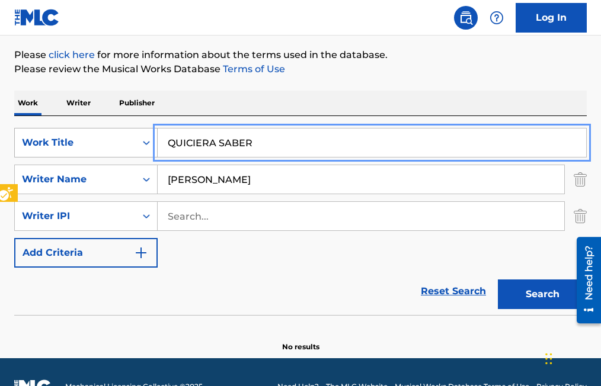
scroll to position [159, 0]
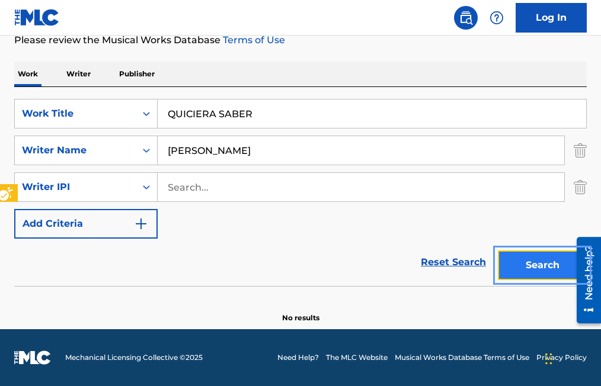
click at [521, 261] on button "Search" at bounding box center [542, 266] width 89 height 30
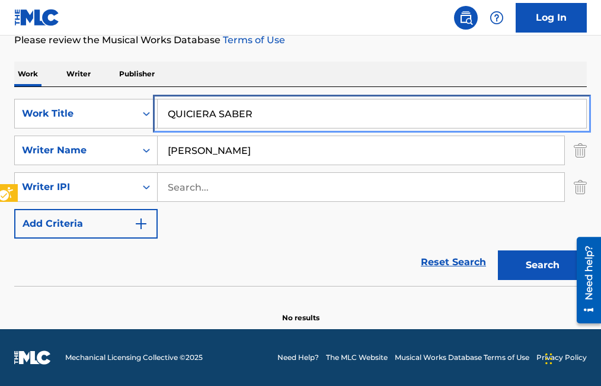
click at [194, 113] on input "QUICIERA SABER" at bounding box center [372, 114] width 428 height 28
type input "QUISIERA SABER"
click at [498, 251] on button "Search" at bounding box center [542, 266] width 89 height 30
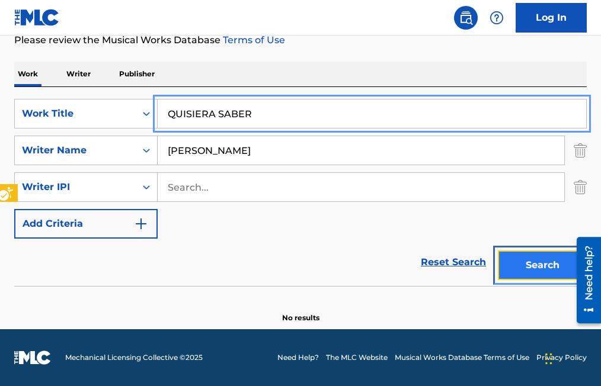
click at [544, 265] on button "Search" at bounding box center [542, 266] width 89 height 30
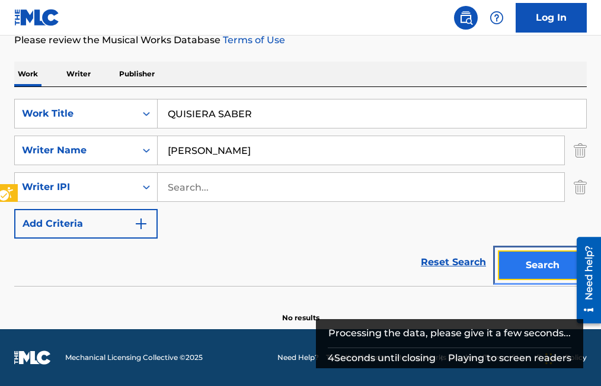
click at [549, 268] on button "Search" at bounding box center [542, 266] width 89 height 30
